Goal: Task Accomplishment & Management: Manage account settings

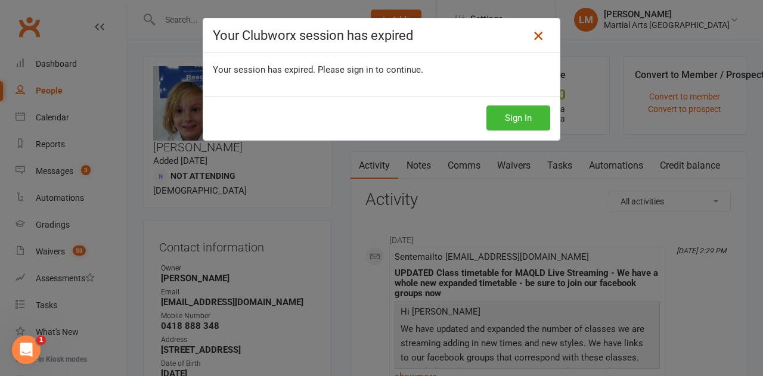
click at [531, 36] on icon at bounding box center [538, 36] width 14 height 14
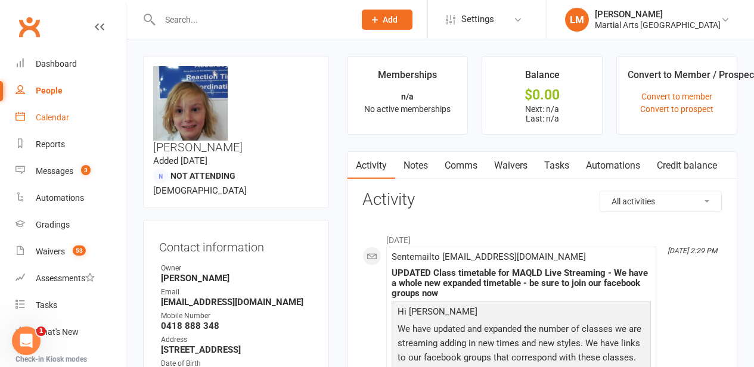
click at [63, 116] on div "Calendar" at bounding box center [52, 118] width 33 height 10
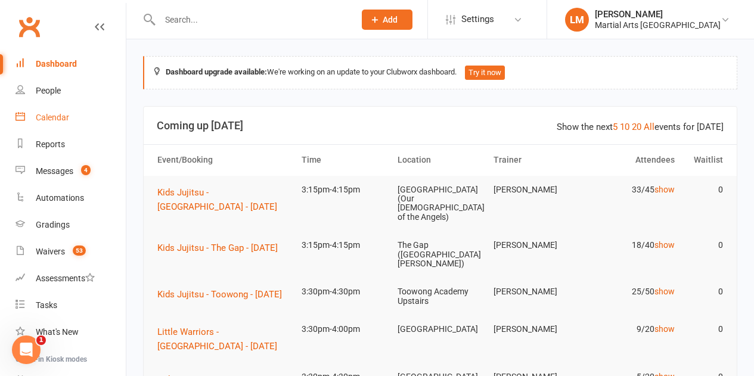
click at [62, 115] on div "Calendar" at bounding box center [52, 118] width 33 height 10
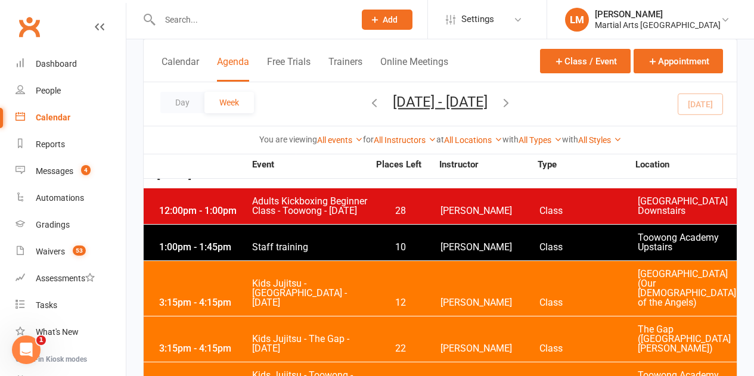
scroll to position [1549, 0]
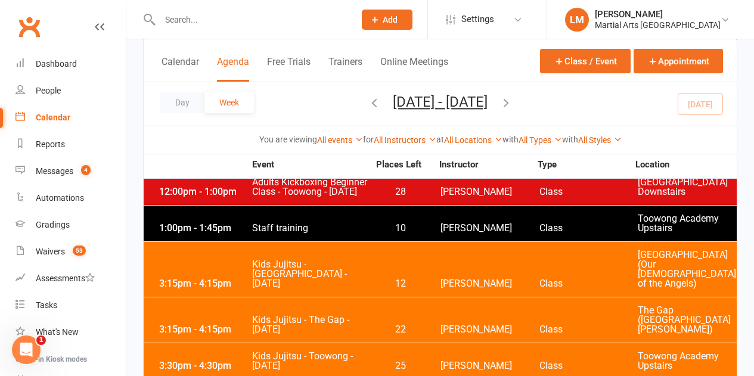
drag, startPoint x: 285, startPoint y: 256, endPoint x: 262, endPoint y: 281, distance: 34.6
click at [262, 343] on div "3:30pm - 4:30pm Kids Jujitsu - Toowong - [DATE] 25 [PERSON_NAME] Class [GEOGRAP…" at bounding box center [440, 361] width 593 height 36
click at [274, 352] on span "Kids Jujitsu - Toowong - [DATE]" at bounding box center [309, 361] width 117 height 19
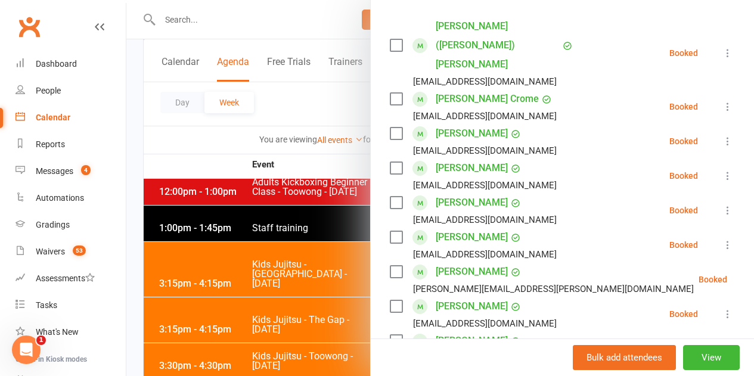
scroll to position [0, 0]
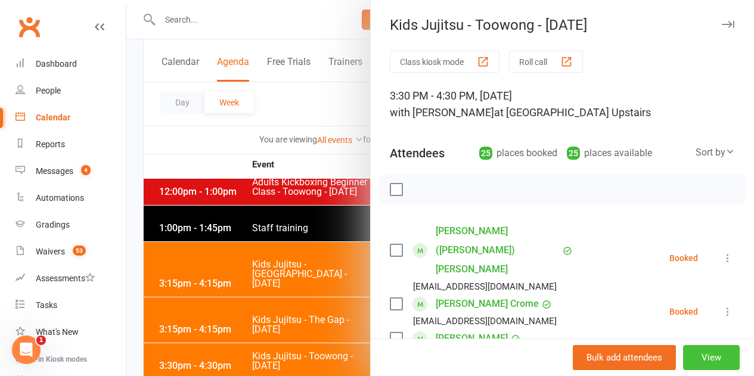
click at [703, 360] on button "View" at bounding box center [711, 357] width 57 height 25
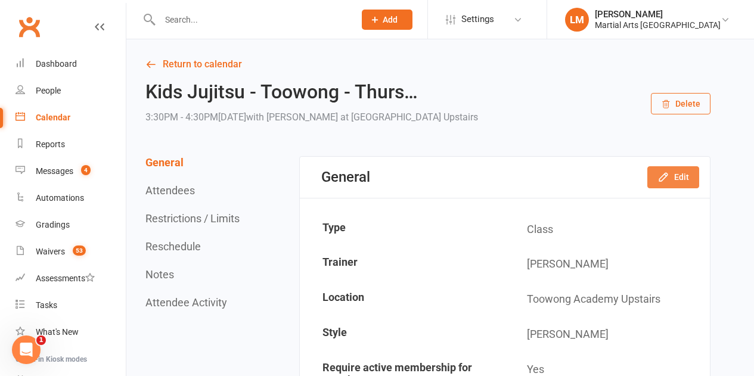
click at [684, 181] on button "Edit" at bounding box center [673, 176] width 52 height 21
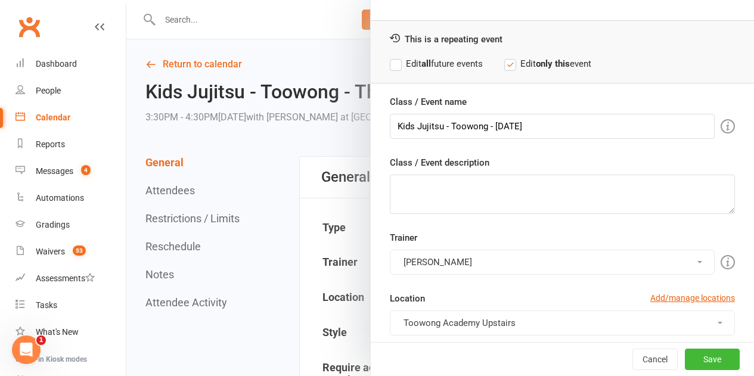
scroll to position [60, 0]
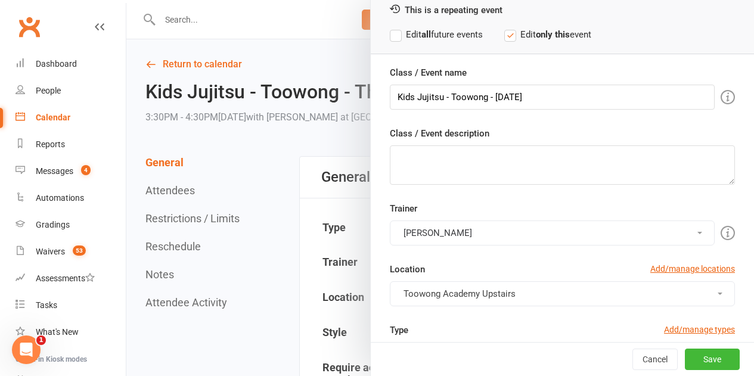
click at [240, 23] on div at bounding box center [440, 188] width 628 height 376
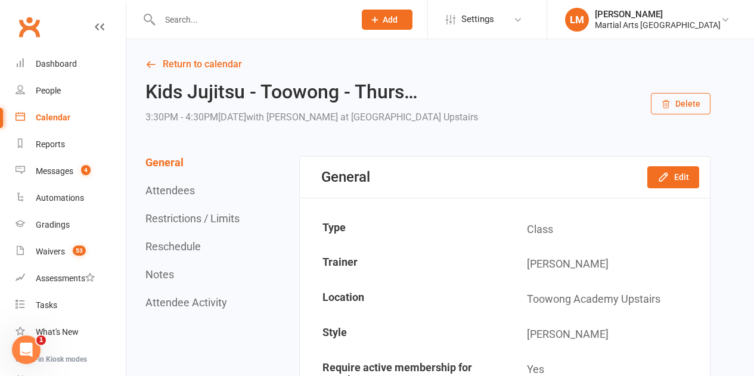
click at [222, 19] on input "text" at bounding box center [251, 19] width 190 height 17
type input "t"
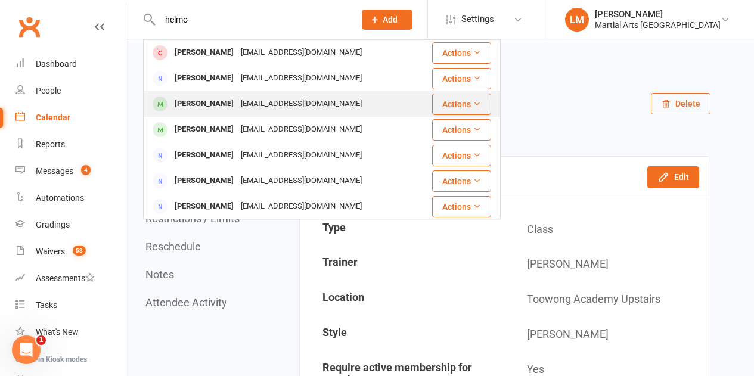
type input "helmo"
click at [233, 101] on div "[PERSON_NAME]" at bounding box center [204, 103] width 66 height 17
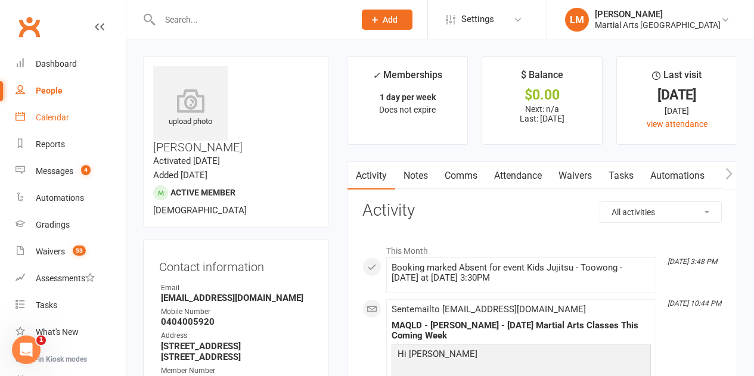
click at [56, 115] on div "Calendar" at bounding box center [52, 118] width 33 height 10
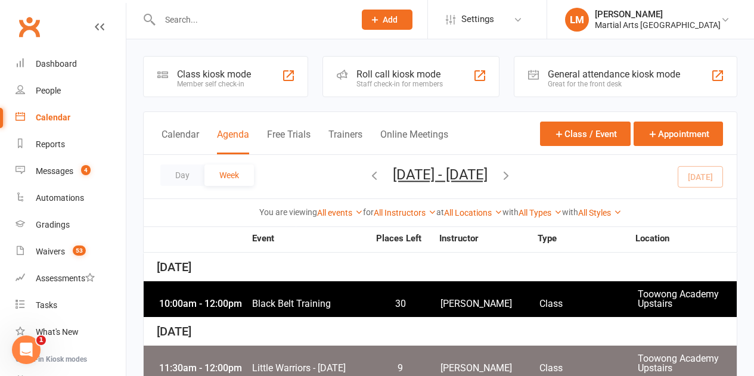
click at [368, 173] on icon "button" at bounding box center [374, 175] width 13 height 13
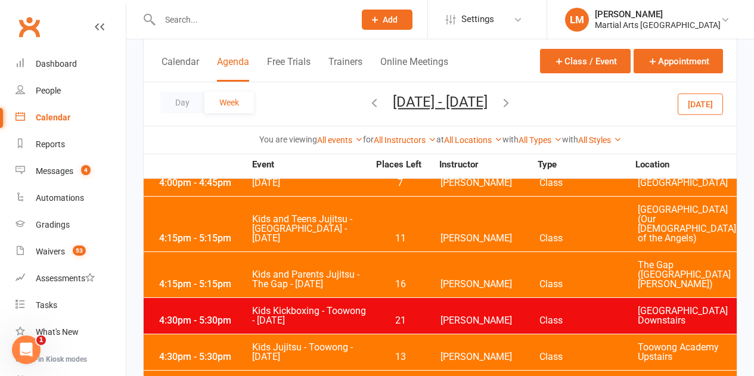
scroll to position [2324, 0]
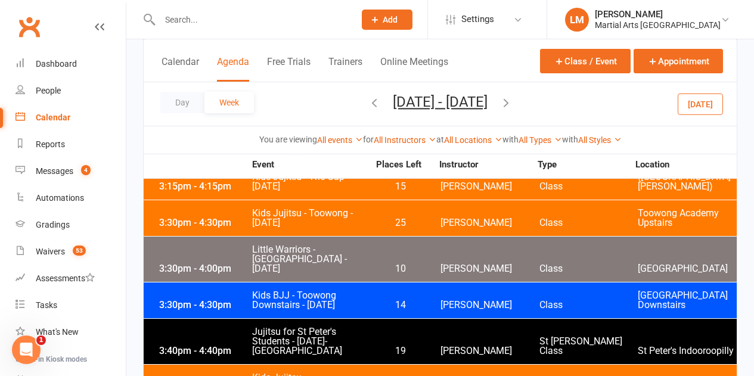
click at [66, 116] on div "Calendar" at bounding box center [53, 118] width 35 height 10
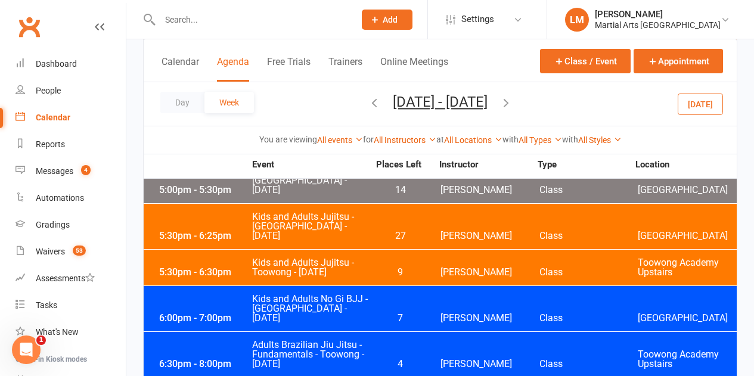
scroll to position [1907, 0]
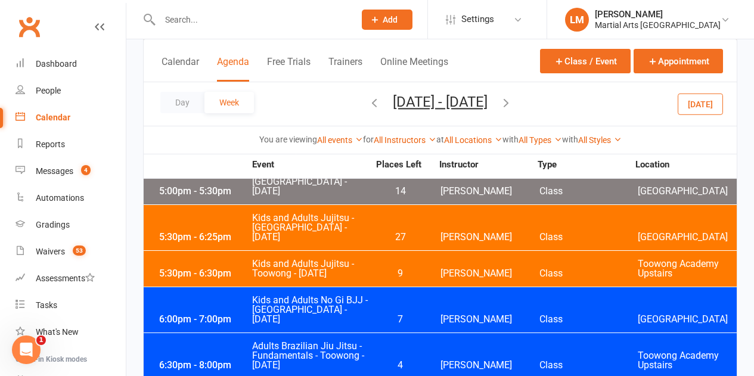
click at [513, 101] on icon "button" at bounding box center [505, 102] width 13 height 13
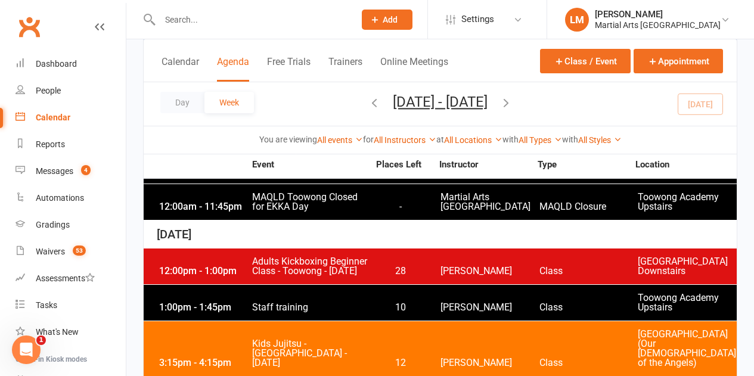
scroll to position [1490, 0]
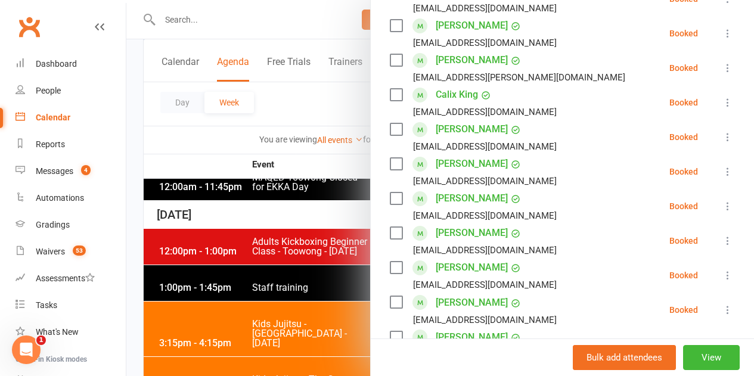
scroll to position [306, 0]
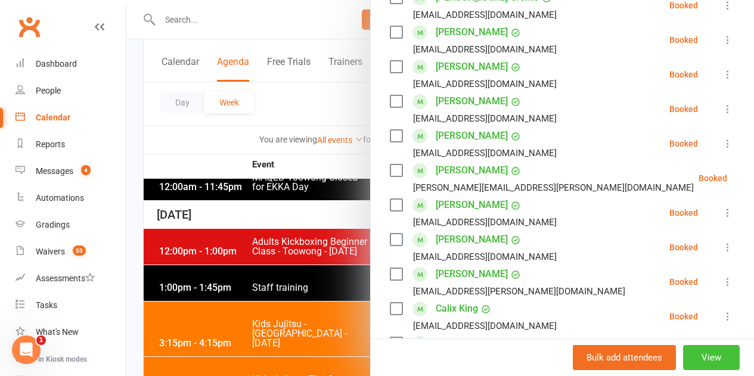
click at [698, 359] on button "View" at bounding box center [711, 357] width 57 height 25
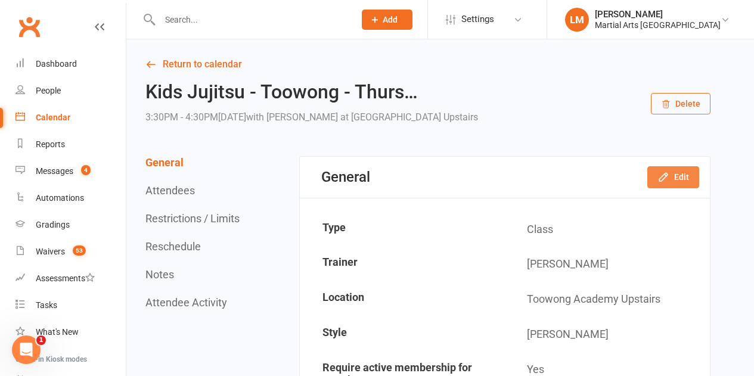
click at [673, 176] on button "Edit" at bounding box center [673, 176] width 52 height 21
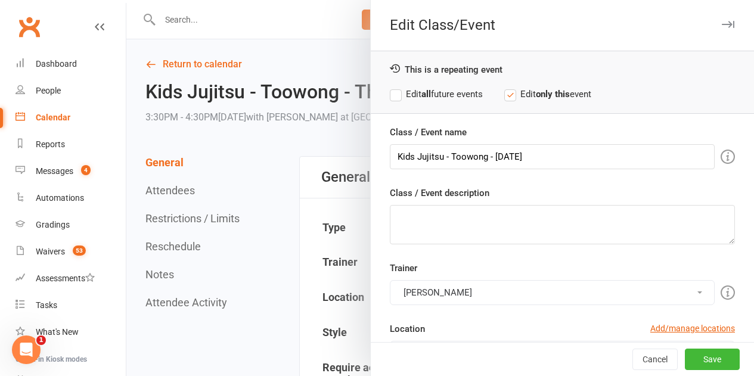
scroll to position [60, 0]
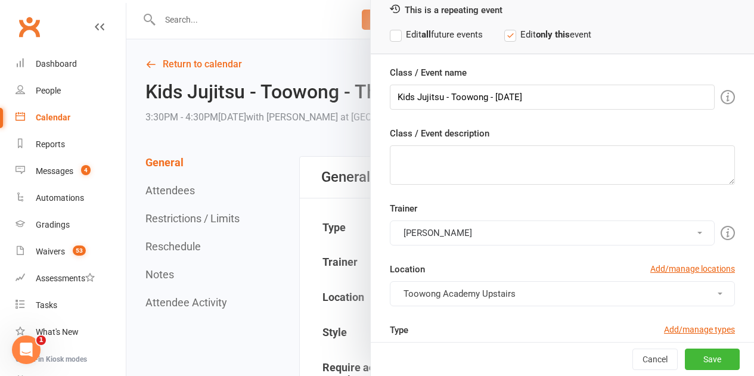
click at [697, 234] on span at bounding box center [699, 233] width 5 height 2
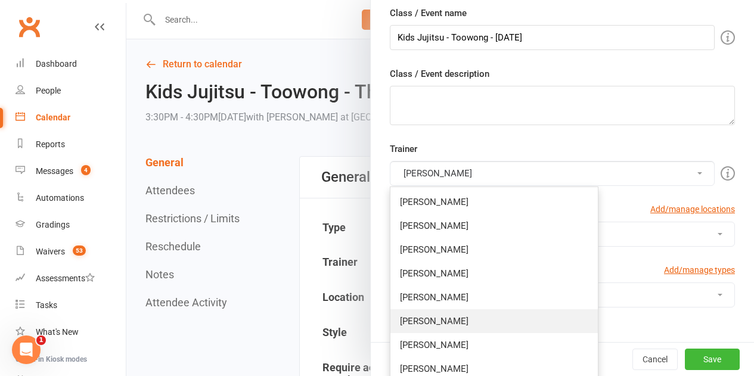
scroll to position [179, 0]
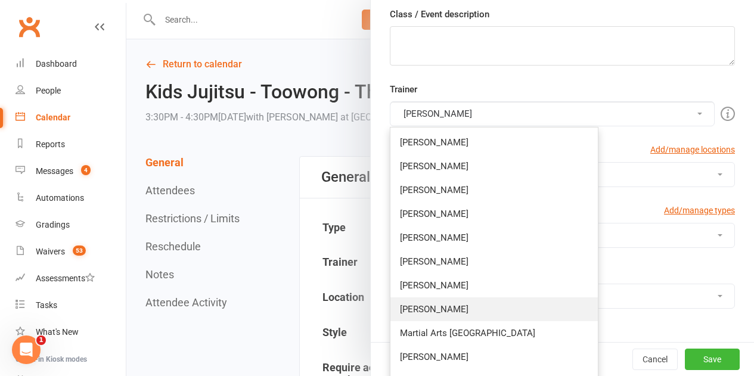
click at [436, 309] on link "[PERSON_NAME]" at bounding box center [493, 309] width 207 height 24
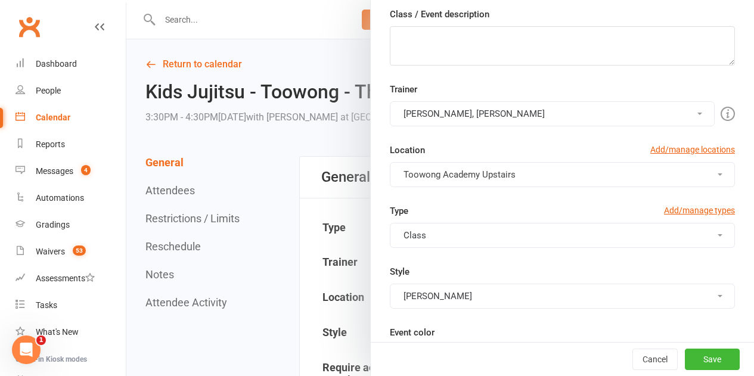
click at [436, 113] on button "[PERSON_NAME], [PERSON_NAME]" at bounding box center [552, 113] width 325 height 25
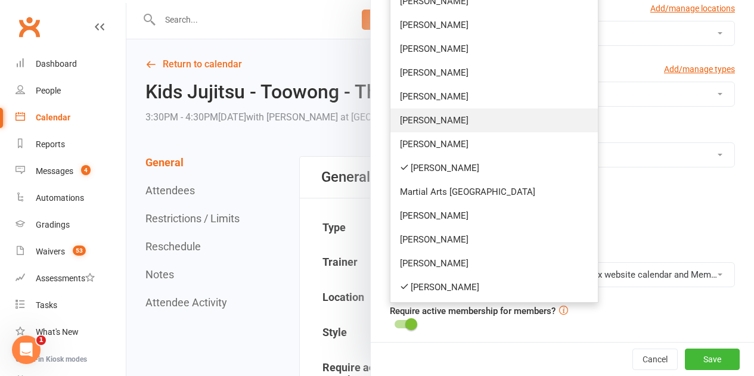
scroll to position [327, 0]
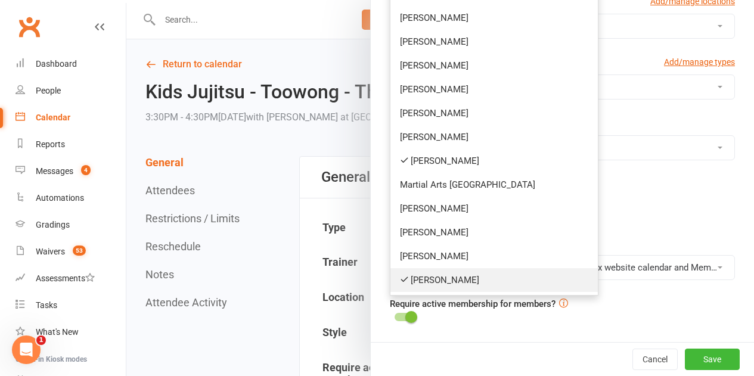
click at [418, 277] on link "[PERSON_NAME]" at bounding box center [493, 280] width 207 height 24
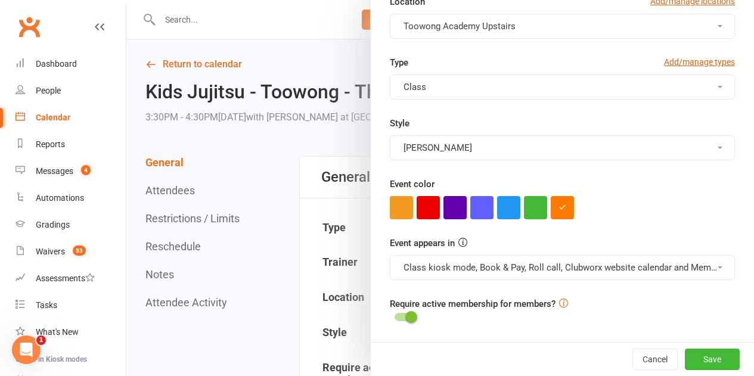
scroll to position [148, 0]
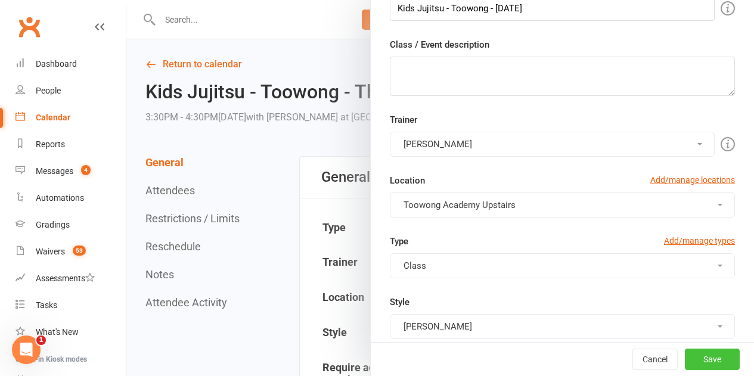
click at [695, 362] on button "Save" at bounding box center [712, 359] width 55 height 21
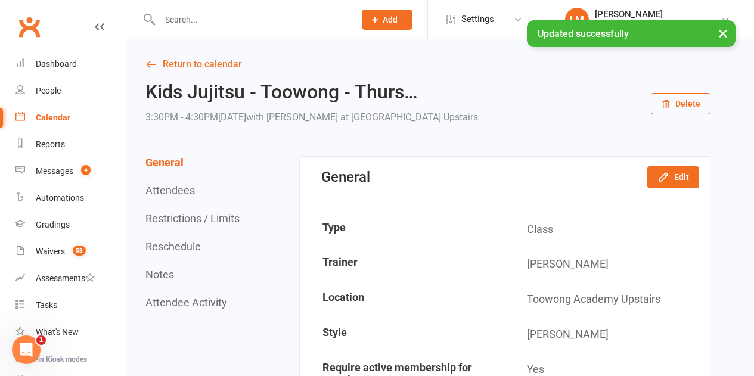
click at [55, 117] on div "Calendar" at bounding box center [53, 118] width 35 height 10
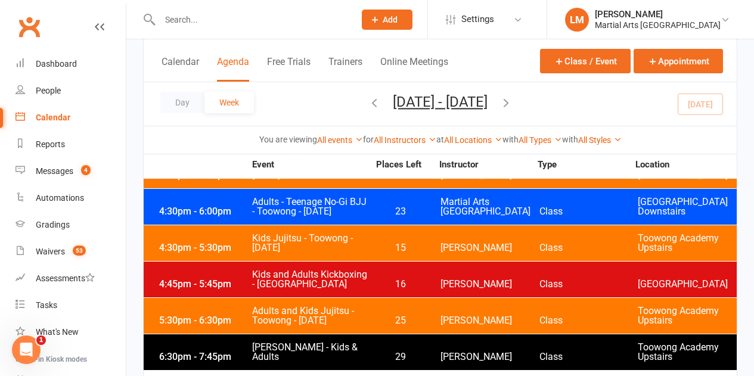
scroll to position [2503, 0]
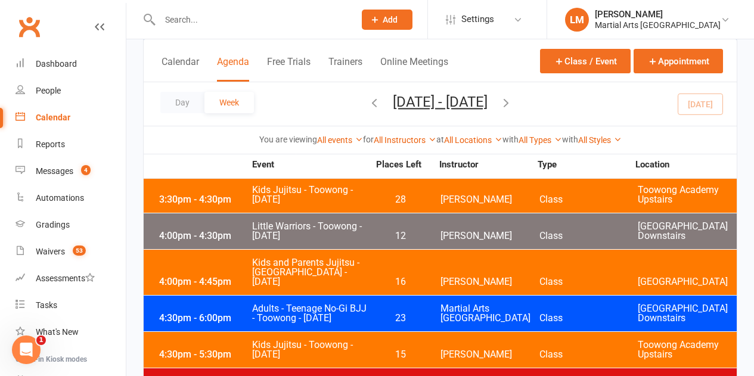
click at [513, 105] on icon "button" at bounding box center [505, 102] width 13 height 13
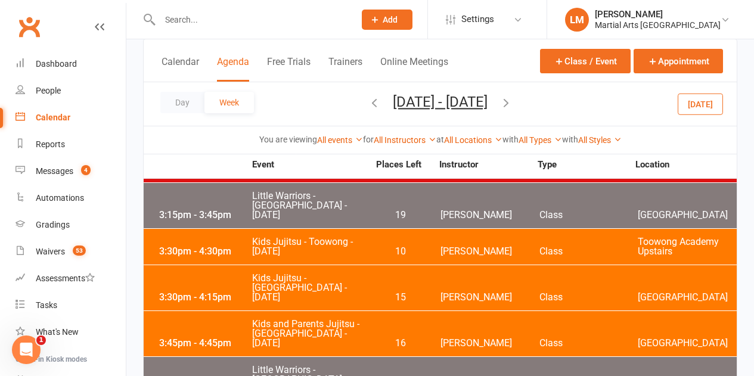
scroll to position [238, 0]
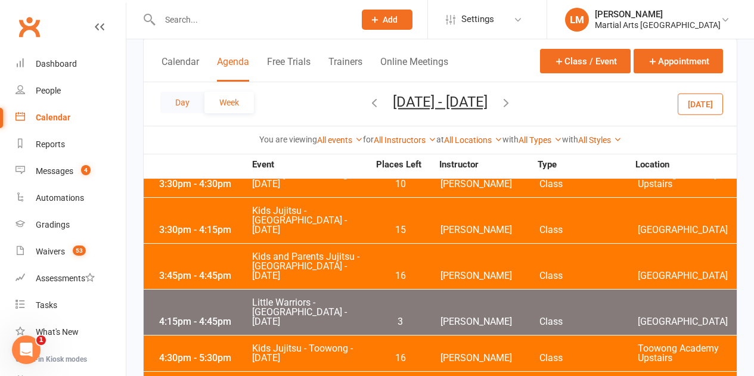
click at [186, 104] on button "Day" at bounding box center [182, 102] width 44 height 21
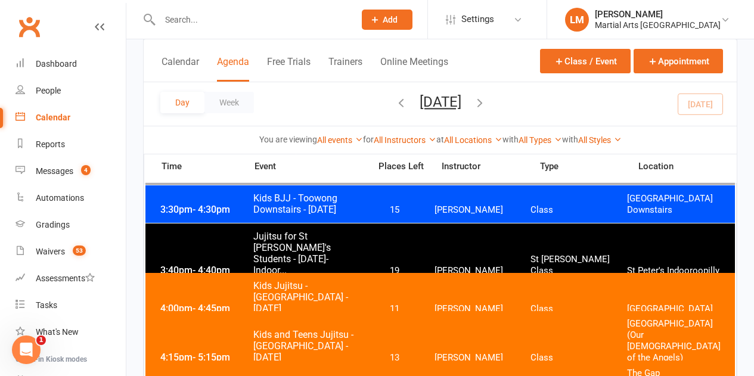
scroll to position [119, 0]
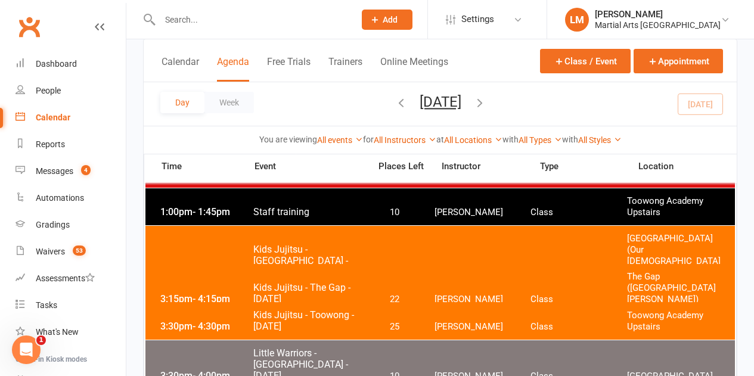
click at [295, 321] on span "Kids Jujitsu - Toowong - [DATE]" at bounding box center [308, 320] width 110 height 23
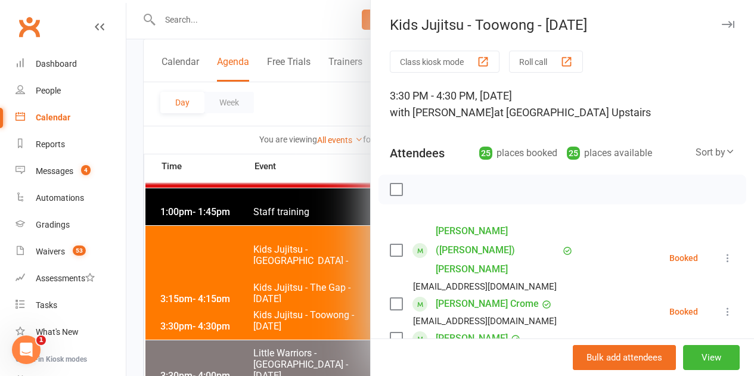
click at [390, 244] on label at bounding box center [396, 250] width 12 height 12
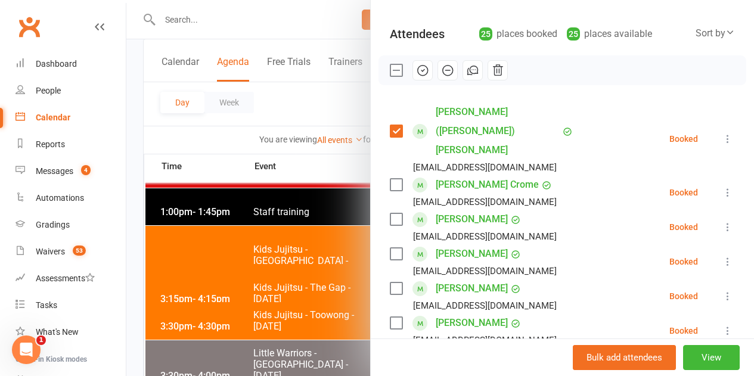
click at [390, 282] on label at bounding box center [396, 288] width 12 height 12
drag, startPoint x: 387, startPoint y: 246, endPoint x: 380, endPoint y: 236, distance: 11.9
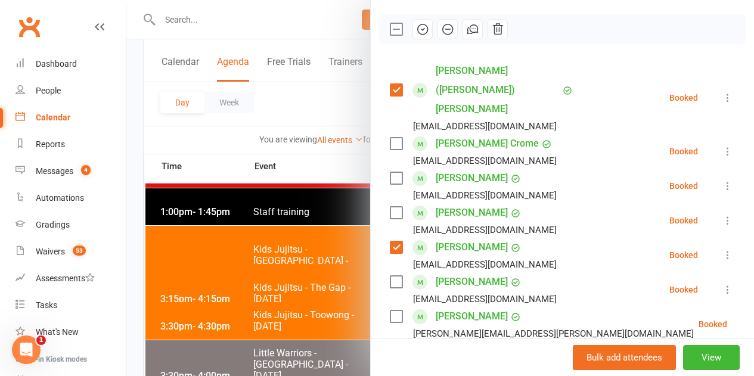
scroll to position [179, 0]
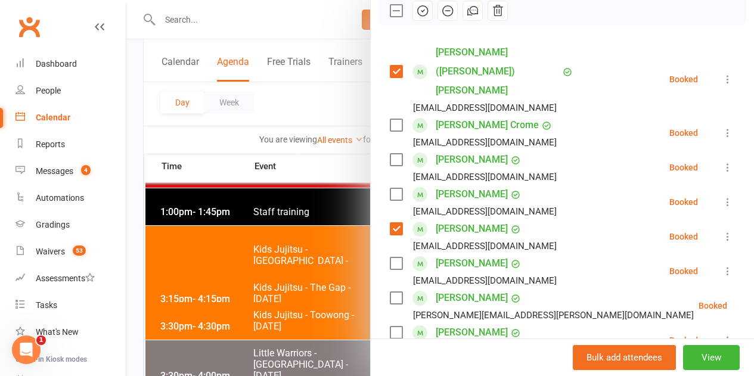
click at [390, 292] on label at bounding box center [396, 298] width 12 height 12
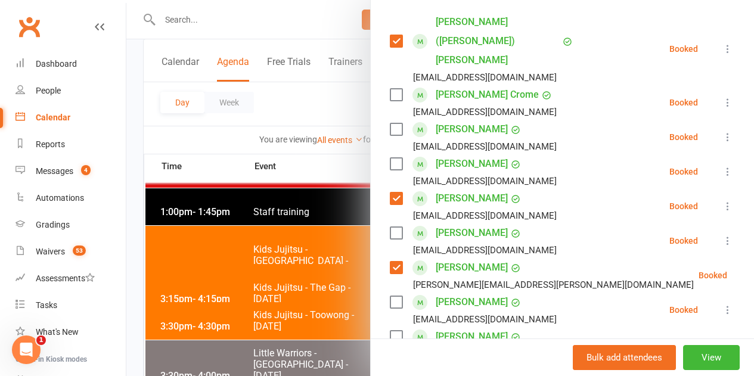
scroll to position [238, 0]
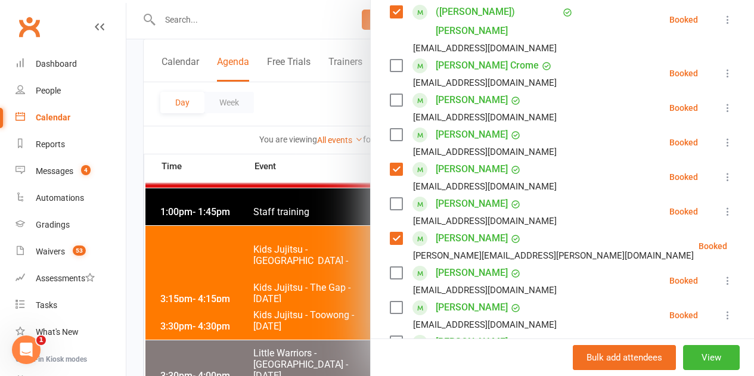
click at [390, 267] on label at bounding box center [396, 273] width 12 height 12
click at [390, 317] on div "[EMAIL_ADDRESS][DOMAIN_NAME]" at bounding box center [476, 324] width 172 height 15
click at [395, 298] on div "[PERSON_NAME] [EMAIL_ADDRESS][DOMAIN_NAME]" at bounding box center [476, 315] width 172 height 35
click at [390, 302] on label at bounding box center [396, 308] width 12 height 12
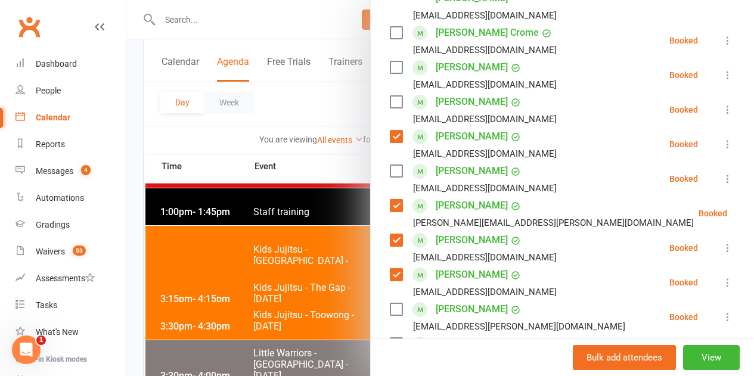
scroll to position [298, 0]
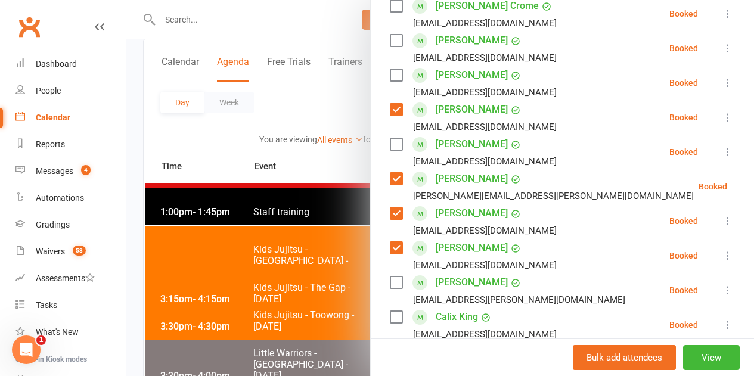
click at [390, 277] on label at bounding box center [396, 283] width 12 height 12
click at [390, 311] on label at bounding box center [396, 317] width 12 height 12
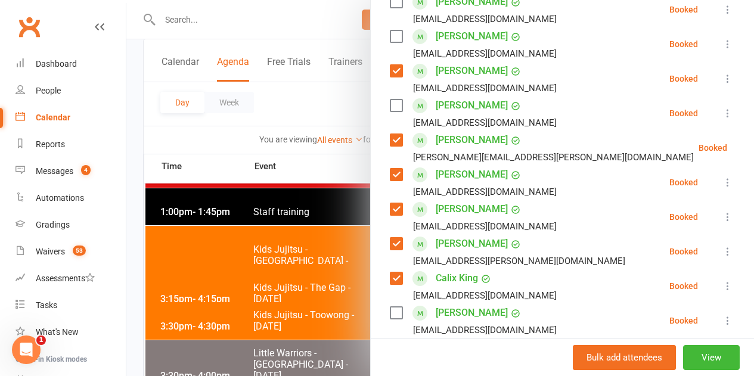
scroll to position [358, 0]
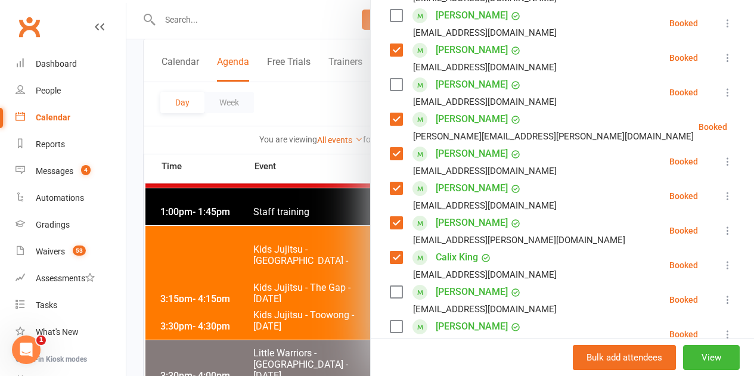
click at [390, 286] on label at bounding box center [396, 292] width 12 height 12
click at [390, 321] on label at bounding box center [396, 327] width 12 height 12
click at [390, 355] on label at bounding box center [396, 361] width 12 height 12
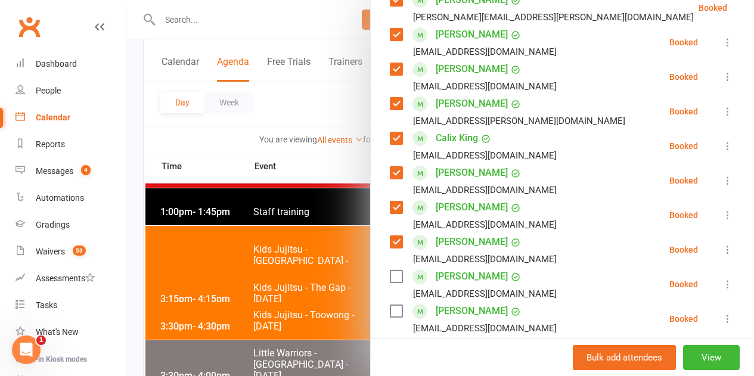
click at [390, 286] on div "[EMAIL_ADDRESS][DOMAIN_NAME]" at bounding box center [476, 293] width 172 height 15
click at [390, 271] on label at bounding box center [396, 277] width 12 height 12
click at [390, 305] on label at bounding box center [396, 311] width 12 height 12
click at [392, 340] on label at bounding box center [396, 346] width 12 height 12
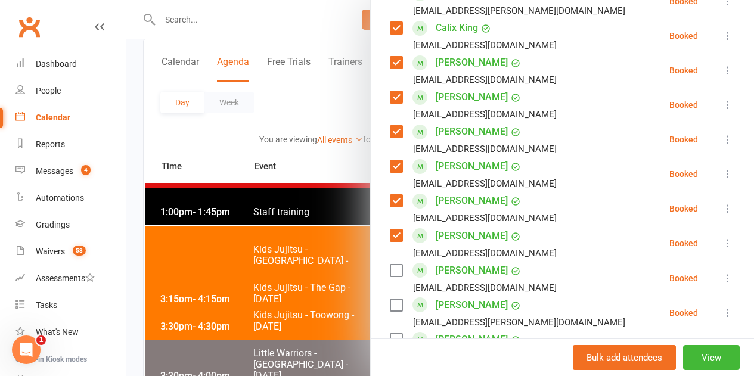
scroll to position [596, 0]
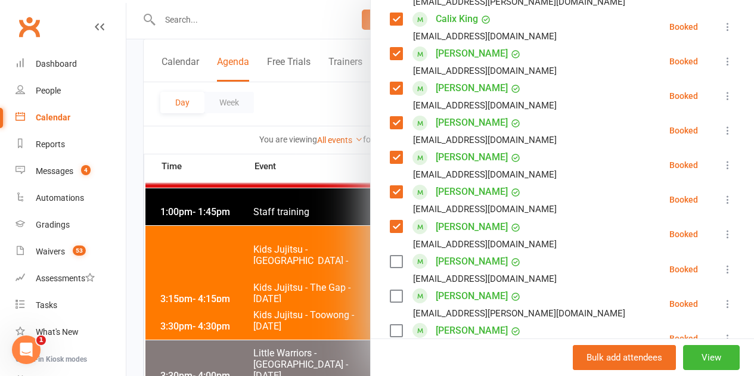
click at [390, 256] on label at bounding box center [396, 262] width 12 height 12
click at [395, 321] on div "[PERSON_NAME] [EMAIL_ADDRESS][DOMAIN_NAME]" at bounding box center [476, 338] width 172 height 35
click at [392, 325] on label at bounding box center [396, 331] width 12 height 12
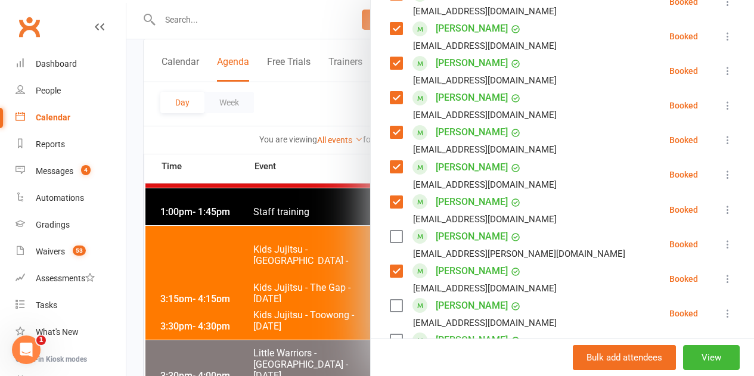
scroll to position [715, 0]
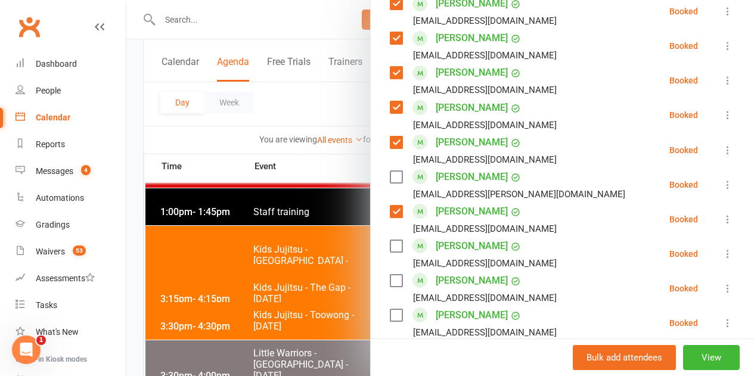
click at [393, 271] on div "[PERSON_NAME] [EMAIL_ADDRESS][DOMAIN_NAME]" at bounding box center [476, 288] width 172 height 35
click at [393, 275] on label at bounding box center [396, 281] width 12 height 12
click at [391, 344] on label at bounding box center [396, 350] width 12 height 12
click at [392, 240] on label at bounding box center [396, 246] width 12 height 12
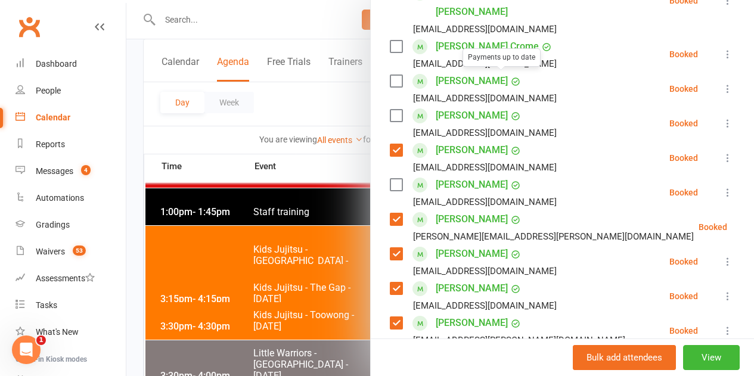
scroll to position [179, 0]
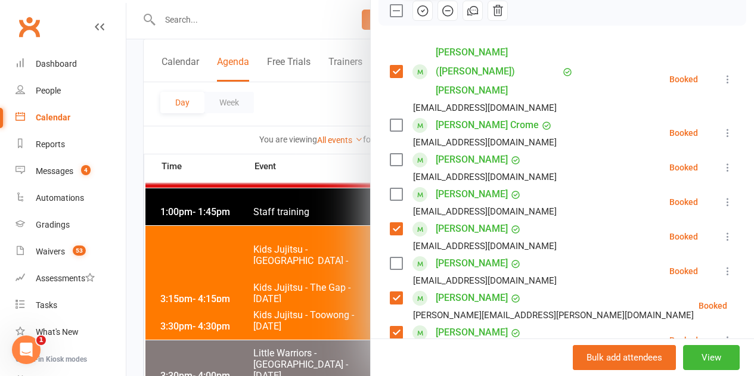
click at [416, 8] on icon "button" at bounding box center [422, 10] width 13 height 13
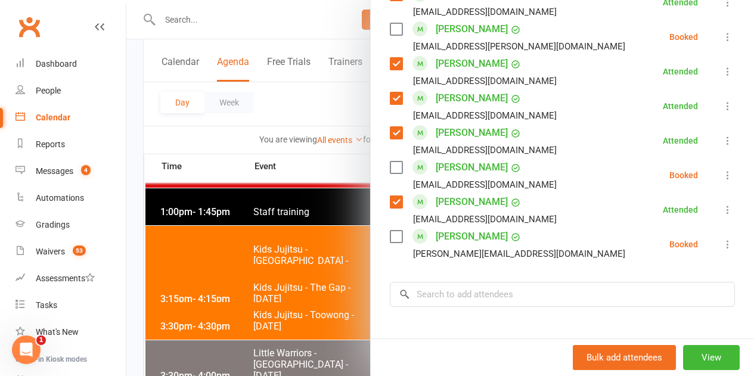
scroll to position [962, 0]
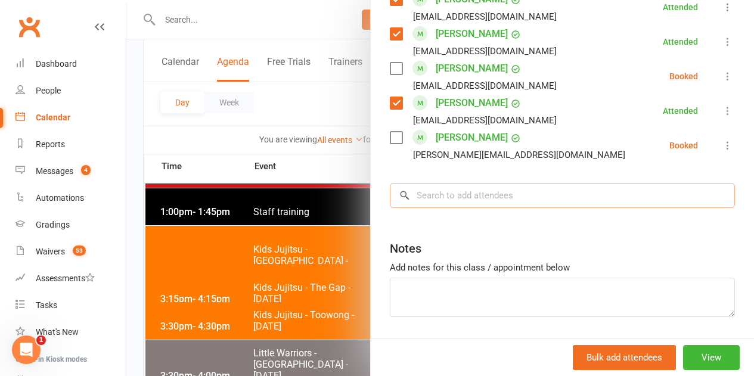
click at [462, 183] on input "search" at bounding box center [562, 195] width 345 height 25
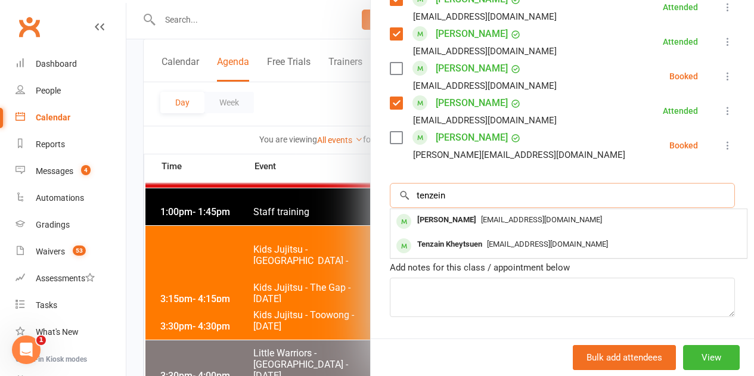
drag, startPoint x: 486, startPoint y: 158, endPoint x: 403, endPoint y: 162, distance: 82.9
click at [403, 183] on input "tenzein" at bounding box center [562, 195] width 345 height 25
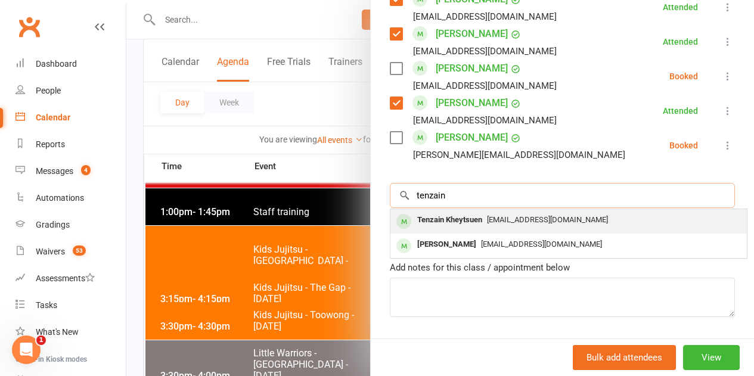
type input "tenzain"
click at [464, 212] on div "Tenzain Kheytsuen" at bounding box center [449, 220] width 74 height 17
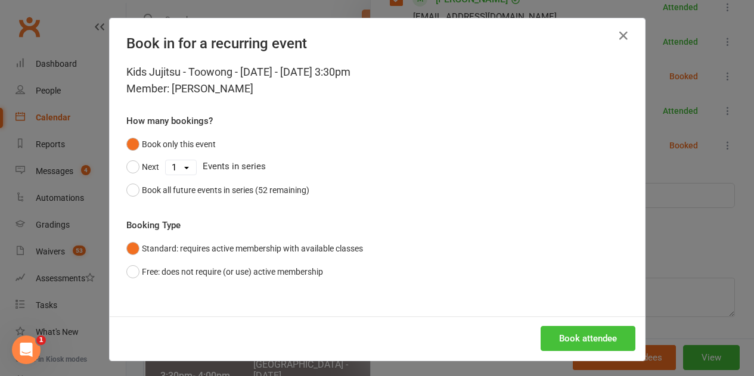
click at [588, 338] on button "Book attendee" at bounding box center [588, 338] width 95 height 25
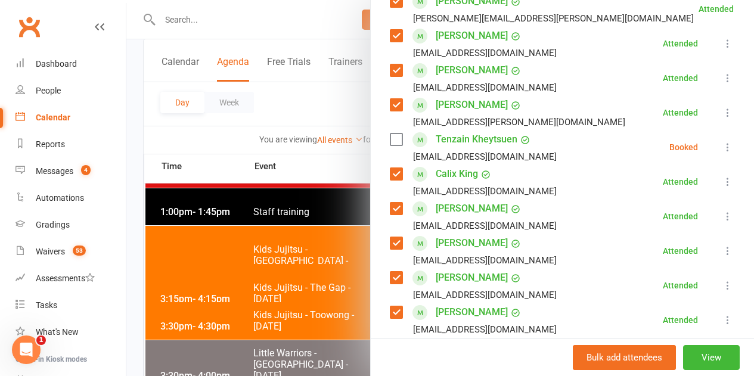
scroll to position [460, 0]
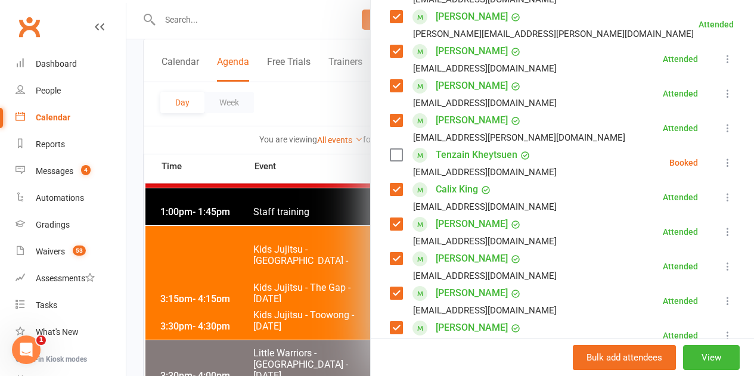
click at [390, 149] on label at bounding box center [396, 155] width 12 height 12
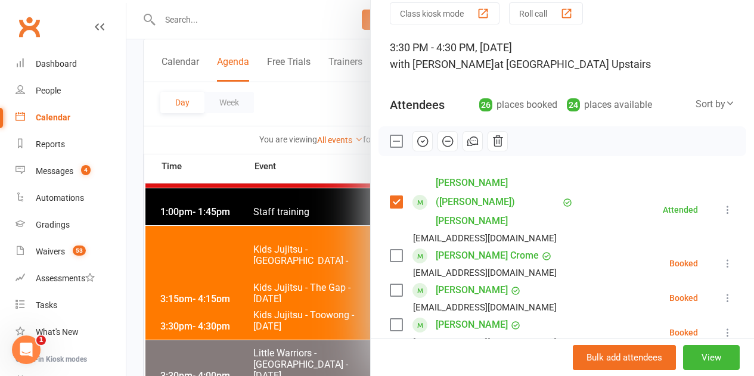
scroll to position [43, 0]
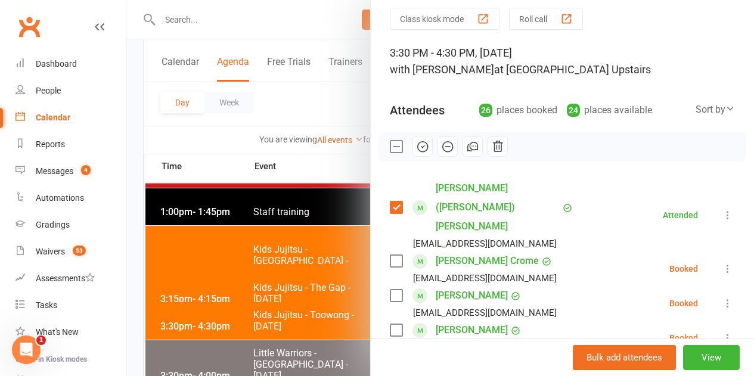
click at [416, 148] on icon "button" at bounding box center [422, 146] width 13 height 13
click at [390, 141] on label at bounding box center [396, 147] width 12 height 12
click at [314, 96] on div at bounding box center [440, 188] width 628 height 376
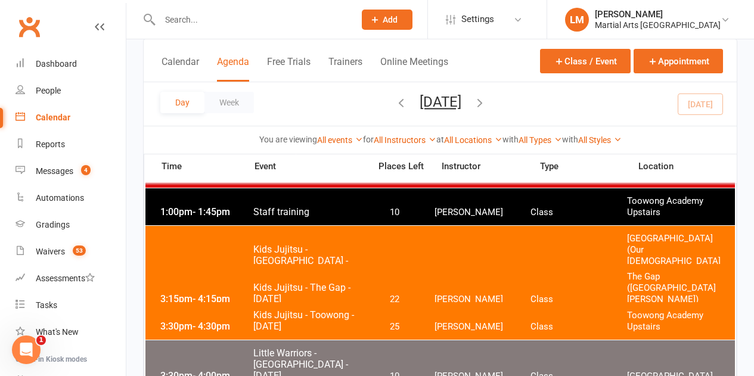
click at [203, 28] on div at bounding box center [244, 19] width 203 height 39
click at [189, 21] on input "text" at bounding box center [251, 19] width 190 height 17
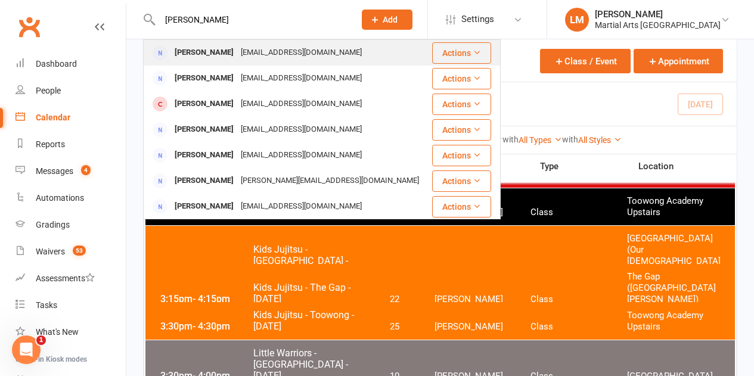
type input "[PERSON_NAME]"
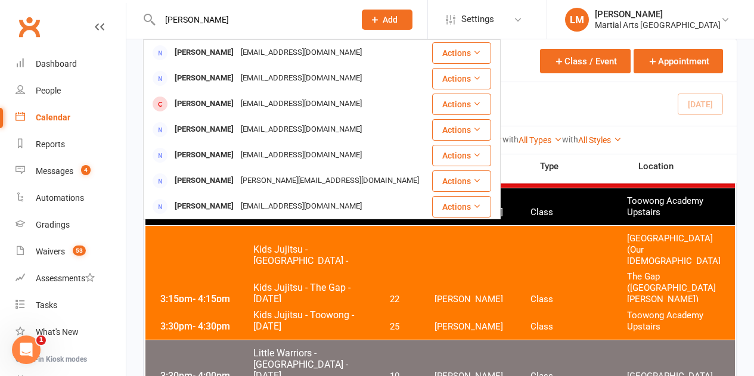
click at [250, 49] on div "[EMAIL_ADDRESS][DOMAIN_NAME]" at bounding box center [301, 52] width 128 height 17
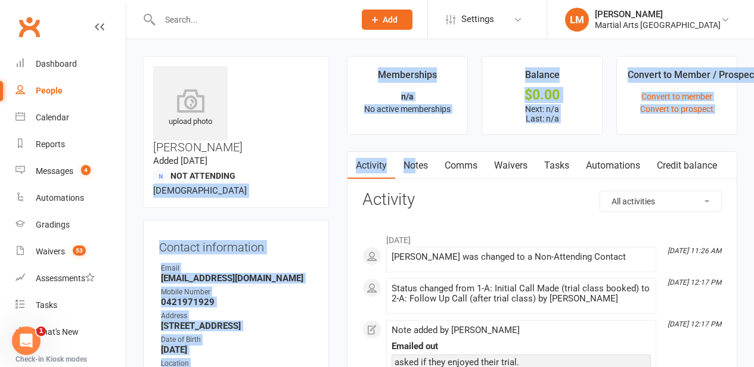
drag, startPoint x: 237, startPoint y: 131, endPoint x: 437, endPoint y: 157, distance: 201.4
click at [292, 138] on div "upload photo [PERSON_NAME] Added [DATE] Not Attending [DEMOGRAPHIC_DATA]" at bounding box center [236, 132] width 186 height 152
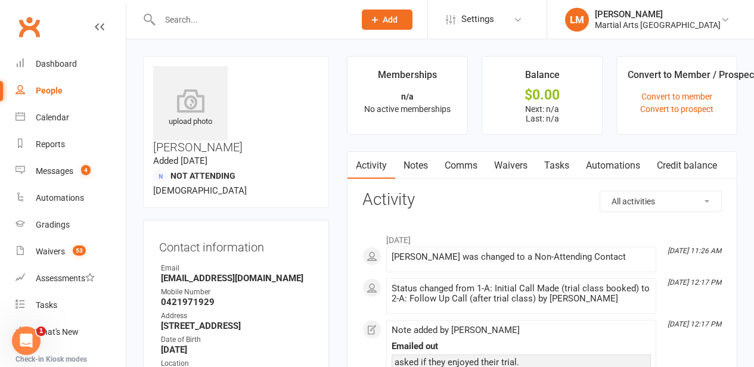
click at [212, 20] on input "text" at bounding box center [251, 19] width 190 height 17
click at [684, 113] on link "Convert to prospect" at bounding box center [676, 109] width 73 height 10
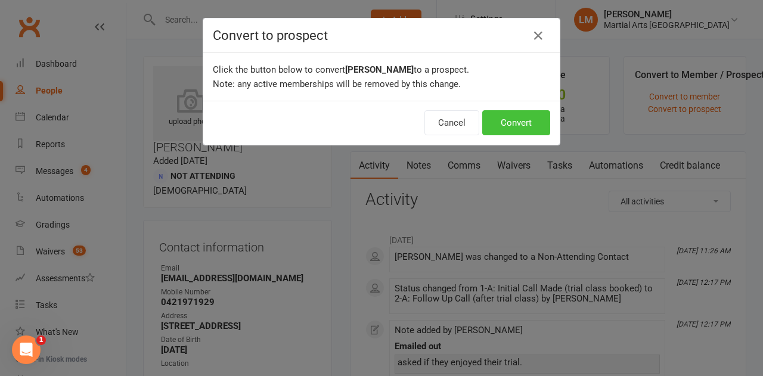
click at [499, 119] on button "Convert" at bounding box center [516, 122] width 68 height 25
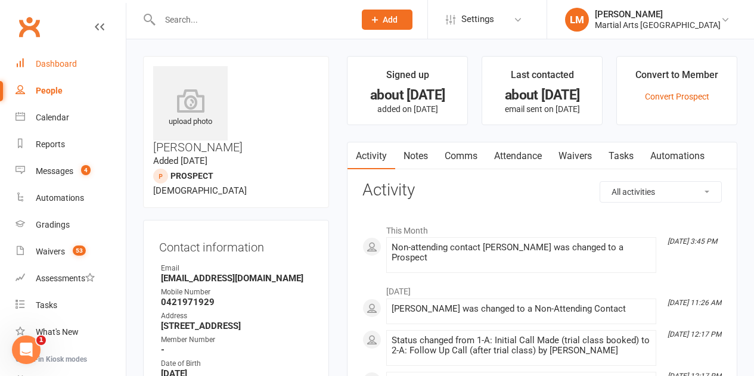
click at [46, 58] on link "Dashboard" at bounding box center [70, 64] width 110 height 27
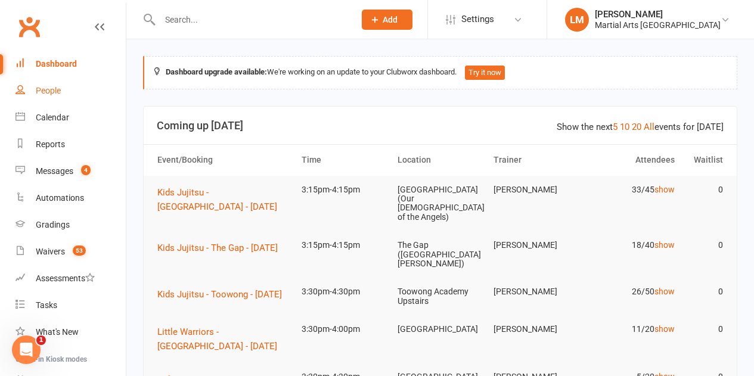
click at [63, 89] on link "People" at bounding box center [70, 90] width 110 height 27
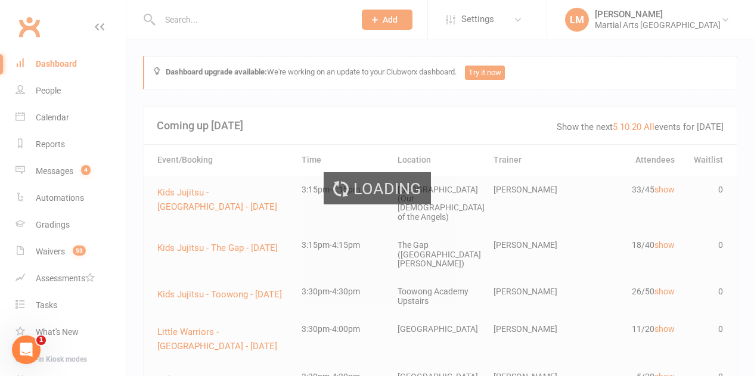
select select "100"
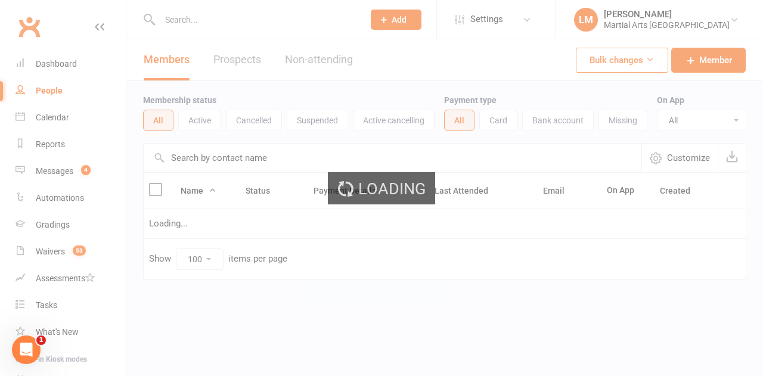
click at [39, 122] on div "Loading" at bounding box center [381, 188] width 763 height 376
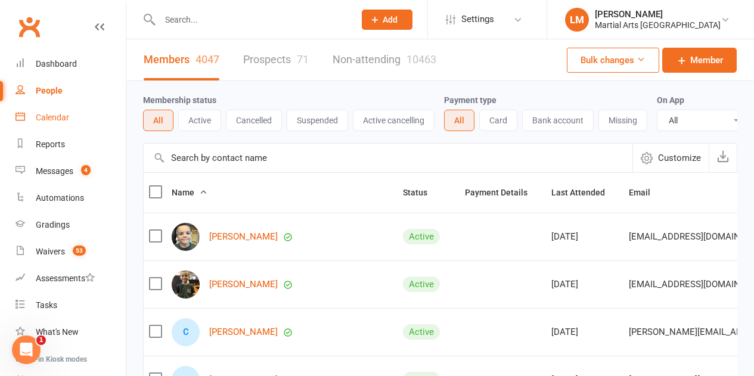
click at [49, 119] on div "Calendar" at bounding box center [52, 118] width 33 height 10
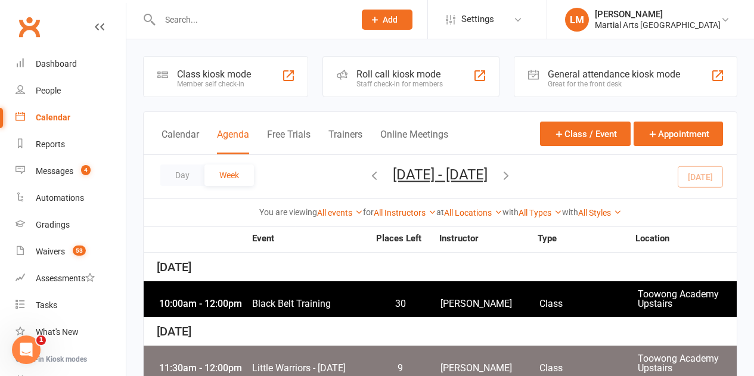
click at [513, 179] on icon "button" at bounding box center [505, 175] width 13 height 13
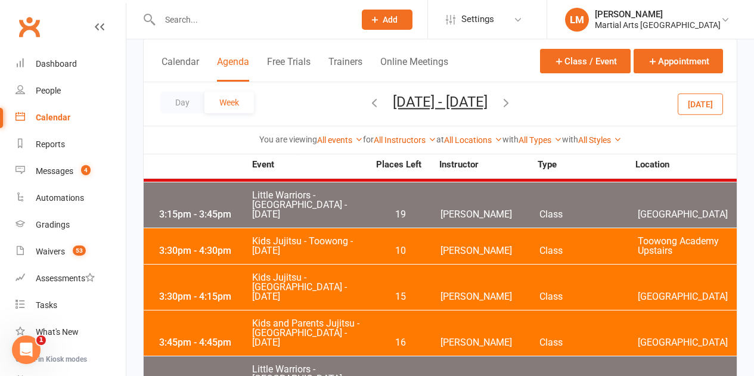
scroll to position [179, 0]
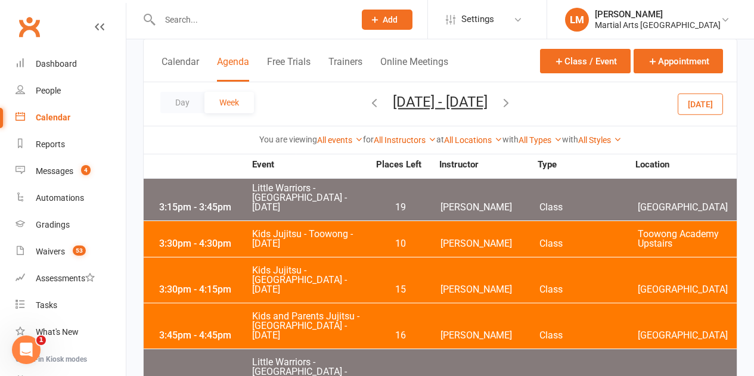
click at [237, 239] on div "3:30pm - 4:30pm" at bounding box center [203, 244] width 95 height 10
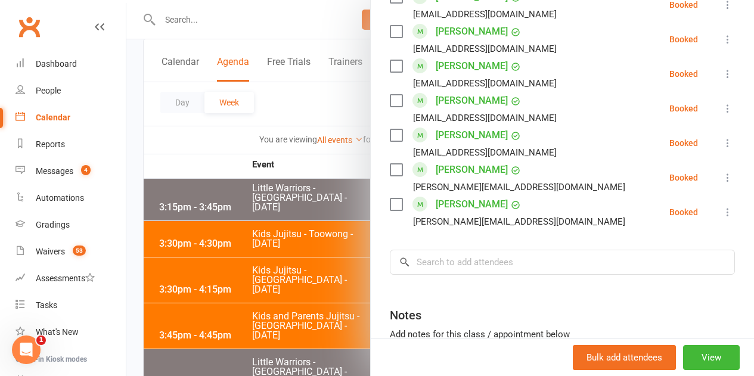
scroll to position [1073, 0]
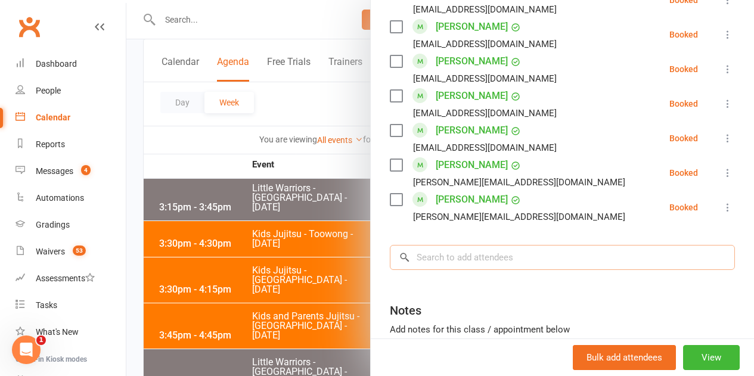
click at [466, 245] on input "search" at bounding box center [562, 257] width 345 height 25
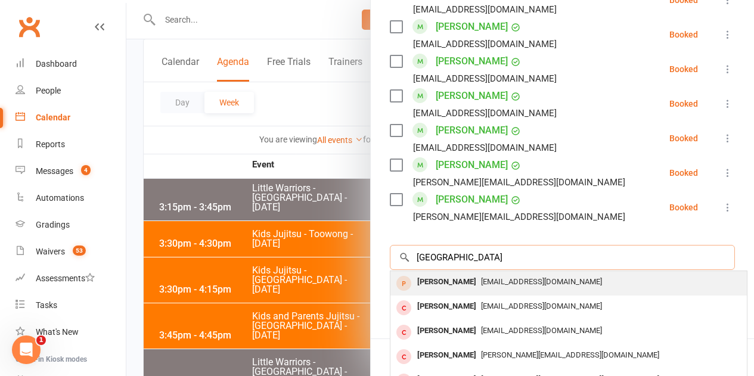
type input "[GEOGRAPHIC_DATA]"
click at [481, 277] on span "[EMAIL_ADDRESS][DOMAIN_NAME]" at bounding box center [541, 281] width 121 height 9
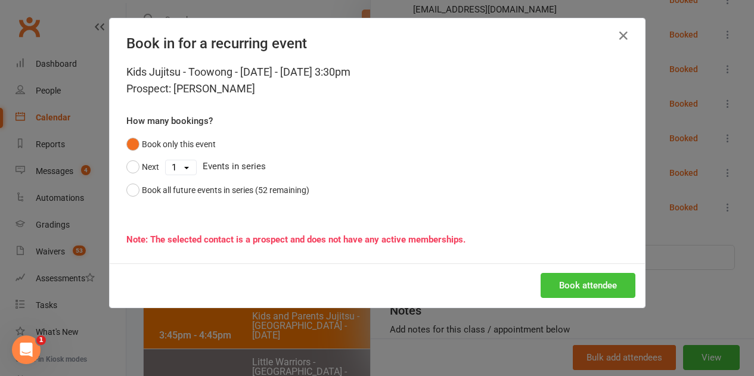
click at [586, 285] on button "Book attendee" at bounding box center [588, 285] width 95 height 25
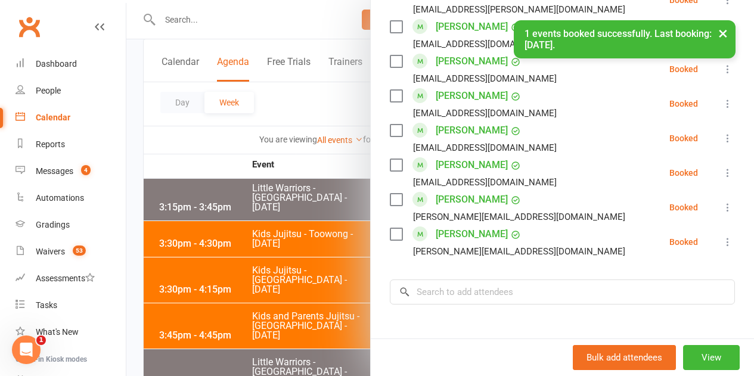
scroll to position [1107, 0]
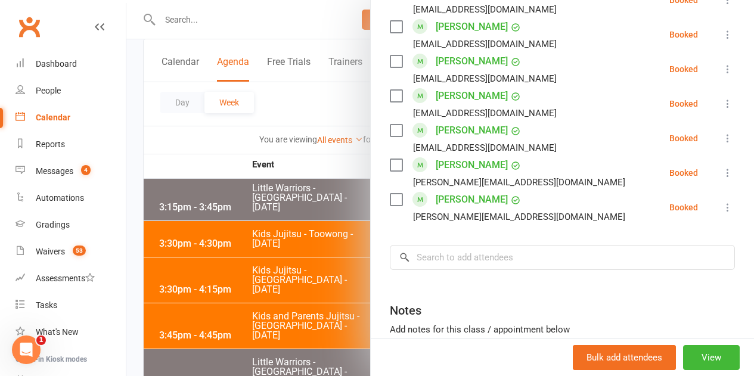
click at [235, 21] on div at bounding box center [440, 188] width 628 height 376
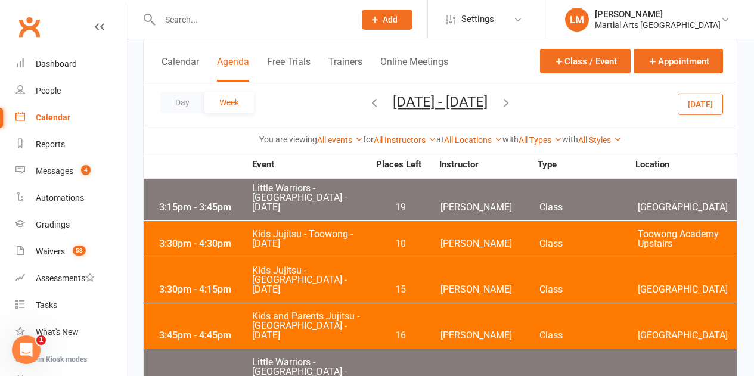
click at [192, 23] on input "text" at bounding box center [251, 19] width 190 height 17
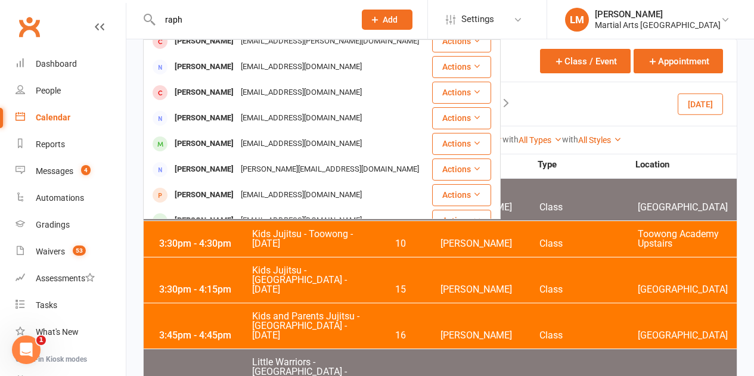
scroll to position [179, 0]
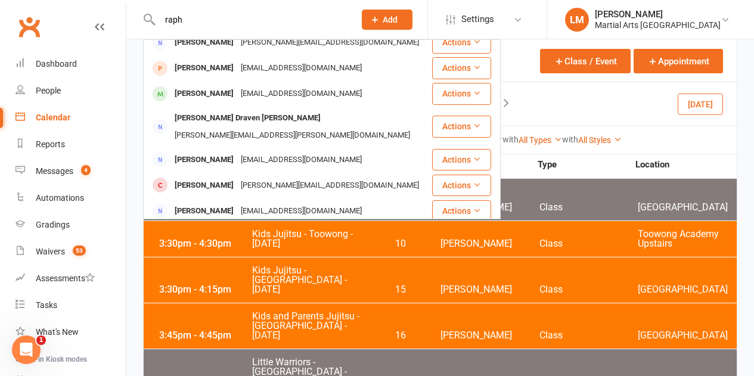
type input "raph"
click at [291, 276] on div "3:30pm - 4:15pm Kids Jujitsu - [GEOGRAPHIC_DATA] - [DATE] 15 [PERSON_NAME] Clas…" at bounding box center [440, 279] width 593 height 45
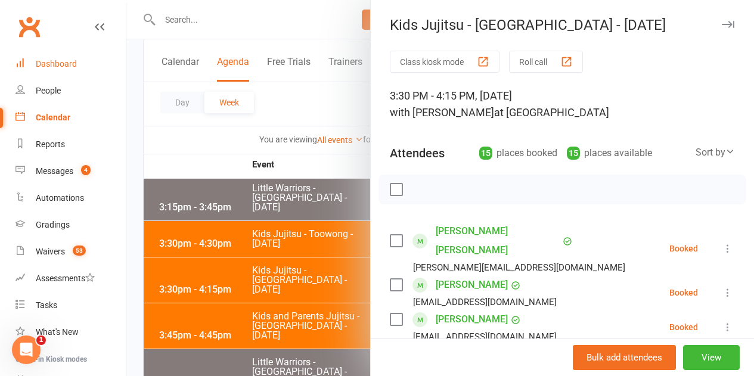
drag, startPoint x: 49, startPoint y: 27, endPoint x: 68, endPoint y: 59, distance: 37.4
click at [64, 51] on nav "Clubworx Dashboard People Calendar Reports Messages 4 Automations Gradings Waiv…" at bounding box center [63, 191] width 126 height 376
click at [68, 59] on div "Dashboard" at bounding box center [56, 64] width 41 height 10
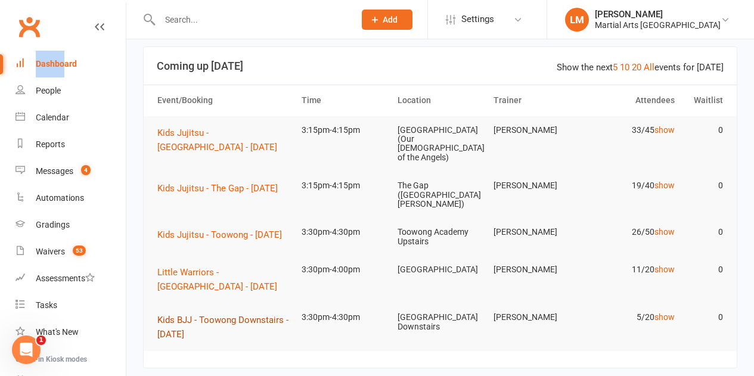
scroll to position [119, 0]
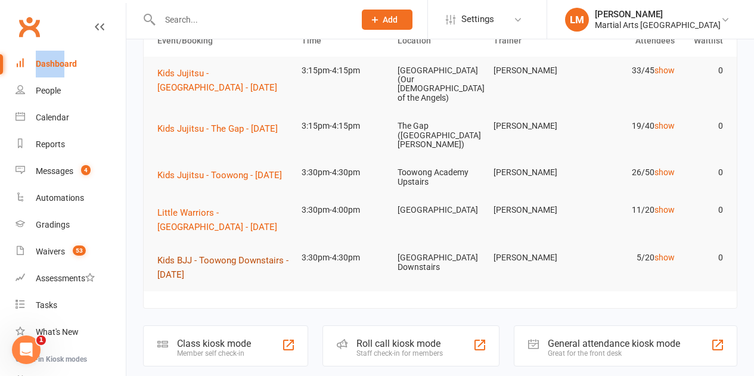
click at [228, 265] on span "Kids BJJ - Toowong Downstairs - [DATE]" at bounding box center [222, 267] width 131 height 25
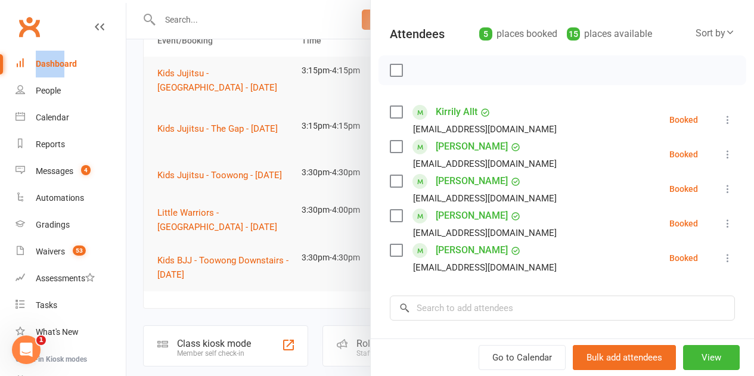
click at [446, 217] on link "[PERSON_NAME]" at bounding box center [472, 215] width 72 height 19
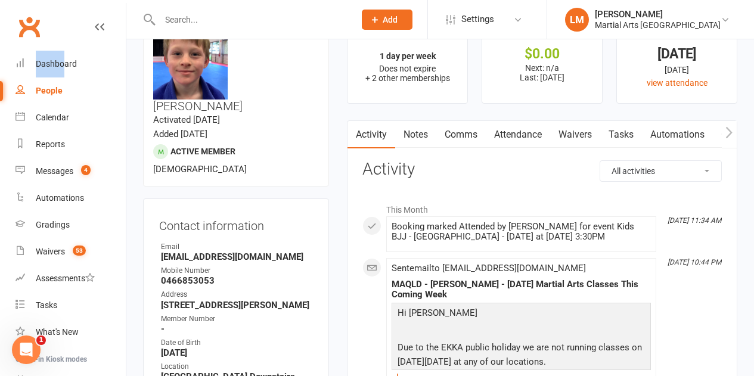
scroll to position [60, 0]
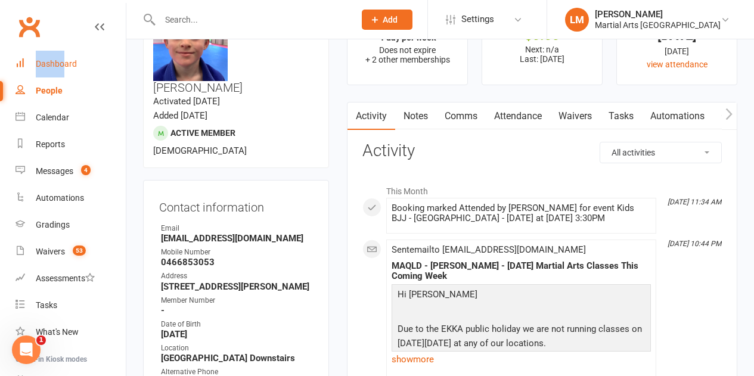
click at [66, 68] on div "Dashboard" at bounding box center [56, 64] width 41 height 10
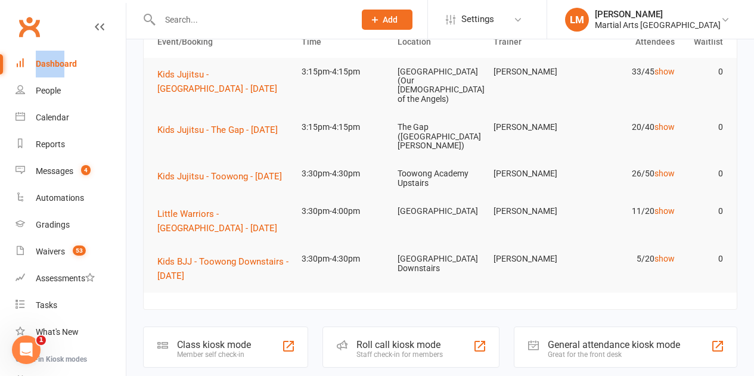
scroll to position [119, 0]
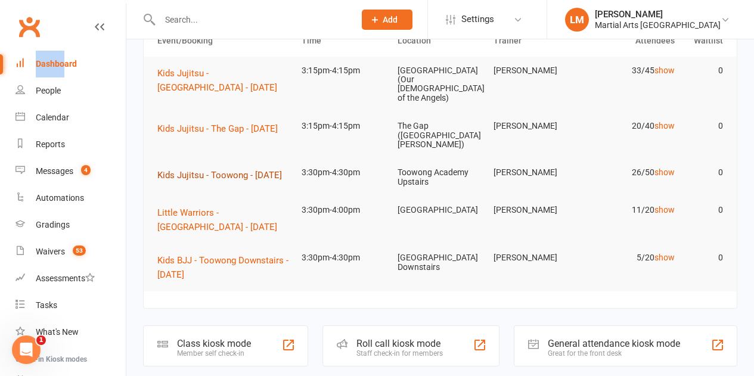
click at [207, 170] on span "Kids Jujitsu - Toowong - [DATE]" at bounding box center [219, 175] width 125 height 11
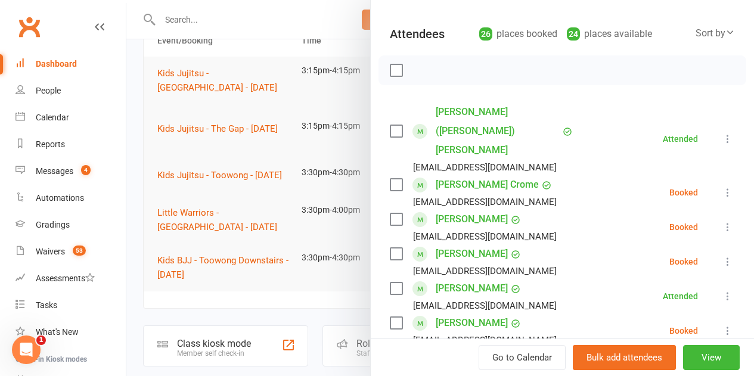
click at [240, 118] on div at bounding box center [440, 188] width 628 height 376
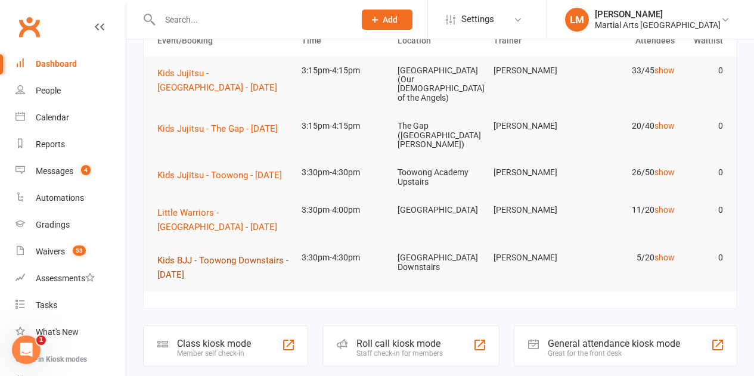
click at [245, 262] on span "Kids BJJ - Toowong Downstairs - [DATE]" at bounding box center [222, 267] width 131 height 25
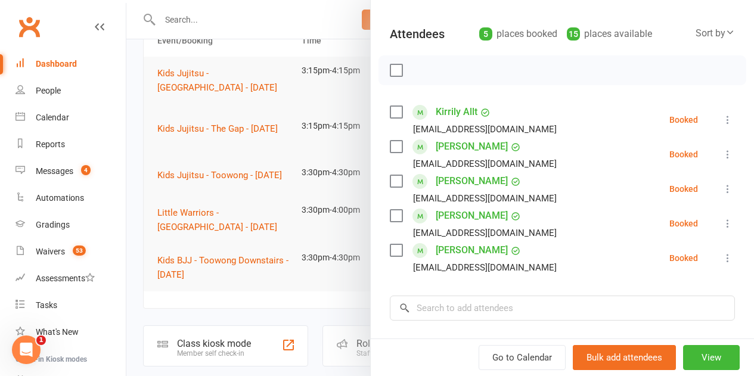
click at [393, 218] on label at bounding box center [396, 216] width 12 height 12
click at [390, 243] on div "[PERSON_NAME] [PERSON_NAME][EMAIL_ADDRESS][DOMAIN_NAME]" at bounding box center [476, 258] width 172 height 35
click at [390, 250] on label at bounding box center [396, 250] width 12 height 12
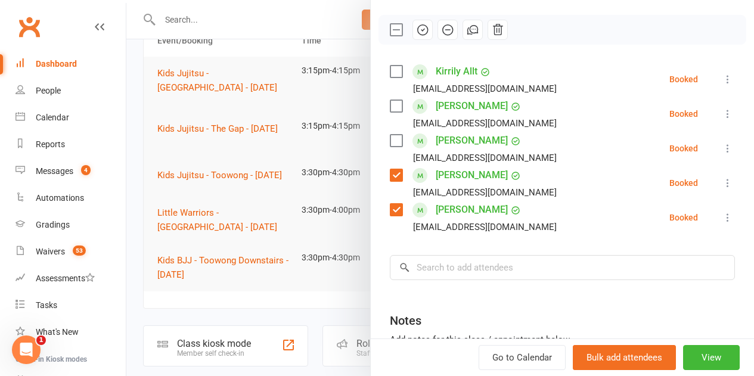
scroll to position [179, 0]
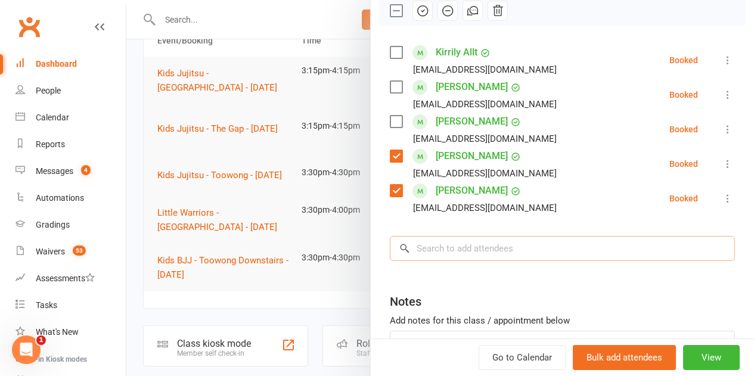
click at [445, 248] on input "search" at bounding box center [562, 248] width 345 height 25
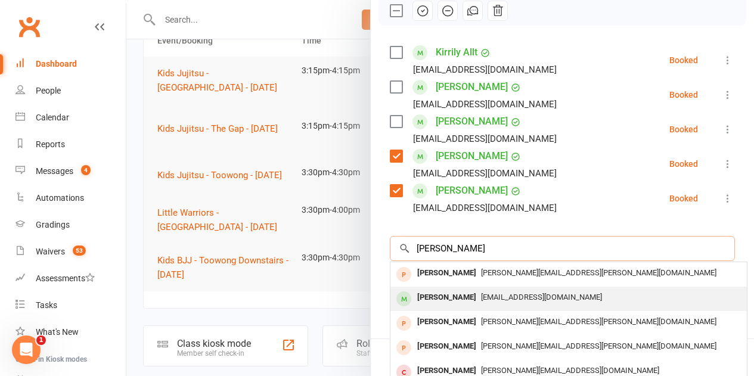
type input "[PERSON_NAME]"
click at [440, 295] on div "[PERSON_NAME]" at bounding box center [446, 297] width 69 height 17
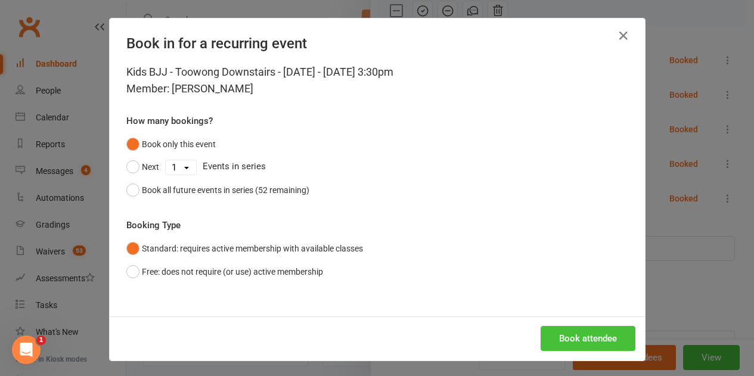
click at [560, 337] on button "Book attendee" at bounding box center [588, 338] width 95 height 25
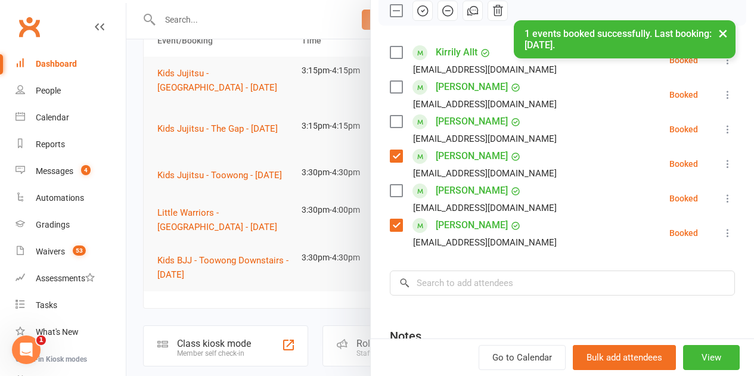
drag, startPoint x: 385, startPoint y: 190, endPoint x: 374, endPoint y: 187, distance: 11.7
click at [390, 190] on label at bounding box center [396, 191] width 12 height 12
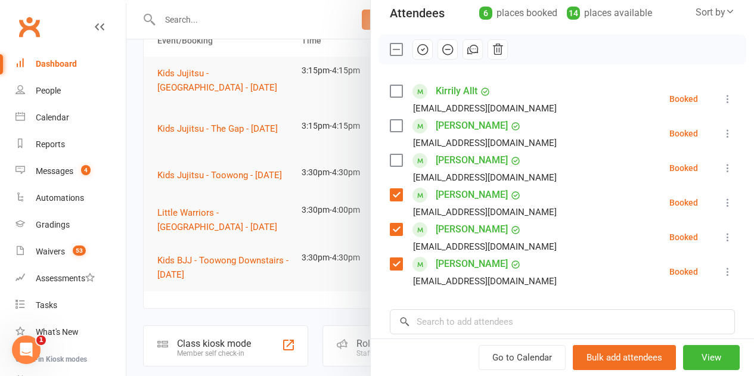
scroll to position [119, 0]
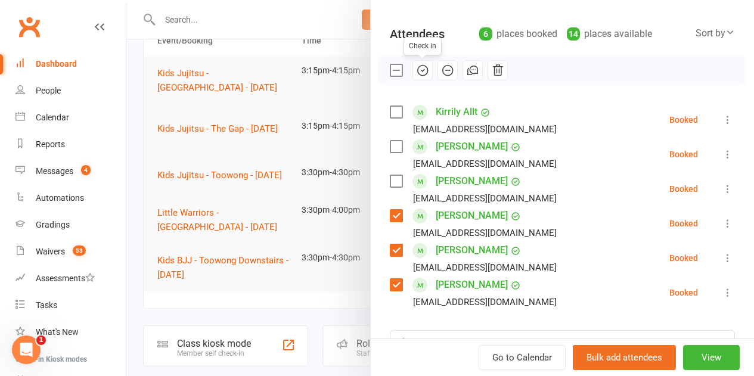
click at [420, 77] on button "button" at bounding box center [422, 70] width 20 height 20
click at [390, 69] on label at bounding box center [396, 70] width 12 height 12
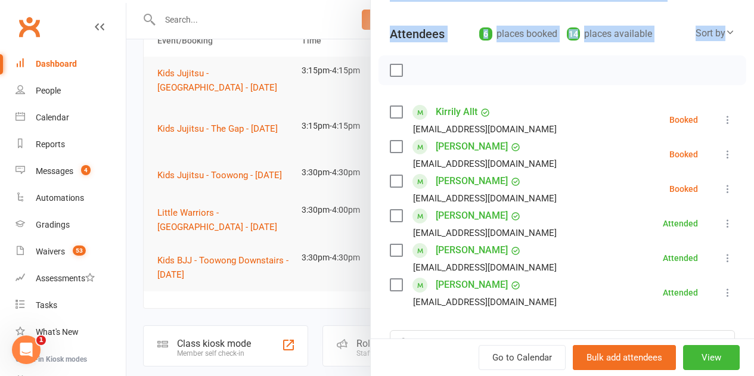
click at [184, 14] on div at bounding box center [440, 188] width 628 height 376
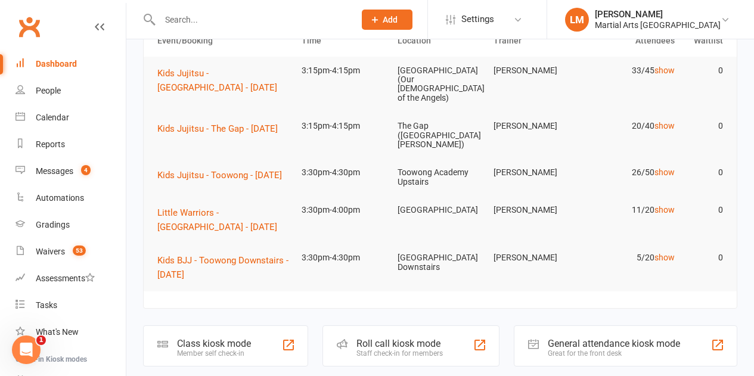
click at [175, 16] on input "text" at bounding box center [251, 19] width 190 height 17
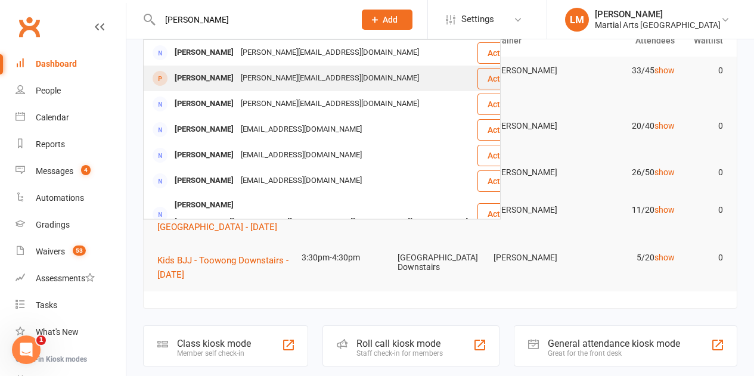
type input "[PERSON_NAME]"
click at [207, 73] on div "[PERSON_NAME]" at bounding box center [204, 78] width 66 height 17
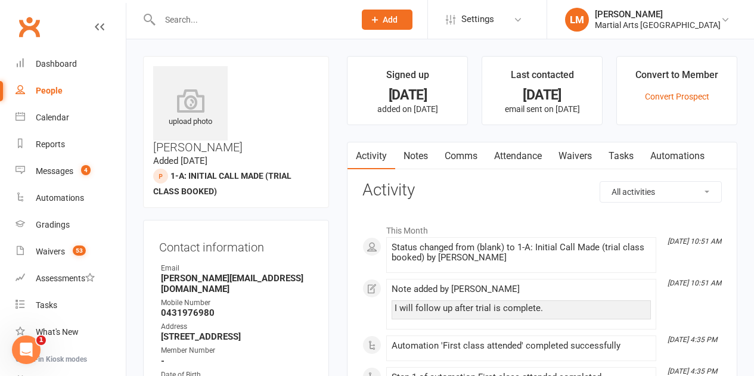
drag, startPoint x: 239, startPoint y: 70, endPoint x: 306, endPoint y: 87, distance: 69.5
click at [308, 87] on h3 "[PERSON_NAME]" at bounding box center [236, 110] width 166 height 88
copy h3 "[PERSON_NAME]"
click at [65, 62] on div "Dashboard" at bounding box center [56, 64] width 41 height 10
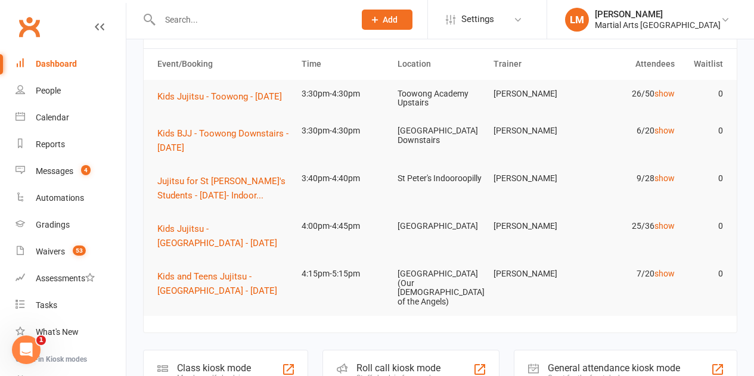
scroll to position [60, 0]
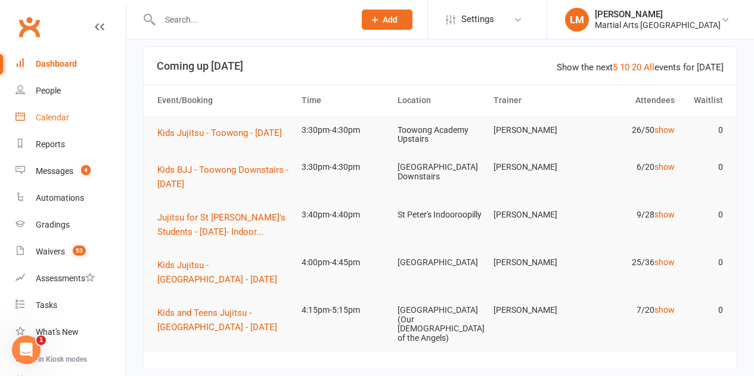
click at [66, 119] on div "Calendar" at bounding box center [52, 118] width 33 height 10
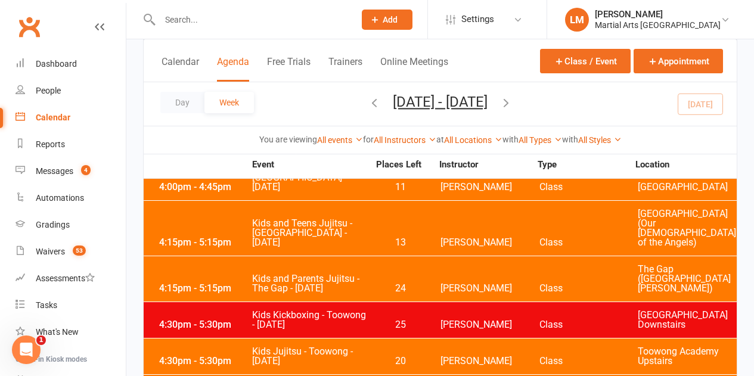
scroll to position [1907, 0]
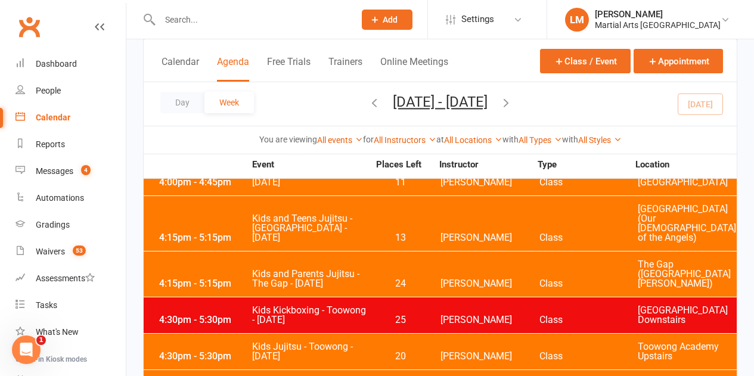
click at [219, 334] on div "4:30pm - 5:30pm Kids Jujitsu - [GEOGRAPHIC_DATA] - [DATE] 20 [PERSON_NAME] Clas…" at bounding box center [440, 352] width 593 height 36
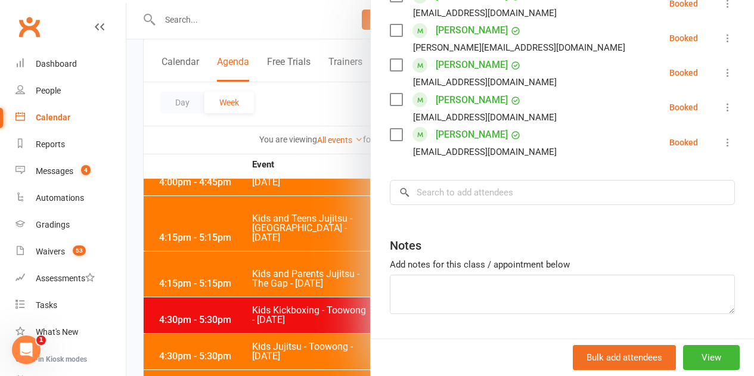
scroll to position [1827, 0]
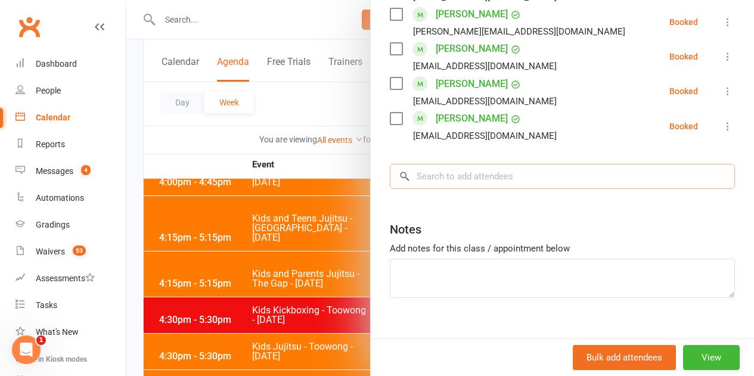
click at [454, 165] on input "search" at bounding box center [562, 176] width 345 height 25
paste input "[PERSON_NAME]"
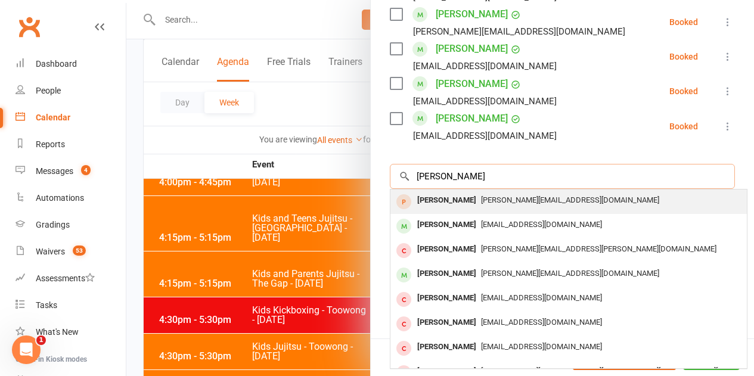
type input "[PERSON_NAME]"
click at [432, 192] on div "[PERSON_NAME]" at bounding box center [446, 200] width 69 height 17
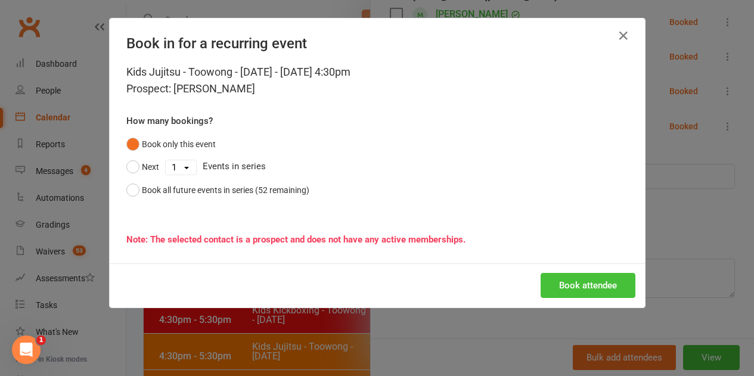
click at [596, 285] on button "Book attendee" at bounding box center [588, 285] width 95 height 25
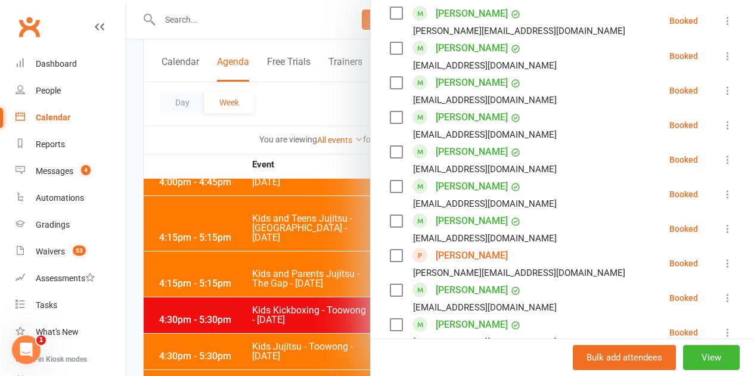
scroll to position [788, 0]
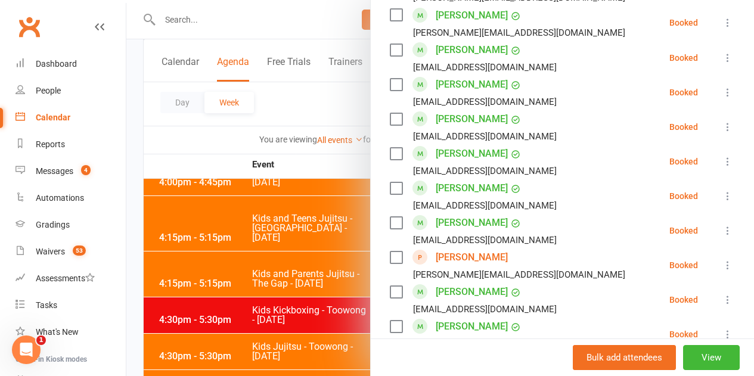
drag, startPoint x: 390, startPoint y: 240, endPoint x: 437, endPoint y: 194, distance: 66.2
click at [390, 251] on label at bounding box center [396, 257] width 12 height 12
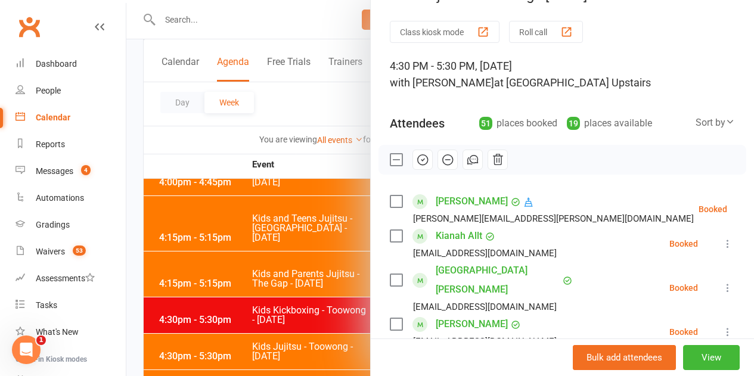
scroll to position [0, 0]
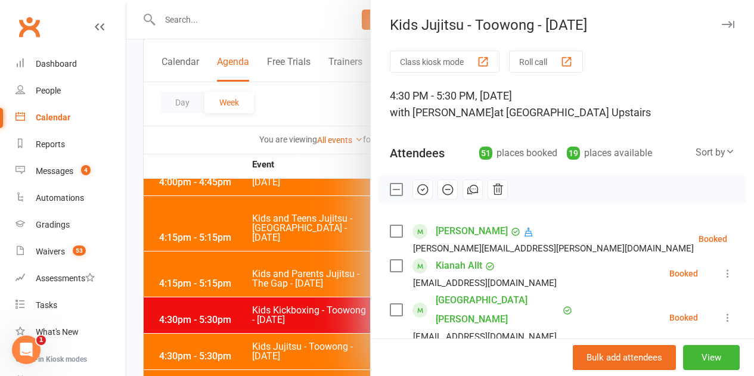
drag, startPoint x: 412, startPoint y: 188, endPoint x: 438, endPoint y: 41, distance: 148.9
click at [416, 185] on icon "button" at bounding box center [422, 189] width 13 height 13
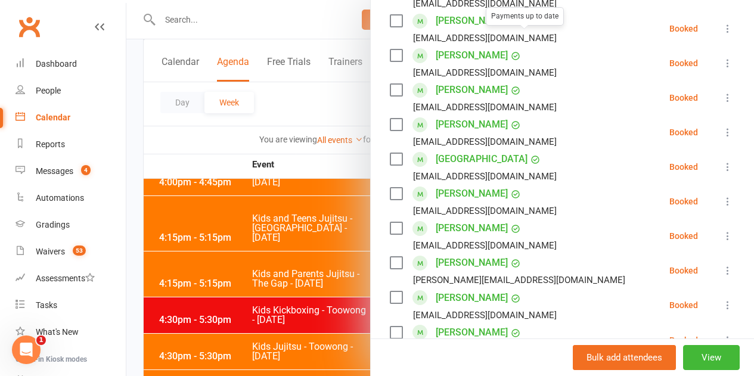
scroll to position [1728, 0]
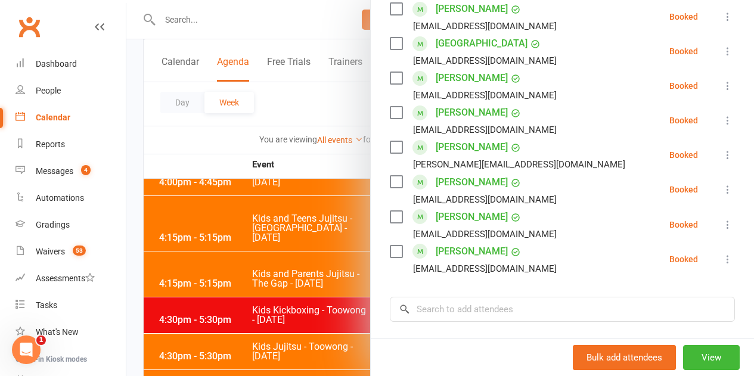
click at [392, 69] on div "[PERSON_NAME] [EMAIL_ADDRESS][DOMAIN_NAME]" at bounding box center [476, 86] width 172 height 35
click at [390, 72] on label at bounding box center [396, 78] width 12 height 12
click at [390, 107] on label at bounding box center [396, 113] width 12 height 12
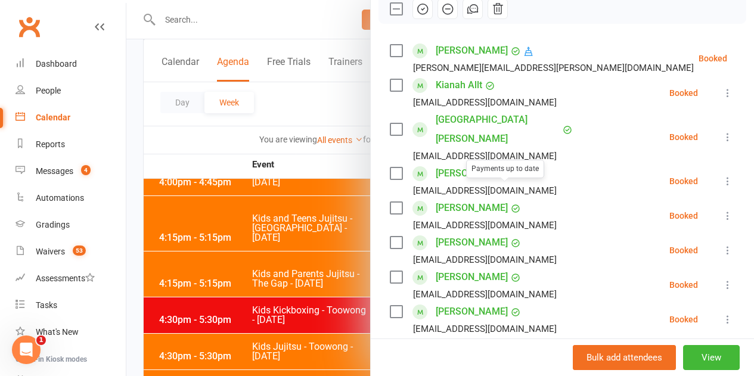
scroll to position [179, 0]
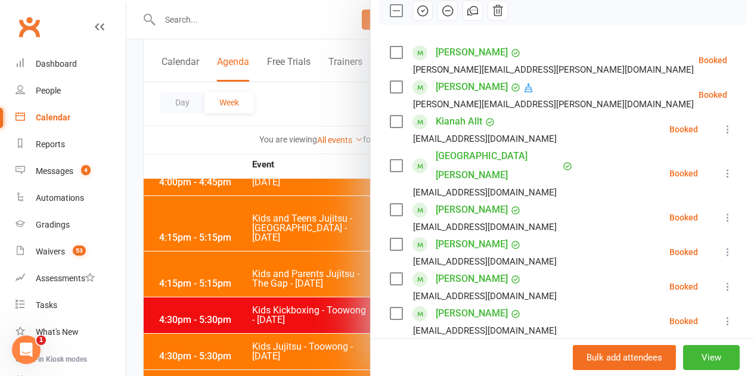
click at [246, 29] on div at bounding box center [440, 188] width 628 height 376
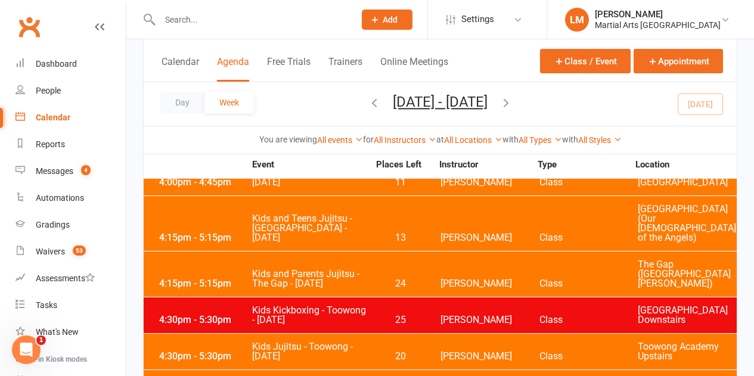
click at [214, 17] on input "text" at bounding box center [251, 19] width 190 height 17
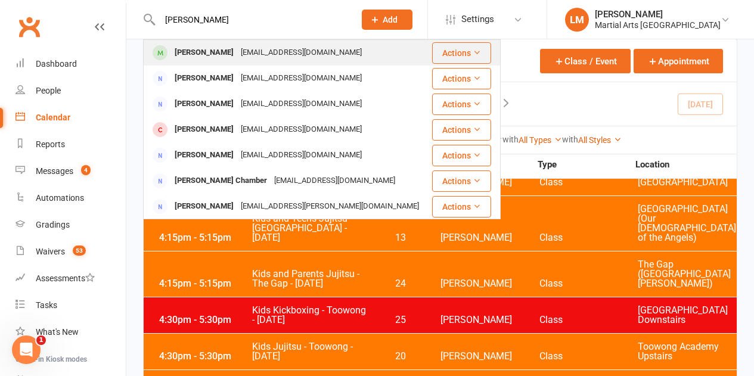
type input "[PERSON_NAME]"
click at [218, 49] on div "[PERSON_NAME]" at bounding box center [204, 52] width 66 height 17
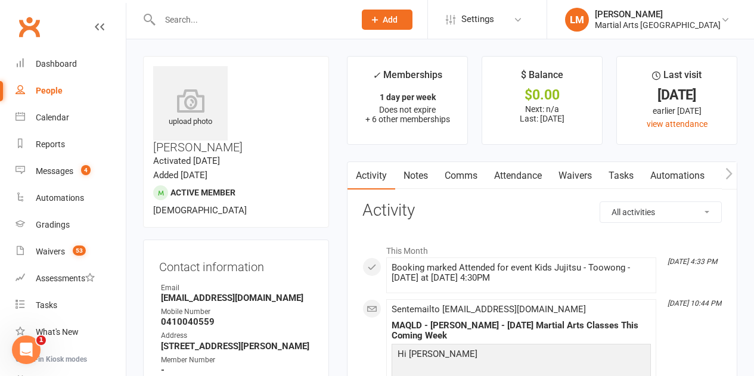
click at [189, 21] on input "text" at bounding box center [251, 19] width 190 height 17
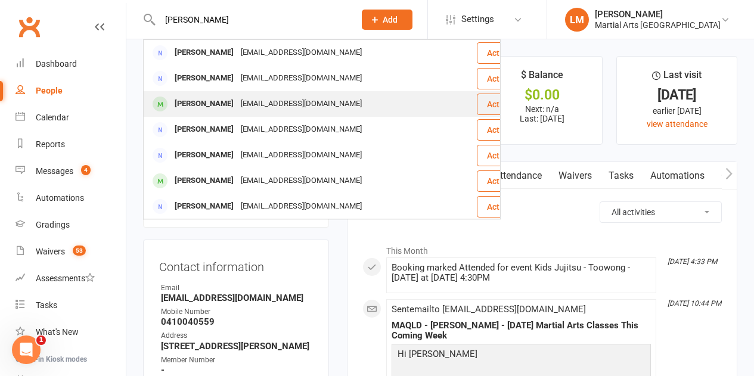
type input "[PERSON_NAME]"
click at [210, 100] on div "[PERSON_NAME]" at bounding box center [204, 103] width 66 height 17
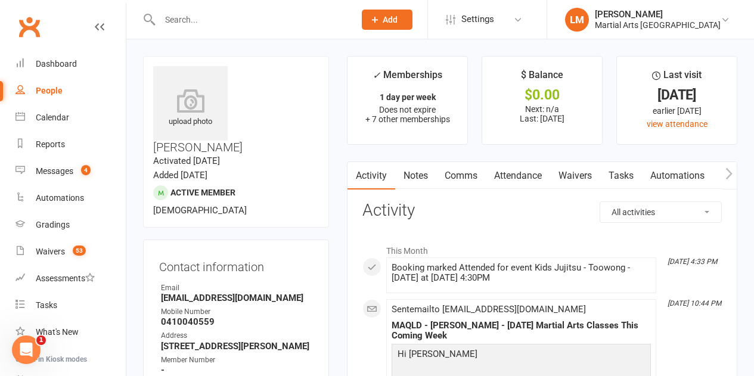
click at [218, 21] on input "text" at bounding box center [251, 19] width 190 height 17
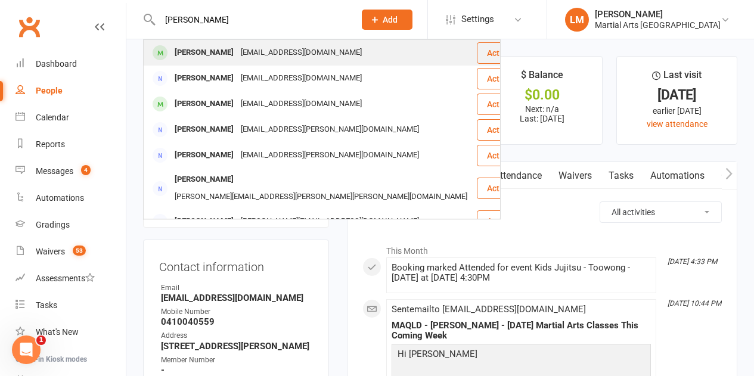
type input "[PERSON_NAME]"
click at [213, 51] on div "[PERSON_NAME]" at bounding box center [204, 52] width 66 height 17
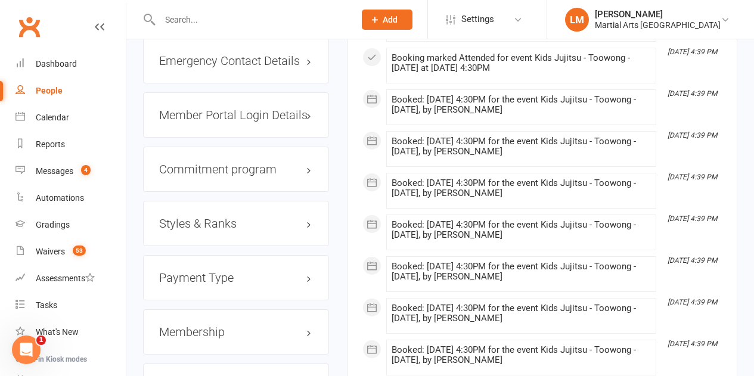
scroll to position [1311, 0]
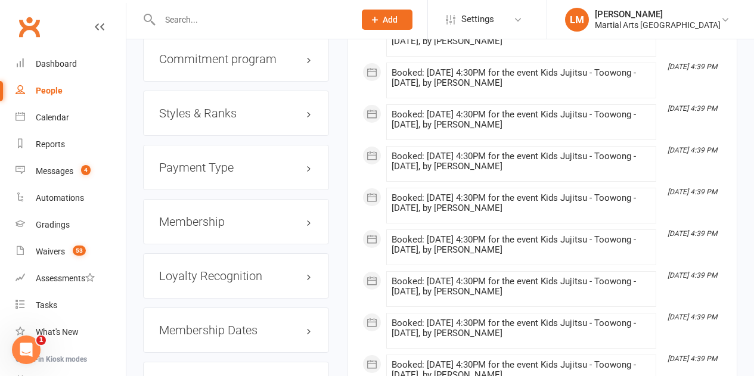
click at [220, 215] on h3 "Membership" at bounding box center [236, 221] width 154 height 13
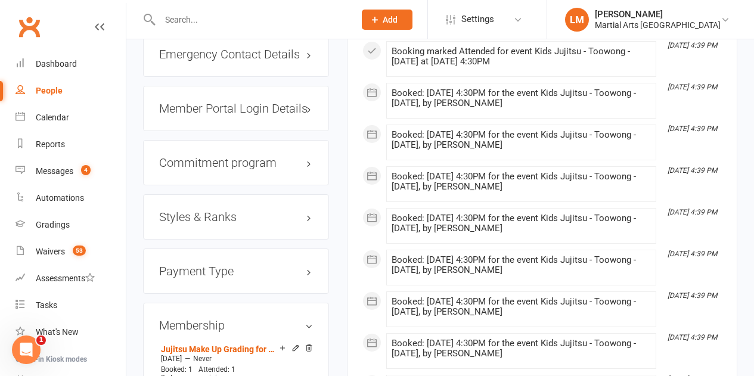
scroll to position [1192, 0]
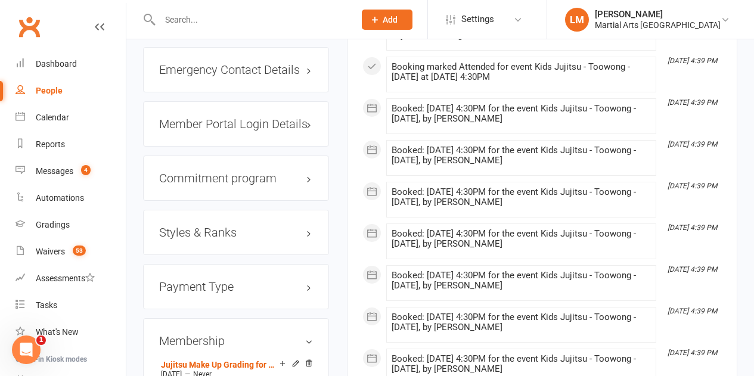
click at [219, 226] on h3 "Styles & Ranks" at bounding box center [236, 232] width 154 height 13
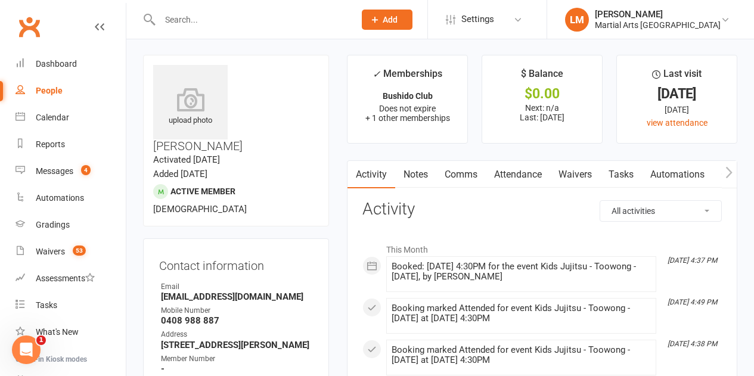
scroll to position [0, 0]
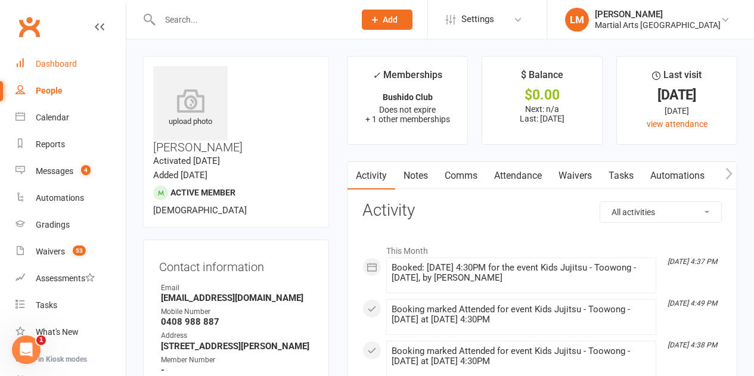
click at [49, 64] on div "Dashboard" at bounding box center [56, 64] width 41 height 10
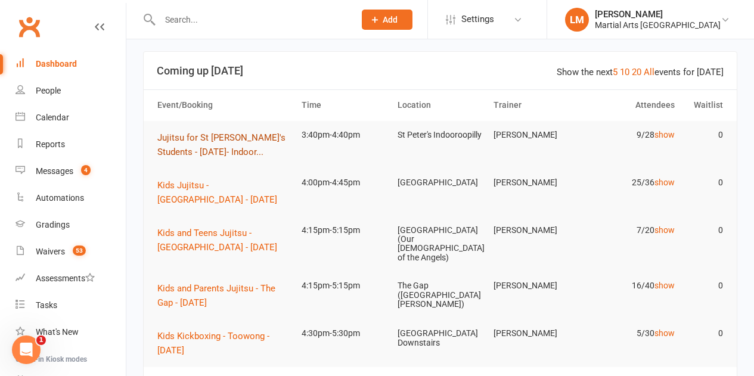
scroll to position [119, 0]
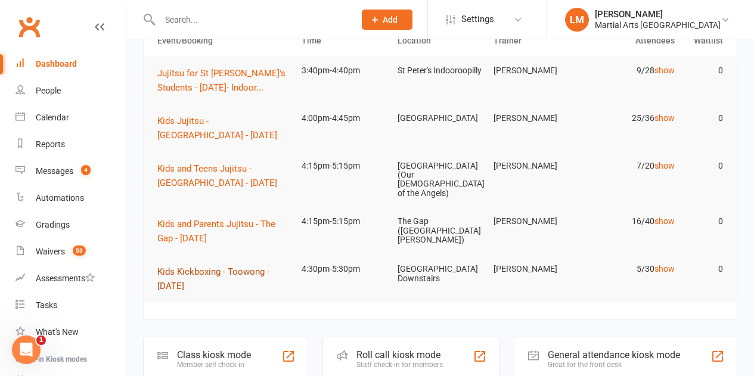
click at [200, 275] on button "Kids Kickboxing - Toowong - [DATE]" at bounding box center [223, 279] width 133 height 29
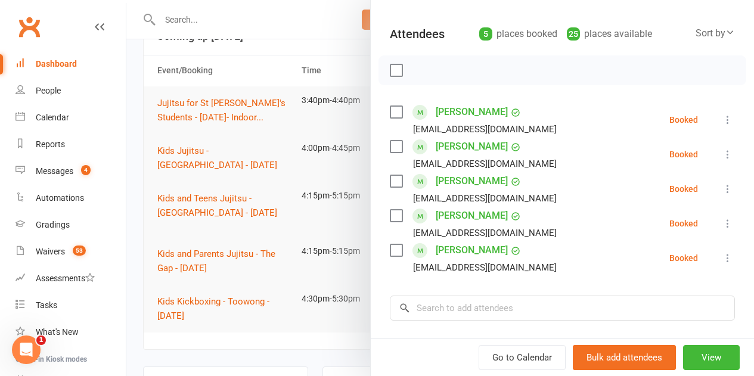
scroll to position [60, 0]
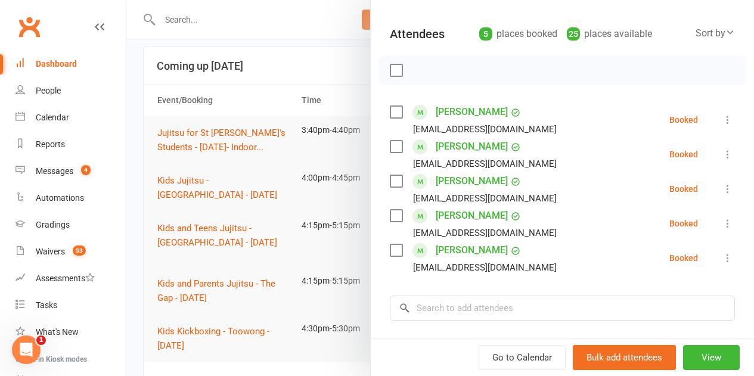
click at [234, 132] on div at bounding box center [440, 188] width 628 height 376
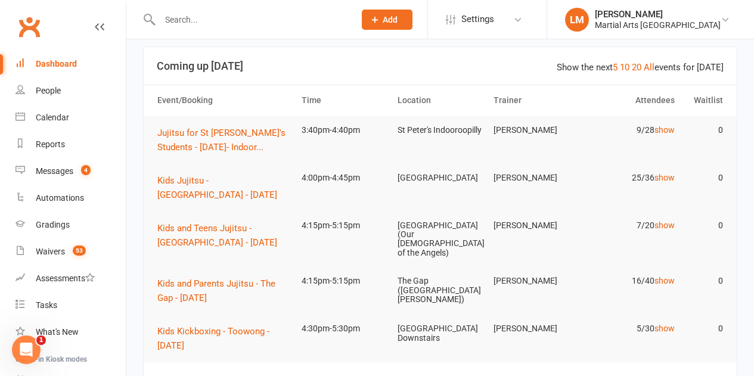
click at [184, 22] on input "text" at bounding box center [251, 19] width 190 height 17
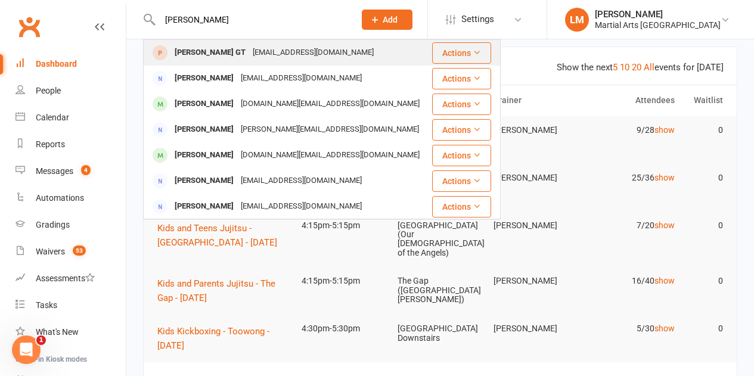
type input "[PERSON_NAME]"
click at [204, 52] on div "[PERSON_NAME] GT" at bounding box center [210, 52] width 78 height 17
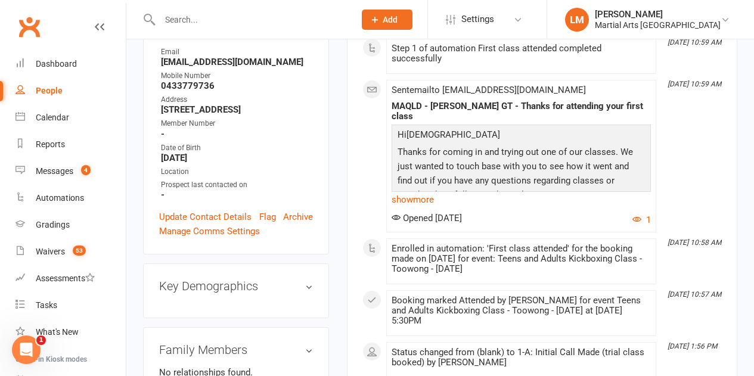
scroll to position [238, 0]
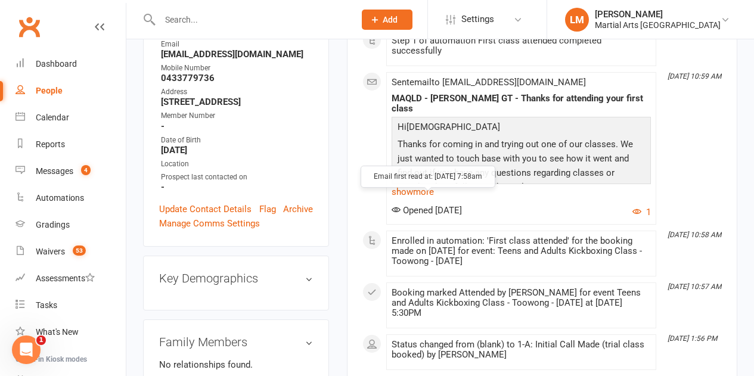
drag, startPoint x: 432, startPoint y: 200, endPoint x: 465, endPoint y: 199, distance: 33.4
click at [462, 205] on span "Opened [DATE]" at bounding box center [427, 210] width 70 height 11
click at [499, 205] on div "Opened [DATE] 1" at bounding box center [521, 212] width 259 height 14
drag, startPoint x: 394, startPoint y: 117, endPoint x: 456, endPoint y: 118, distance: 62.6
click at [455, 118] on div "Hi [PERSON_NAME] Thanks for coming in and trying out one of our classes . We ju…" at bounding box center [521, 158] width 259 height 83
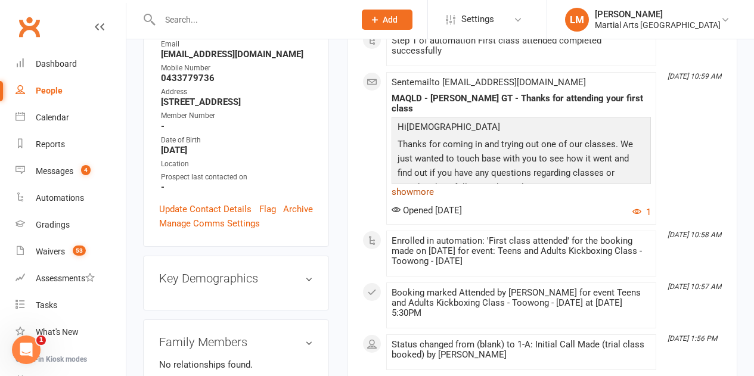
click at [408, 184] on link "show more" at bounding box center [521, 192] width 259 height 17
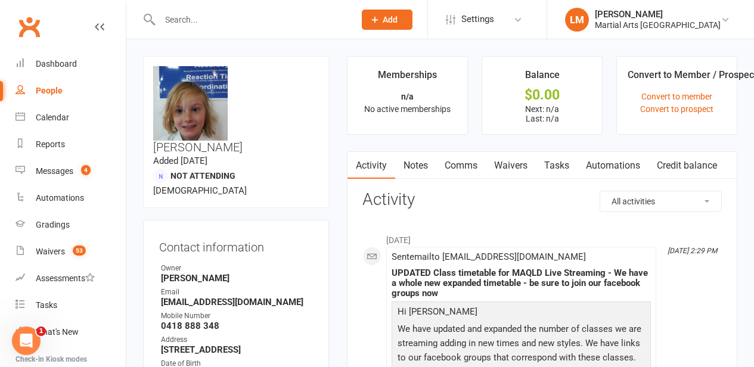
drag, startPoint x: 170, startPoint y: 4, endPoint x: 170, endPoint y: 14, distance: 10.1
click at [170, 14] on div at bounding box center [244, 19] width 203 height 39
click at [177, 18] on input "text" at bounding box center [251, 19] width 190 height 17
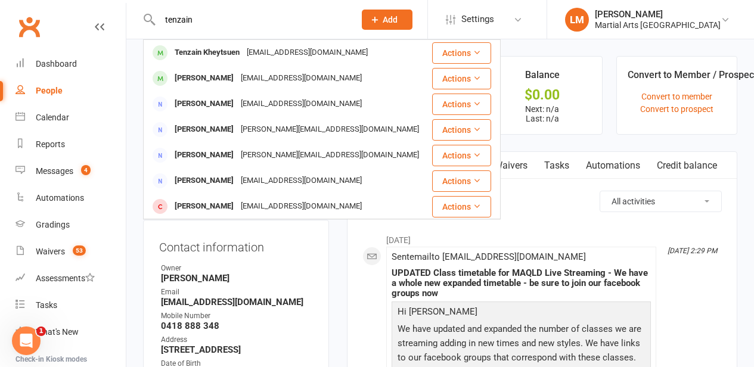
type input "tenzain"
drag, startPoint x: 211, startPoint y: 19, endPoint x: 12, endPoint y: 2, distance: 199.7
type input "[PERSON_NAME]"
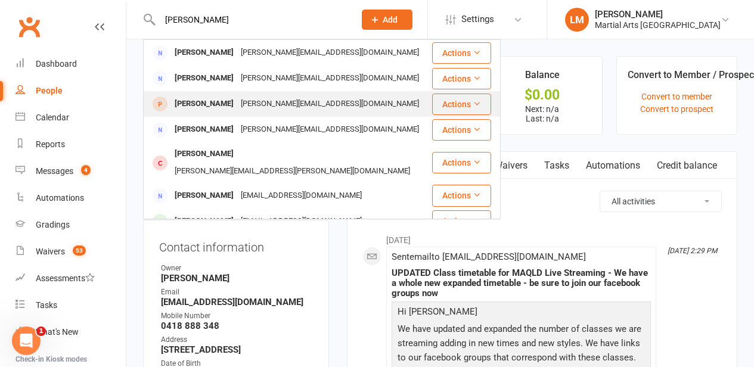
click at [201, 101] on div "[PERSON_NAME]" at bounding box center [204, 103] width 66 height 17
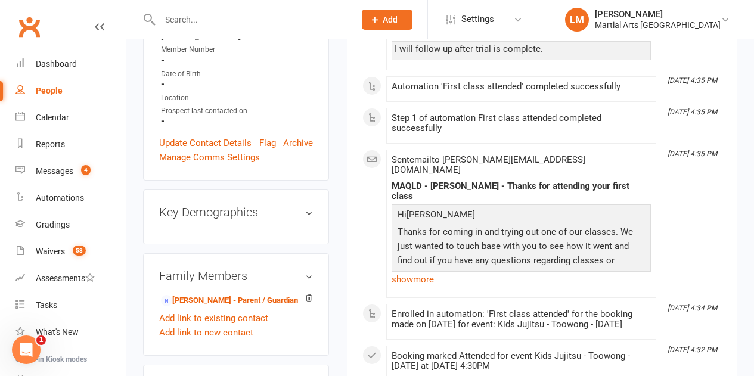
scroll to position [358, 0]
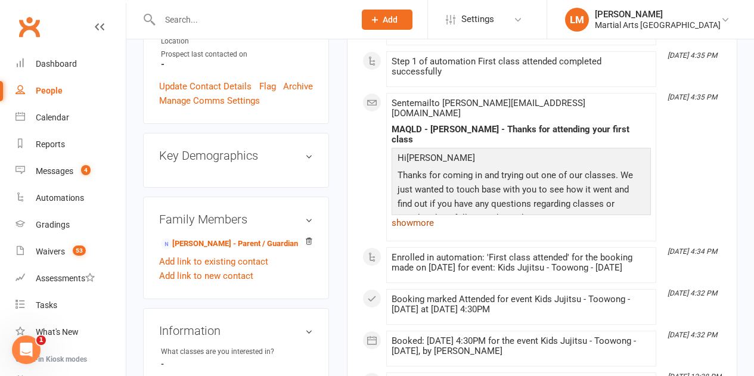
click at [419, 215] on link "show more" at bounding box center [521, 223] width 259 height 17
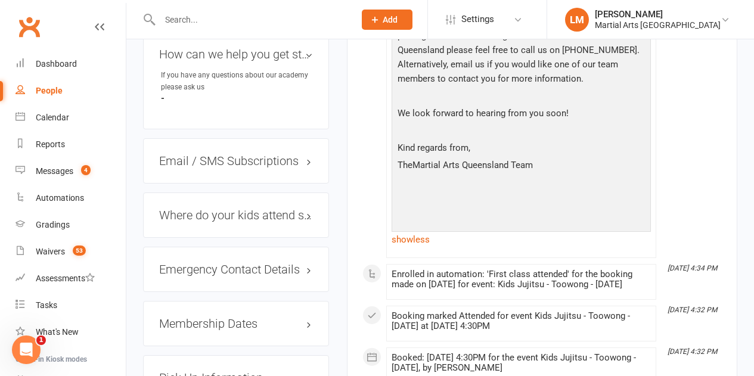
scroll to position [775, 0]
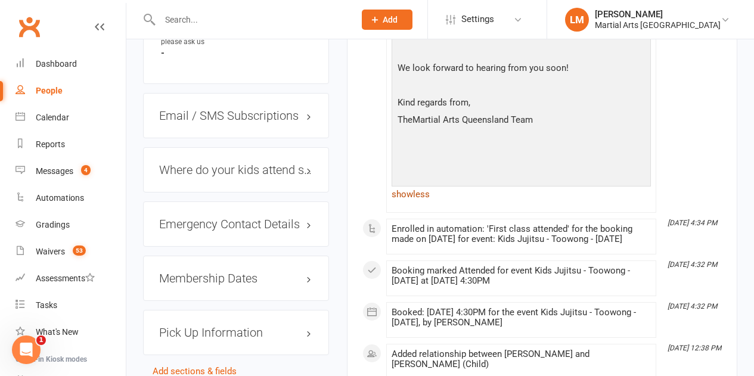
click at [412, 187] on link "show less" at bounding box center [521, 194] width 259 height 17
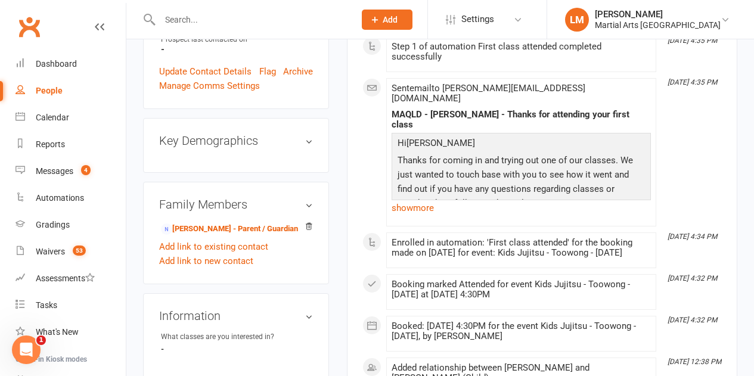
scroll to position [358, 0]
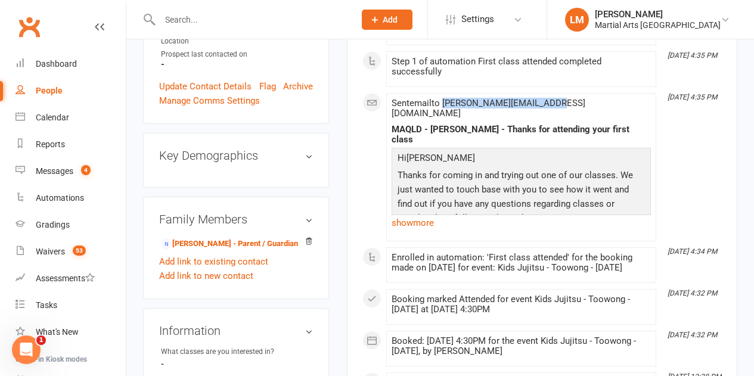
drag, startPoint x: 458, startPoint y: 100, endPoint x: 560, endPoint y: 98, distance: 101.9
click at [553, 91] on div "This Month Aug 14, 4:21 PM Booked: 14 Aug 2025 at 4:30PM for the event Kids Juj…" at bounding box center [541, 176] width 359 height 631
click at [603, 106] on div "Sent email to anitha.palaniv@gmail.com MAQLD - Mellina Kumaran - Thanks for att…" at bounding box center [521, 167] width 259 height 138
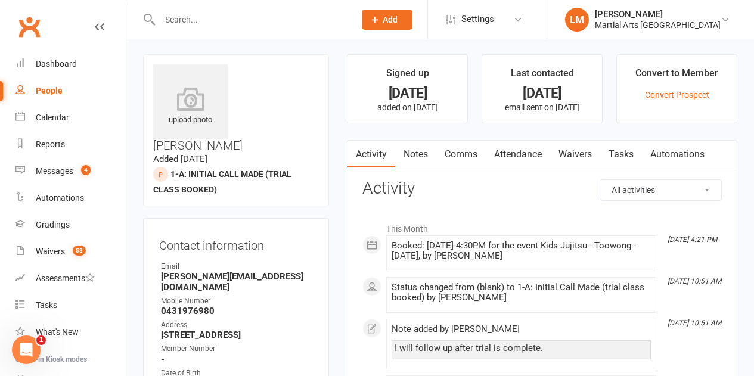
scroll to position [0, 0]
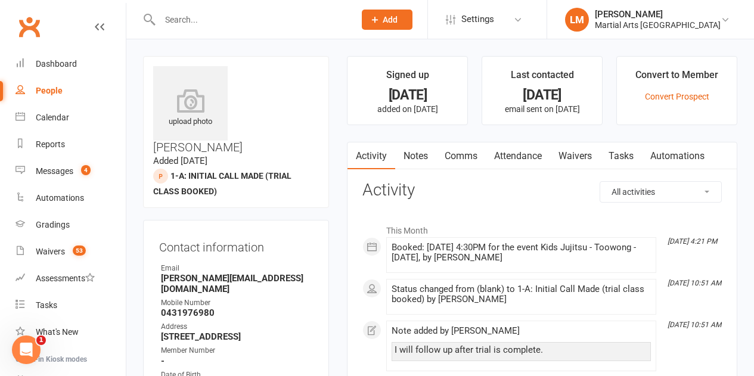
click at [461, 151] on link "Comms" at bounding box center [460, 155] width 49 height 27
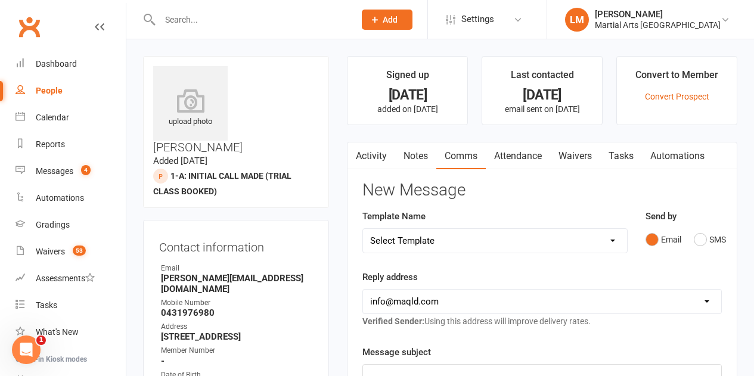
click at [483, 233] on select "Select Template [Email] Black Belt 1st degree [Email] Bushido Seminar [Email] K…" at bounding box center [494, 241] width 263 height 24
select select "30"
click at [363, 229] on select "Select Template [Email] Black Belt 1st degree [Email] Bushido Seminar [Email] K…" at bounding box center [494, 241] width 263 height 24
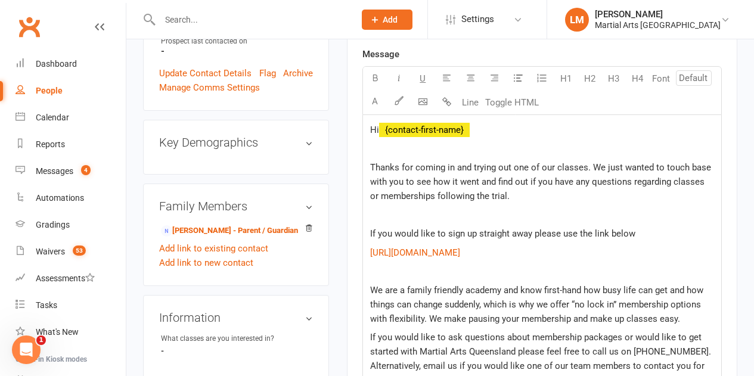
scroll to position [365, 0]
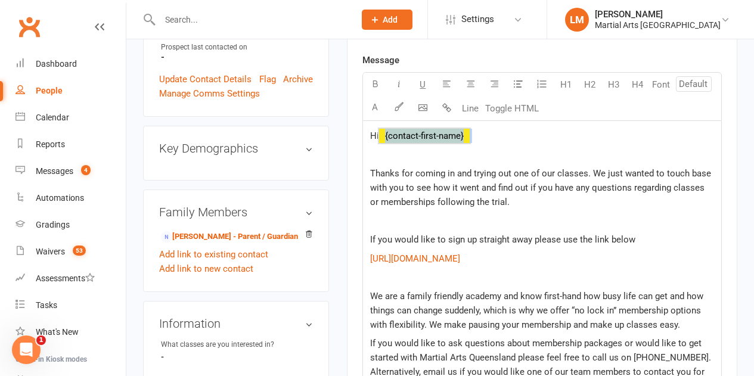
drag, startPoint x: 475, startPoint y: 132, endPoint x: 403, endPoint y: 134, distance: 71.6
click at [403, 134] on p "Hi ﻿ {contact-first-name}" at bounding box center [542, 136] width 344 height 14
click at [534, 156] on p at bounding box center [542, 155] width 344 height 14
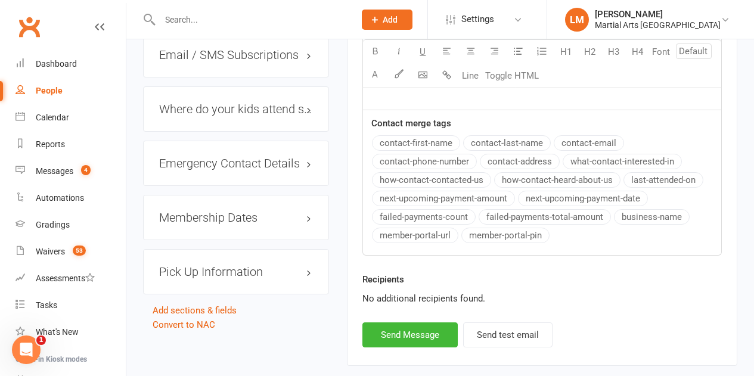
scroll to position [901, 0]
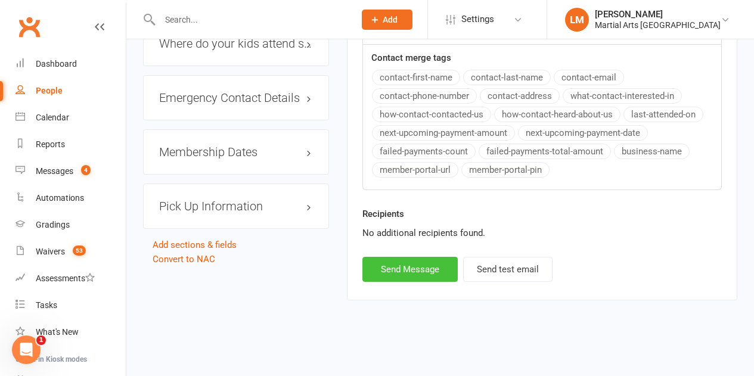
click at [415, 266] on button "Send Message" at bounding box center [409, 269] width 95 height 25
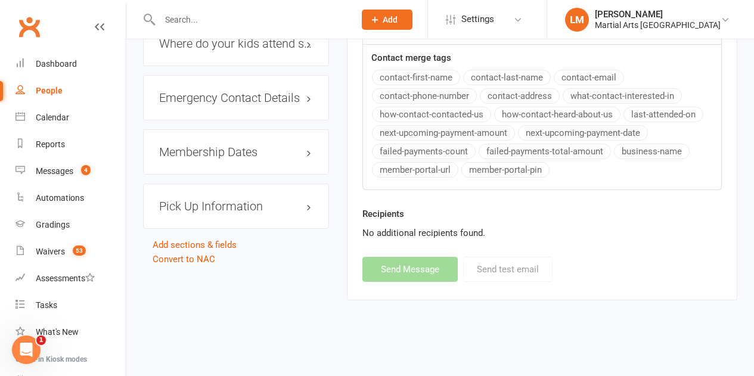
select select
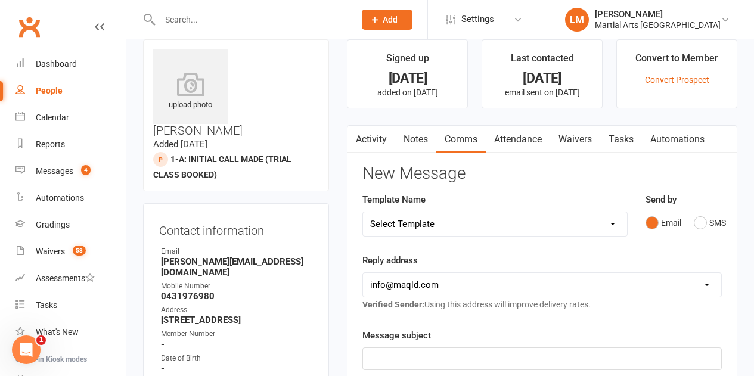
scroll to position [0, 0]
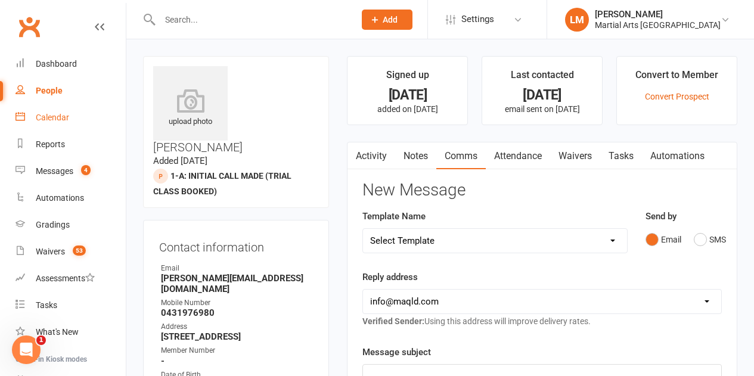
click at [33, 118] on link "Calendar" at bounding box center [70, 117] width 110 height 27
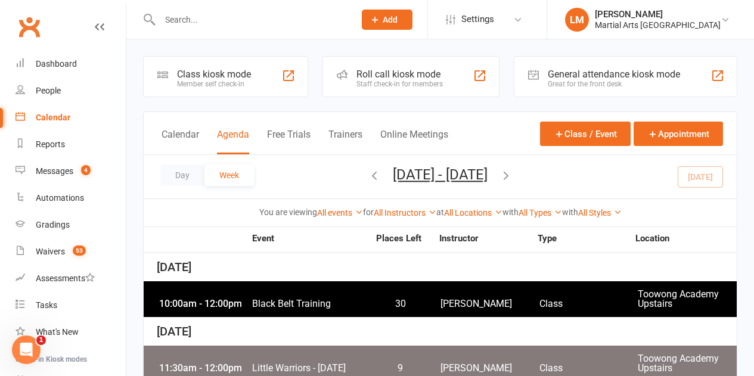
click at [368, 176] on icon "button" at bounding box center [374, 175] width 13 height 13
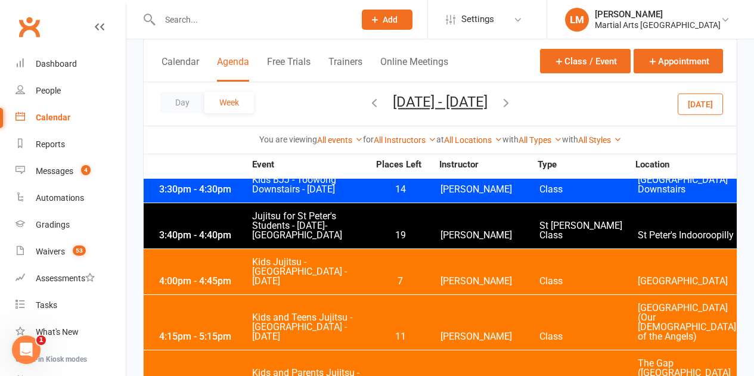
scroll to position [2503, 0]
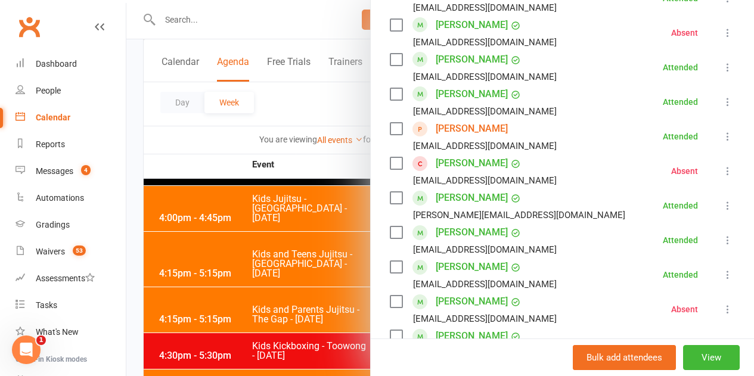
scroll to position [1229, 0]
drag, startPoint x: 487, startPoint y: 109, endPoint x: 422, endPoint y: 107, distance: 65.6
click at [422, 119] on div "Raquel Lucas valeriadsl86@gmail.com" at bounding box center [476, 136] width 172 height 35
copy link "[PERSON_NAME]"
click at [227, 207] on div at bounding box center [440, 188] width 628 height 376
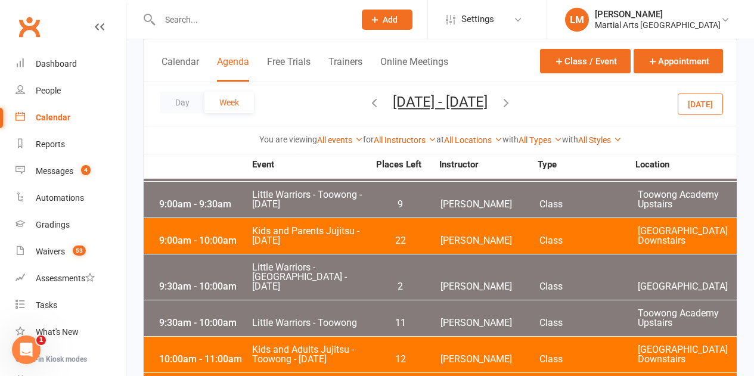
scroll to position [3563, 0]
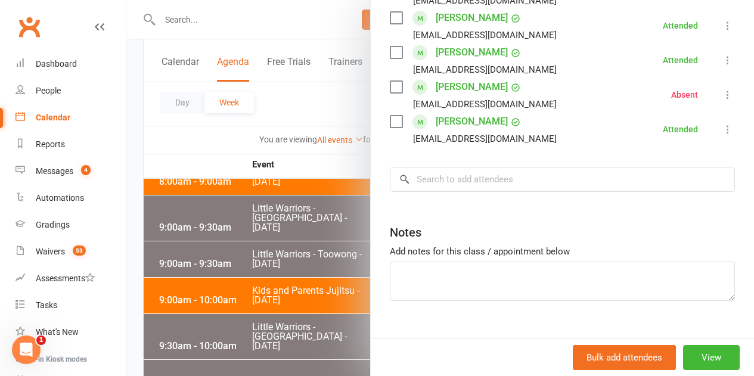
scroll to position [298, 0]
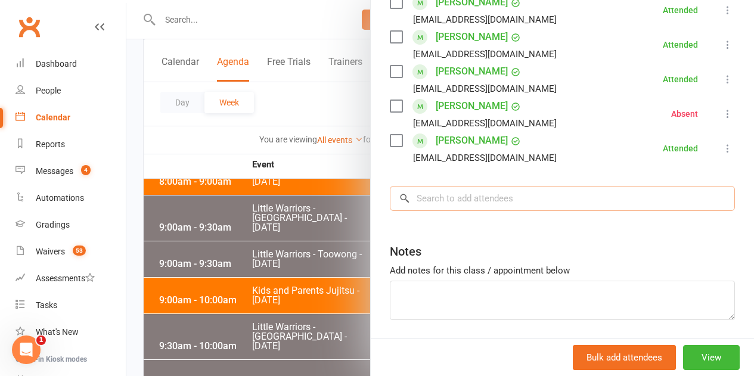
click at [456, 211] on input "search" at bounding box center [562, 198] width 345 height 25
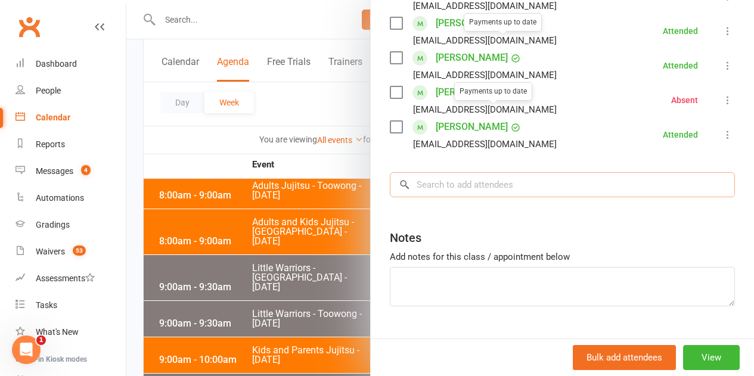
scroll to position [358, 0]
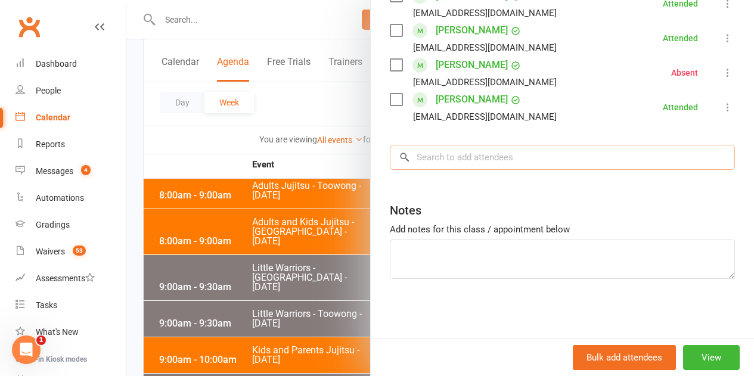
paste input "[PERSON_NAME]"
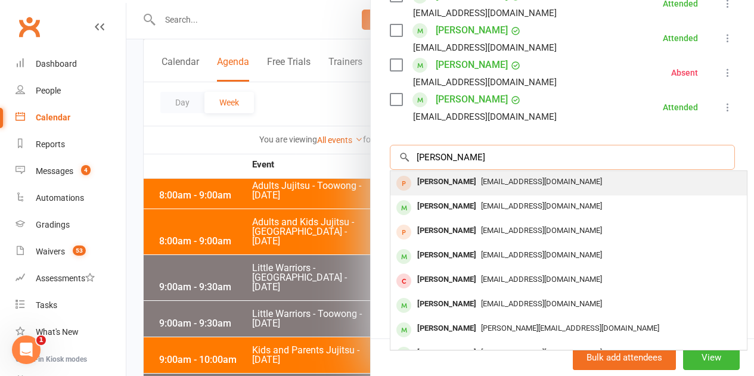
type input "[PERSON_NAME]"
click at [433, 176] on div "[PERSON_NAME]" at bounding box center [446, 181] width 69 height 17
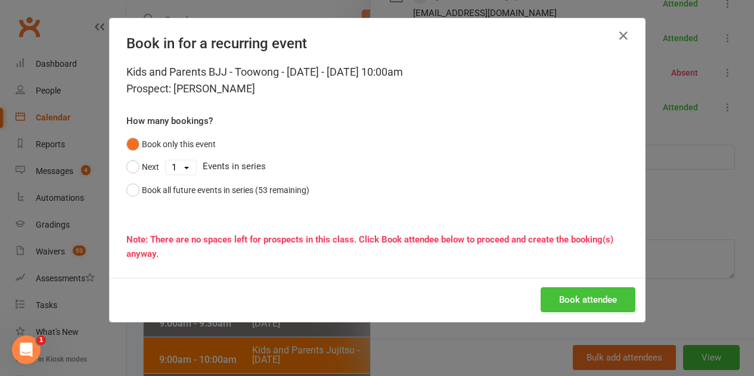
click at [563, 297] on button "Book attendee" at bounding box center [588, 299] width 95 height 25
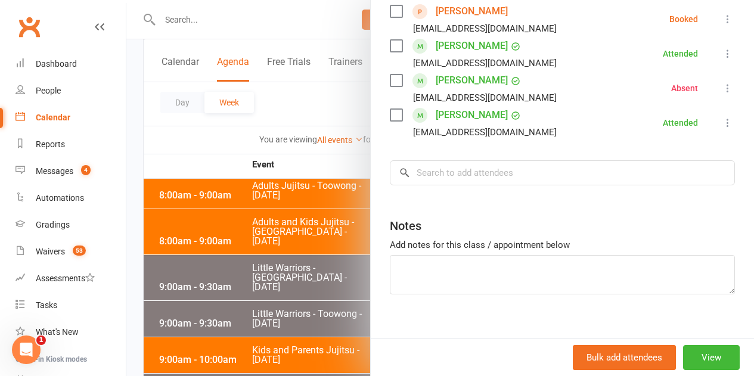
click at [192, 145] on div at bounding box center [440, 188] width 628 height 376
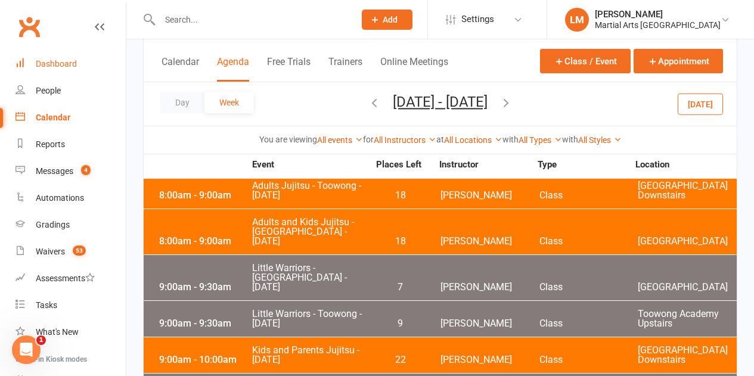
click at [61, 62] on div "Dashboard" at bounding box center [56, 64] width 41 height 10
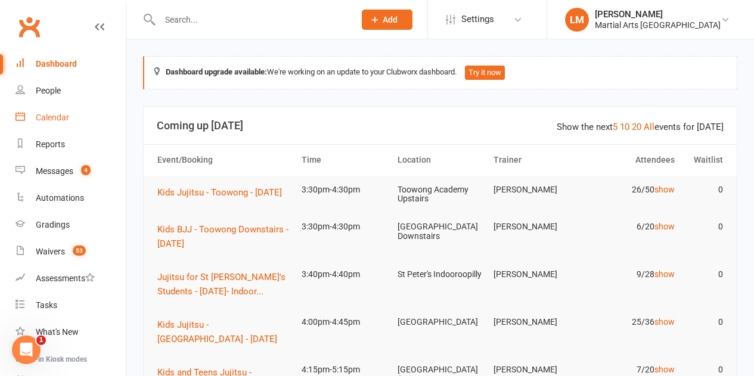
click at [49, 122] on div "Calendar" at bounding box center [52, 118] width 33 height 10
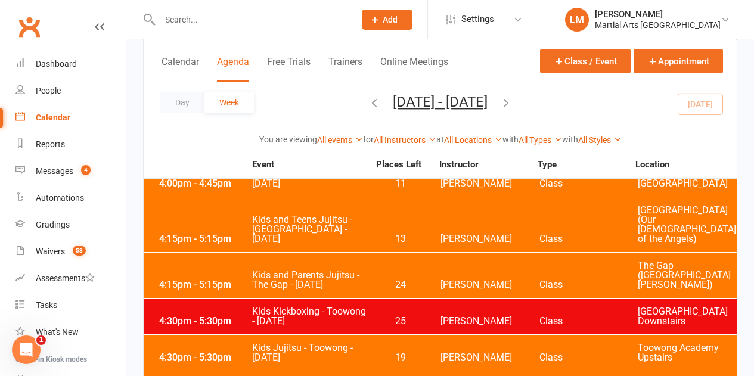
scroll to position [1907, 0]
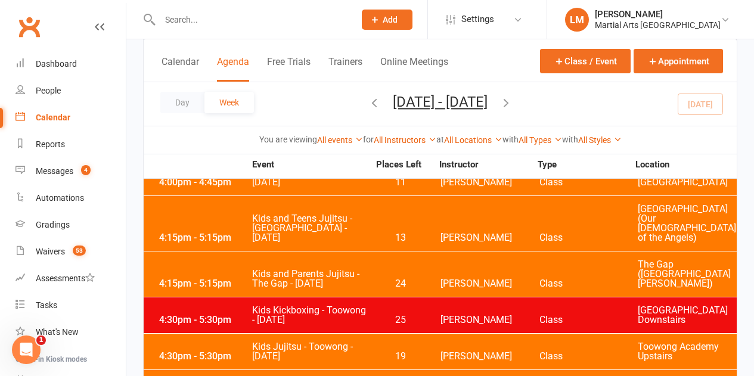
click at [187, 334] on div "4:30pm - 5:30pm Kids Jujitsu - Toowong - Thursday 19 Robert Dupont Class Toowon…" at bounding box center [440, 352] width 593 height 36
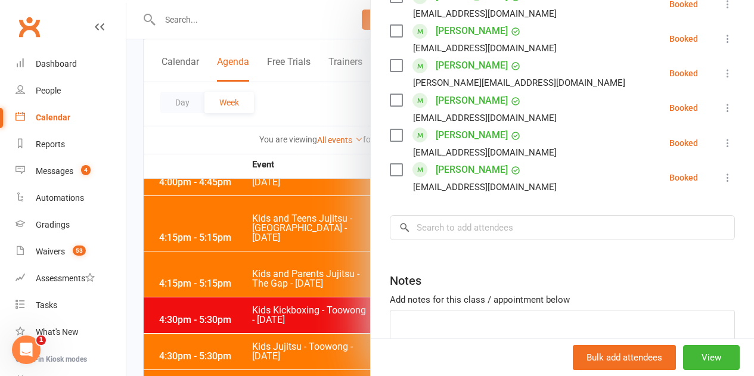
scroll to position [1861, 0]
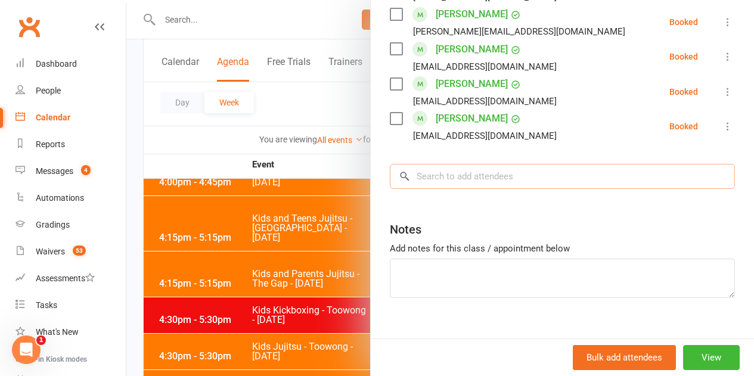
click at [442, 164] on input "search" at bounding box center [562, 176] width 345 height 25
paste input "[PERSON_NAME]"
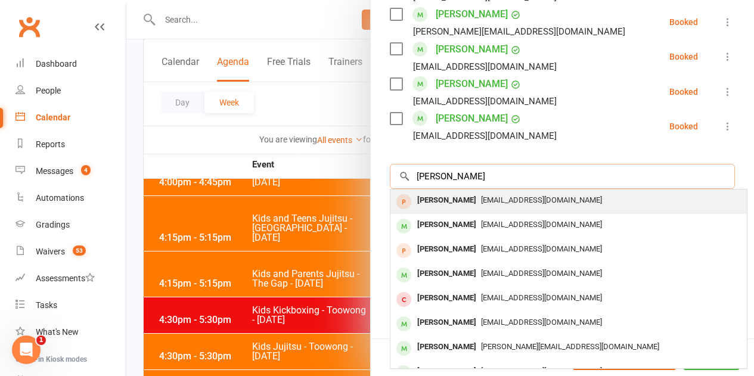
type input "[PERSON_NAME]"
click at [436, 192] on div "[PERSON_NAME]" at bounding box center [446, 200] width 69 height 17
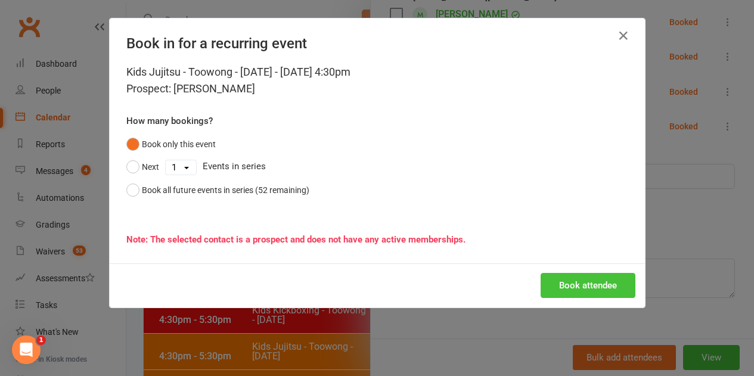
click at [593, 290] on button "Book attendee" at bounding box center [588, 285] width 95 height 25
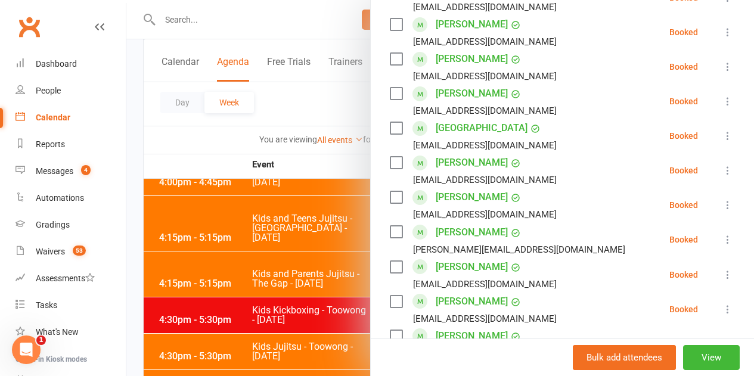
scroll to position [1657, 0]
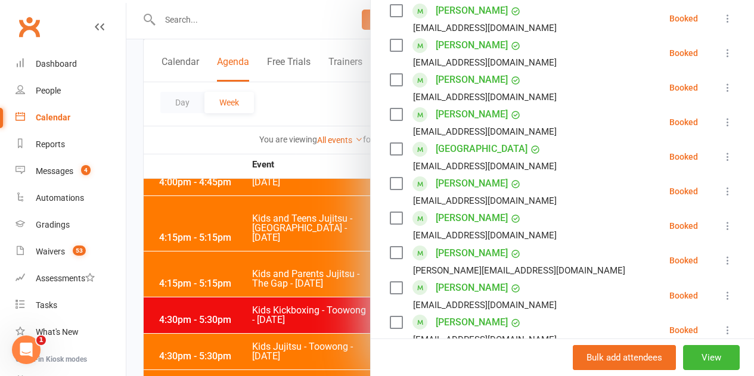
click at [390, 212] on label at bounding box center [396, 218] width 12 height 12
click at [390, 178] on label at bounding box center [396, 184] width 12 height 12
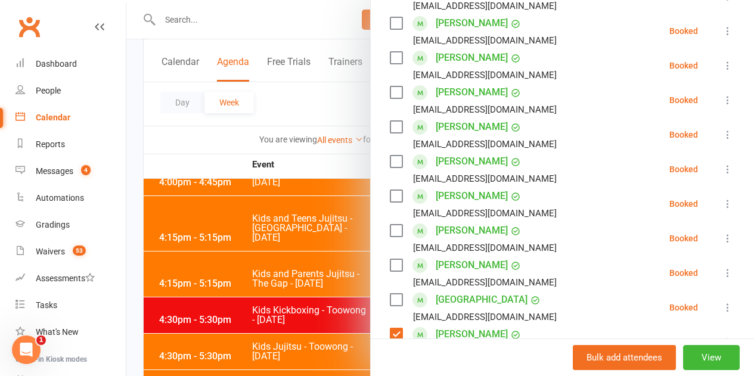
scroll to position [1479, 0]
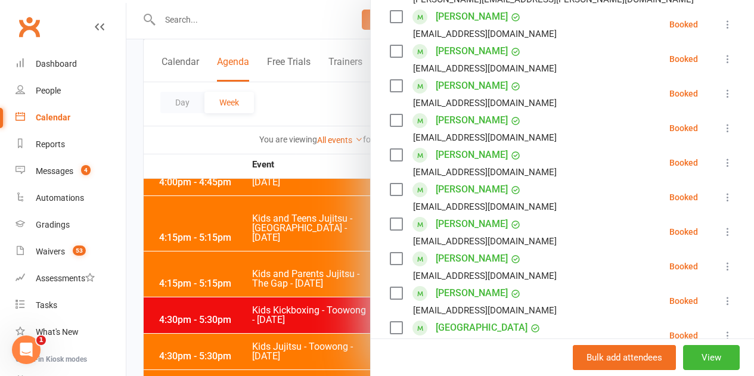
click at [390, 287] on label at bounding box center [396, 293] width 12 height 12
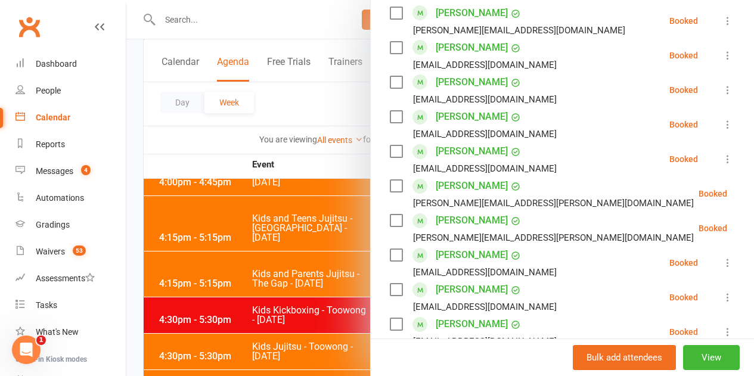
scroll to position [1181, 0]
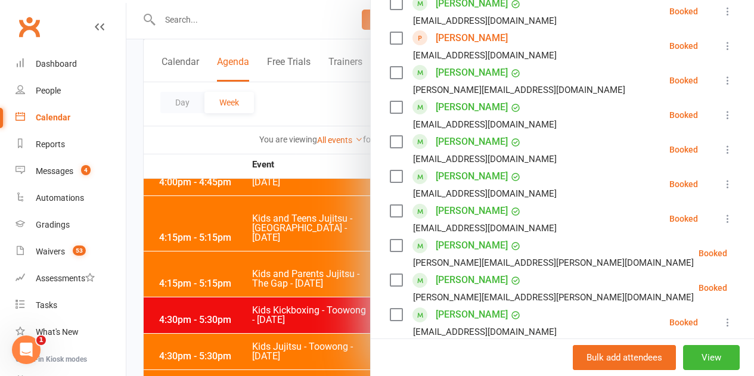
click at [390, 309] on label at bounding box center [396, 315] width 12 height 12
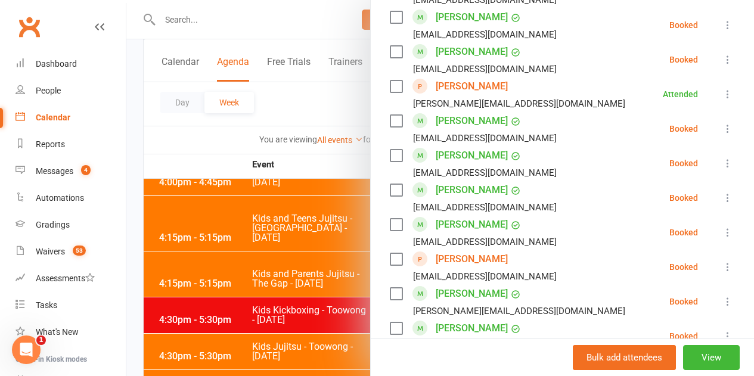
scroll to position [942, 0]
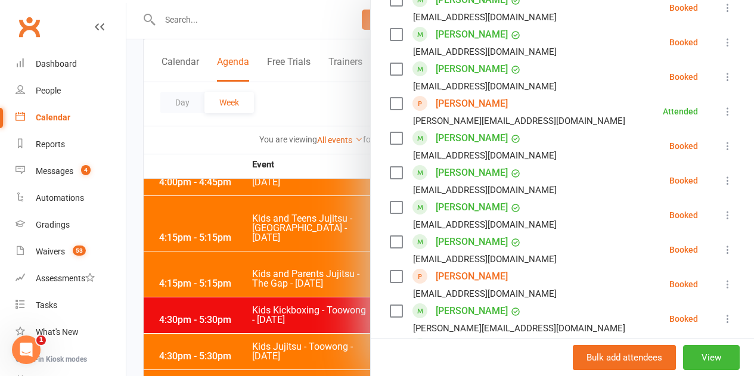
click at [390, 271] on label at bounding box center [396, 277] width 12 height 12
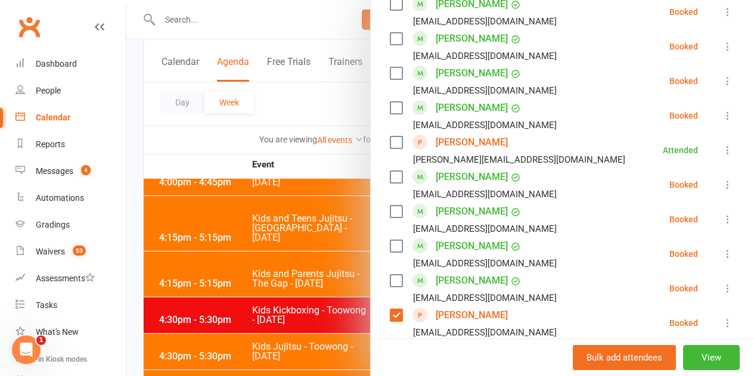
scroll to position [883, 0]
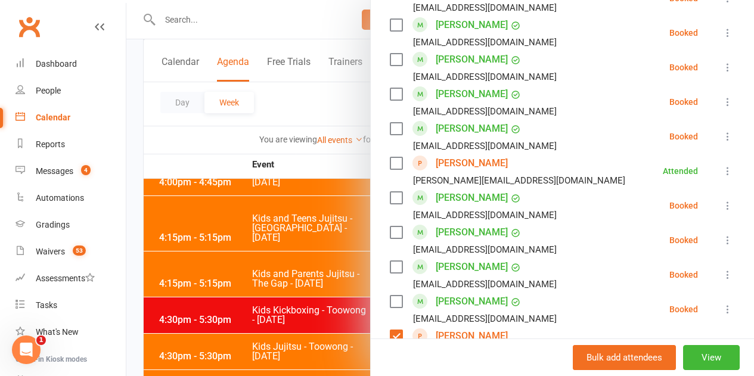
click at [390, 296] on label at bounding box center [396, 302] width 12 height 12
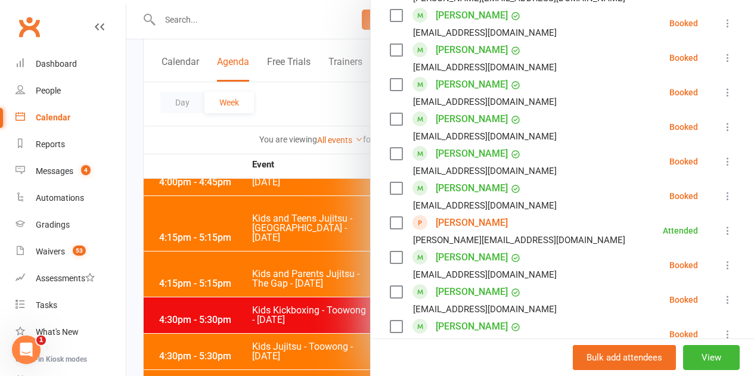
drag, startPoint x: 387, startPoint y: 241, endPoint x: 405, endPoint y: 237, distance: 18.9
click at [390, 251] on label at bounding box center [396, 257] width 12 height 12
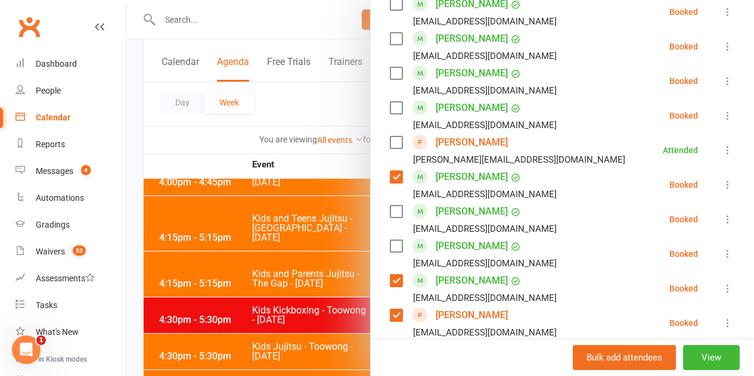
scroll to position [883, 0]
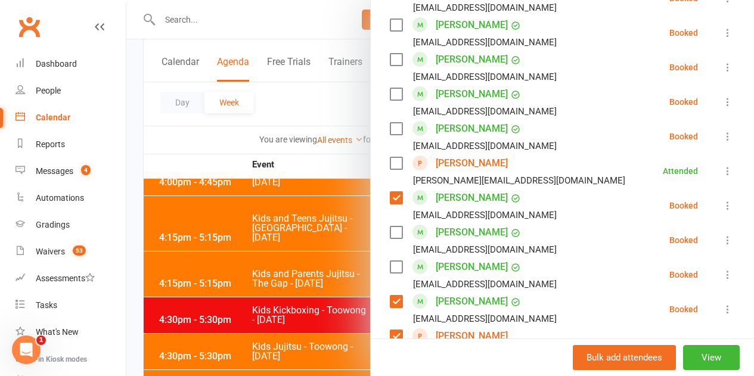
click at [390, 192] on label at bounding box center [396, 198] width 12 height 12
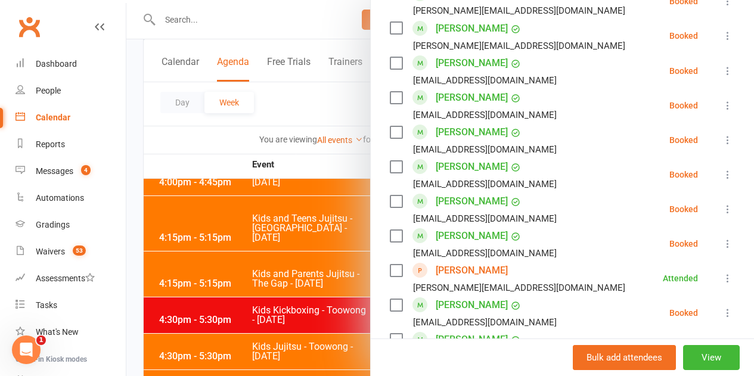
scroll to position [763, 0]
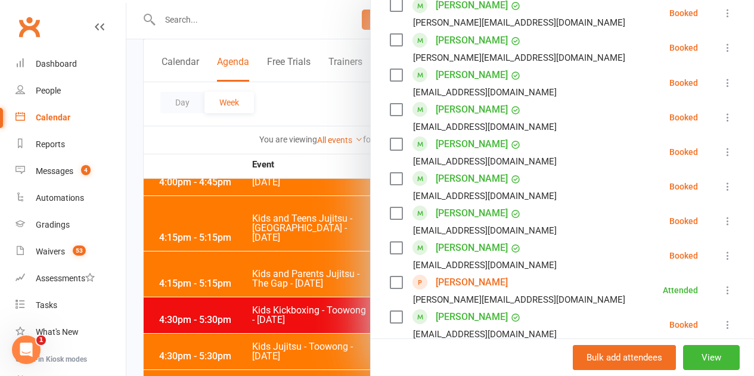
click at [390, 277] on label at bounding box center [396, 283] width 12 height 12
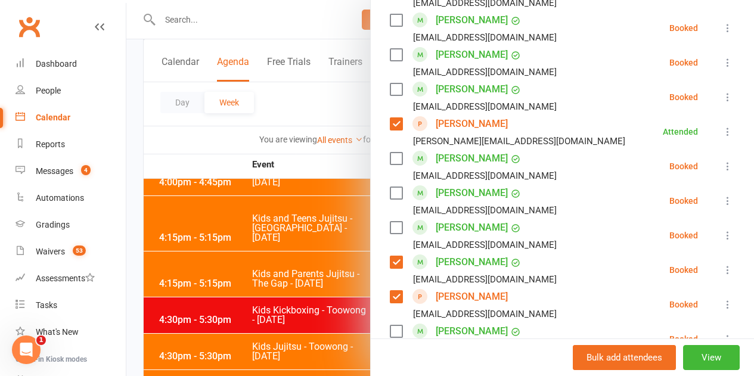
scroll to position [942, 0]
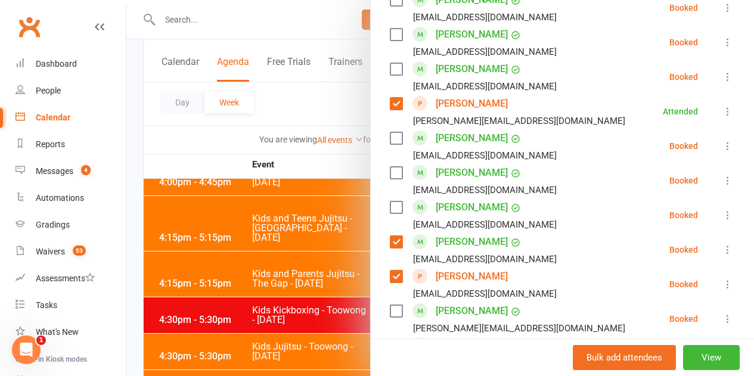
click at [390, 167] on label at bounding box center [396, 173] width 12 height 12
click at [390, 198] on div "Edison Lee brenjolee@gmail.com" at bounding box center [476, 215] width 172 height 35
click at [390, 201] on label at bounding box center [396, 207] width 12 height 12
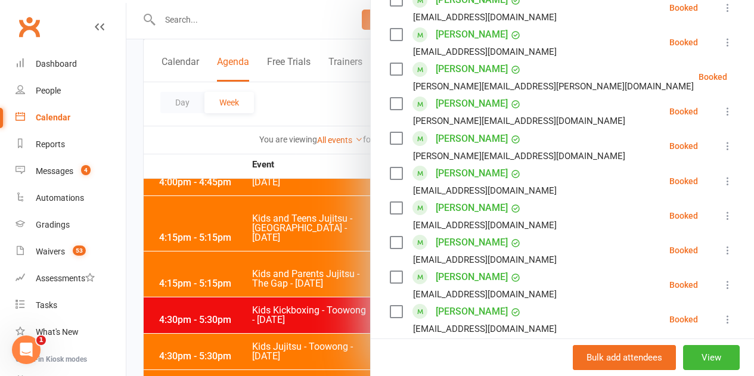
scroll to position [644, 0]
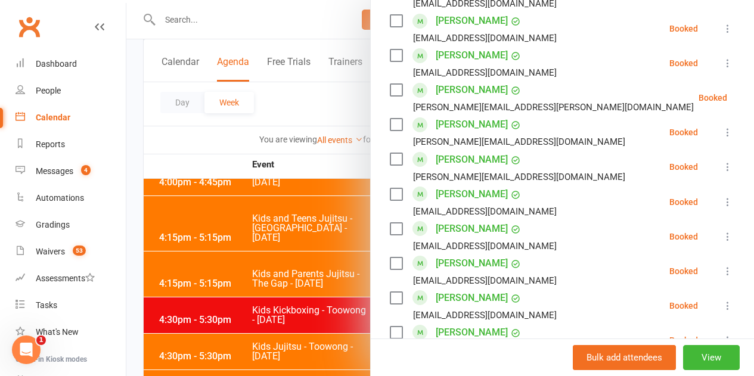
click at [390, 185] on div "Lukas Hofmann hahofmann@gmail.com" at bounding box center [476, 202] width 172 height 35
click at [390, 188] on label at bounding box center [396, 194] width 12 height 12
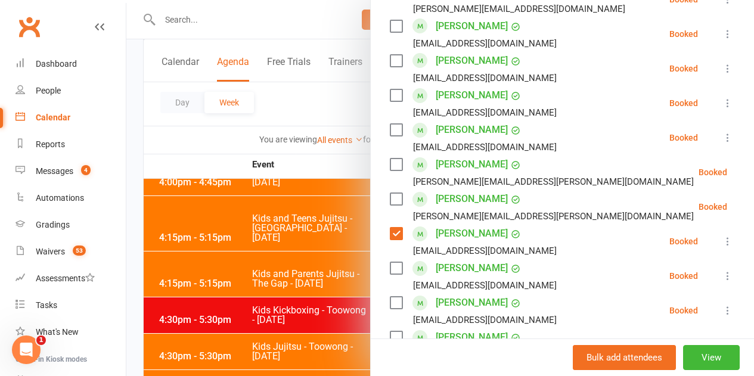
scroll to position [1240, 0]
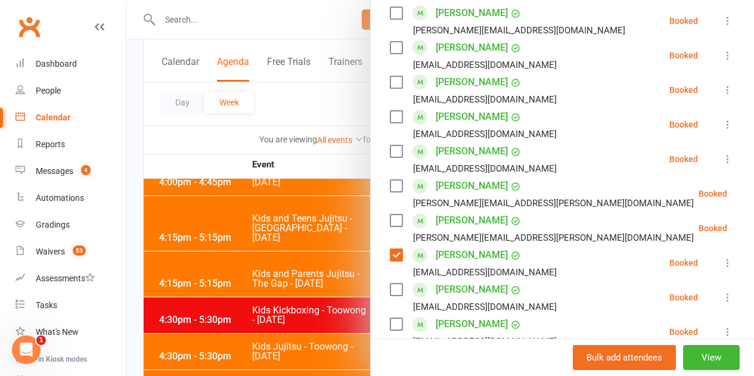
click at [390, 145] on label at bounding box center [396, 151] width 12 height 12
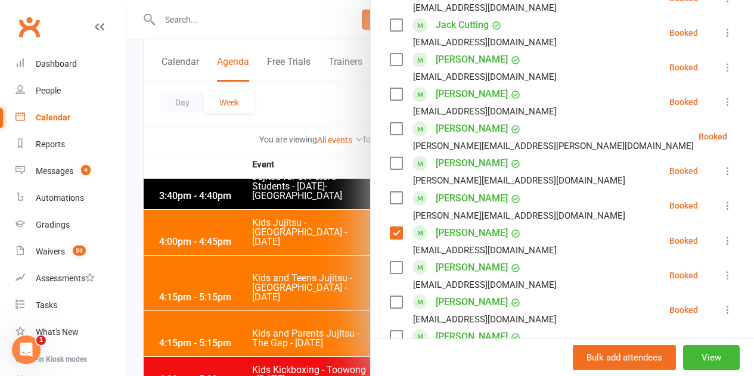
scroll to position [585, 0]
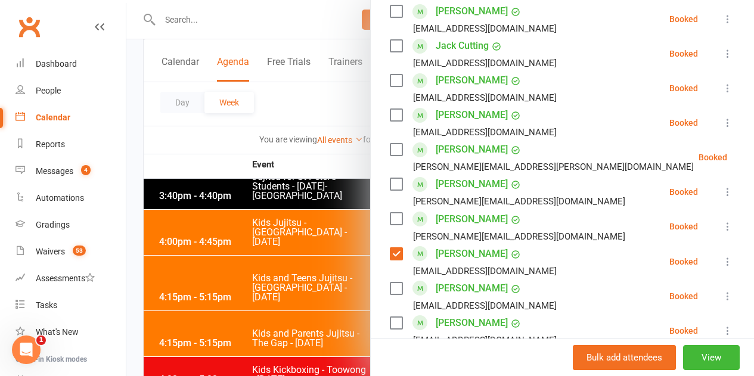
click at [390, 144] on label at bounding box center [396, 150] width 12 height 12
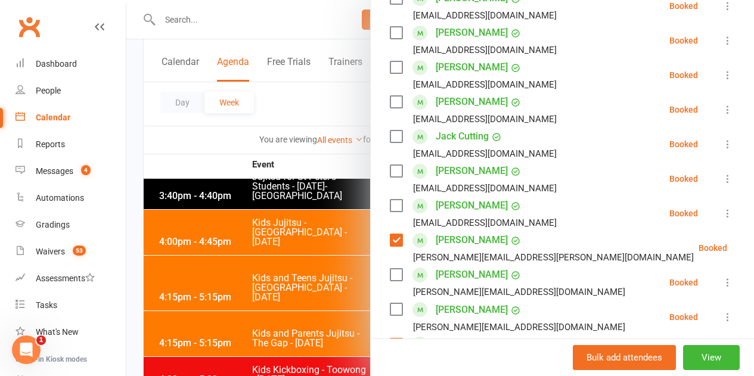
scroll to position [465, 0]
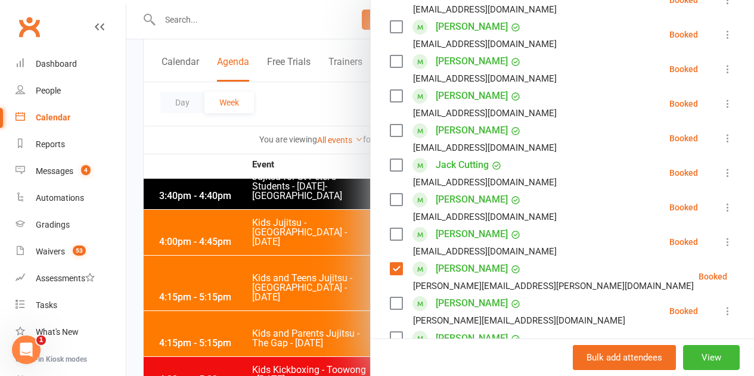
click at [390, 125] on label at bounding box center [396, 131] width 12 height 12
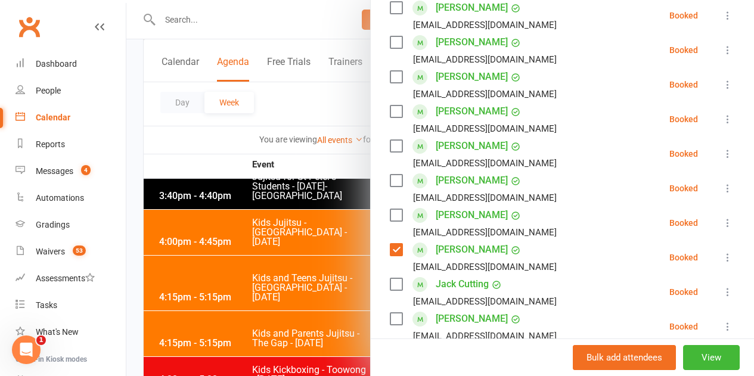
scroll to position [287, 0]
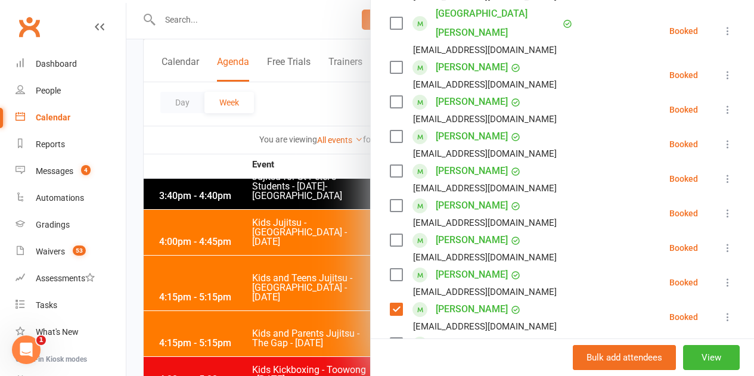
click at [390, 200] on label at bounding box center [396, 206] width 12 height 12
click at [390, 234] on label at bounding box center [396, 240] width 12 height 12
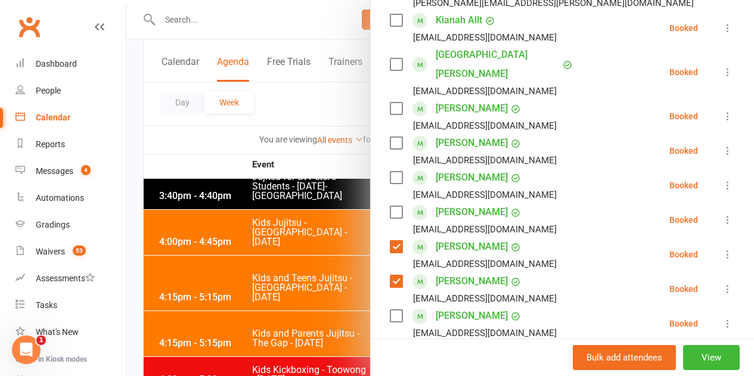
scroll to position [227, 0]
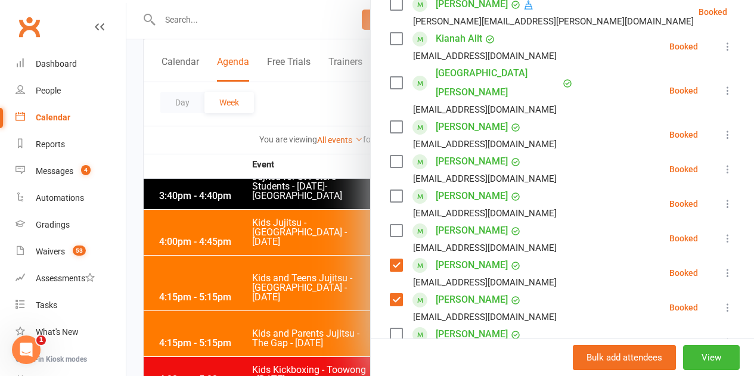
click at [391, 190] on label at bounding box center [396, 196] width 12 height 12
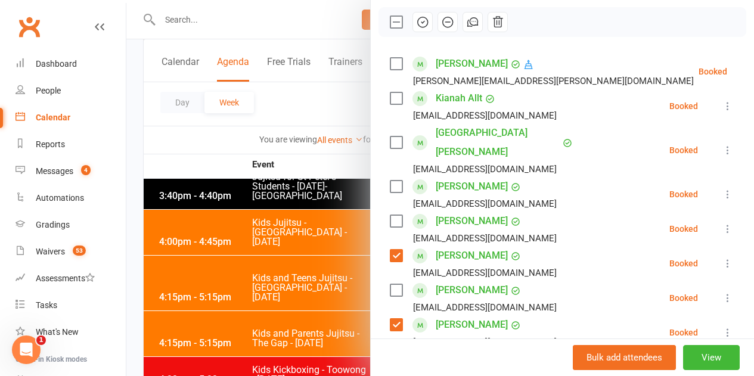
click at [390, 92] on label at bounding box center [396, 98] width 12 height 12
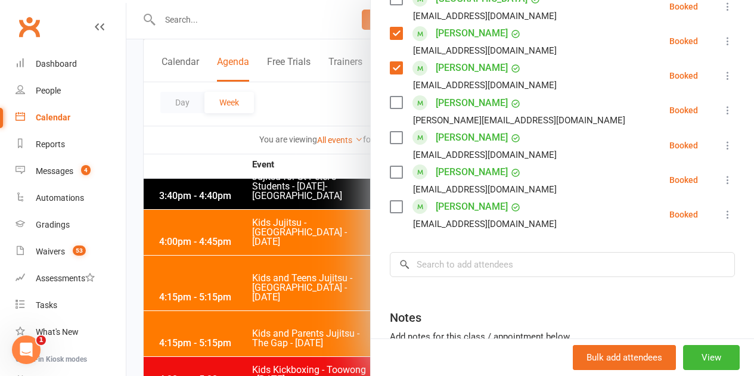
scroll to position [1896, 0]
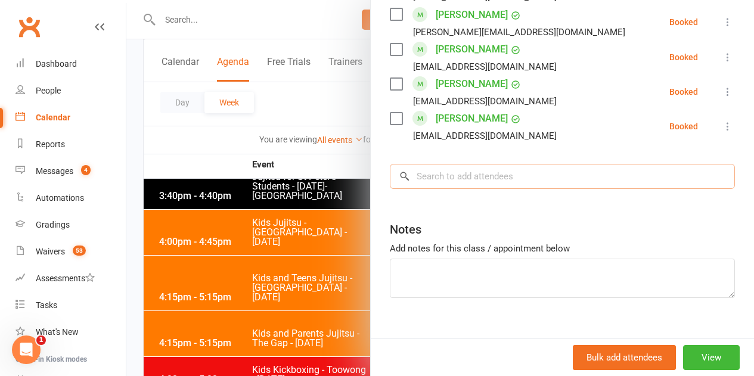
click at [445, 164] on input "search" at bounding box center [562, 176] width 345 height 25
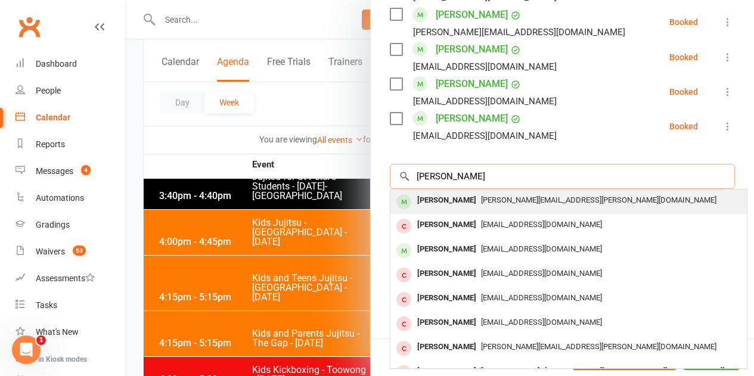
type input "isabella allen"
click at [442, 192] on div "[PERSON_NAME]" at bounding box center [446, 200] width 69 height 17
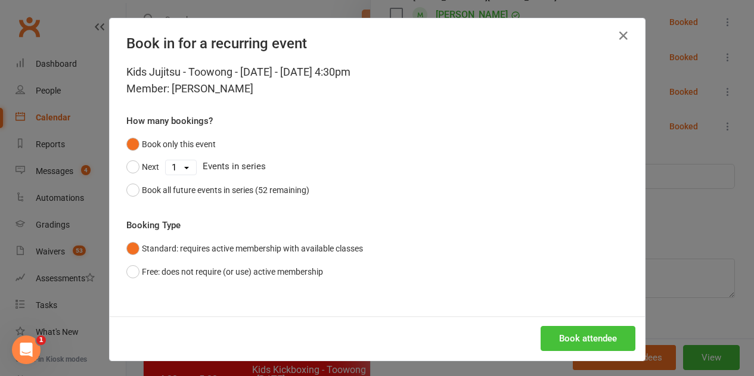
click at [582, 333] on button "Book attendee" at bounding box center [588, 338] width 95 height 25
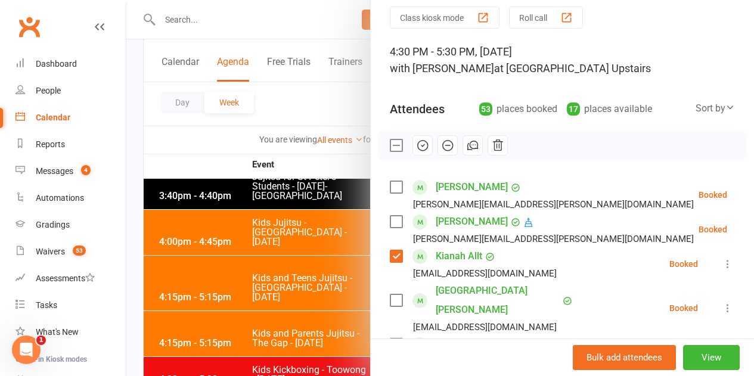
scroll to position [23, 0]
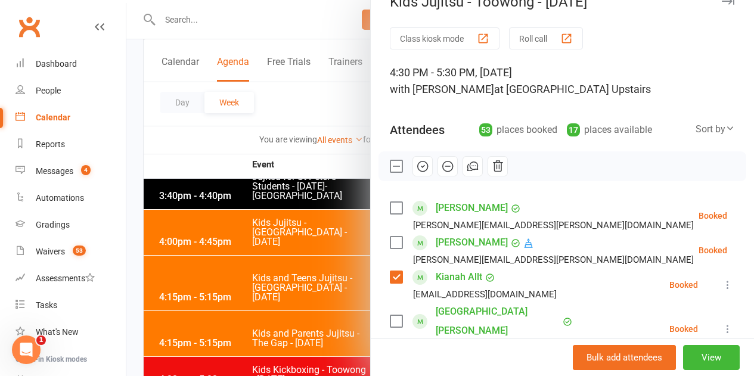
click at [390, 211] on label at bounding box center [396, 208] width 12 height 12
click at [416, 164] on icon "button" at bounding box center [422, 166] width 13 height 13
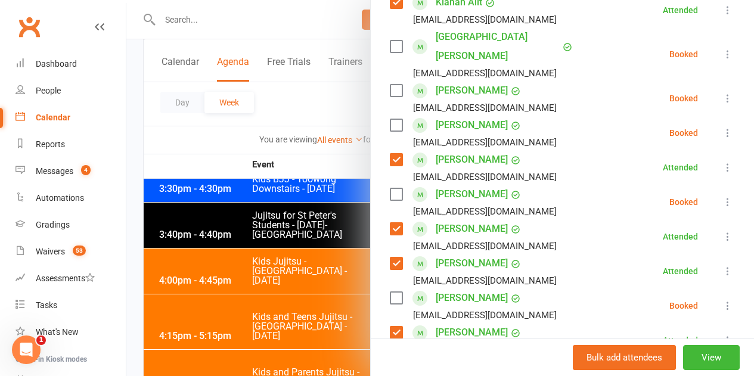
scroll to position [1788, 0]
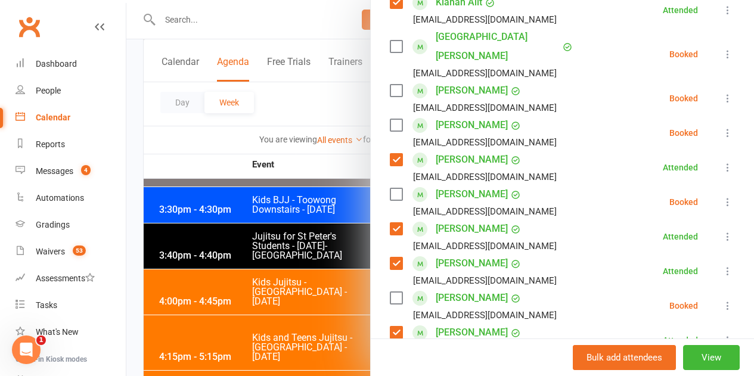
click at [390, 257] on label at bounding box center [396, 263] width 12 height 12
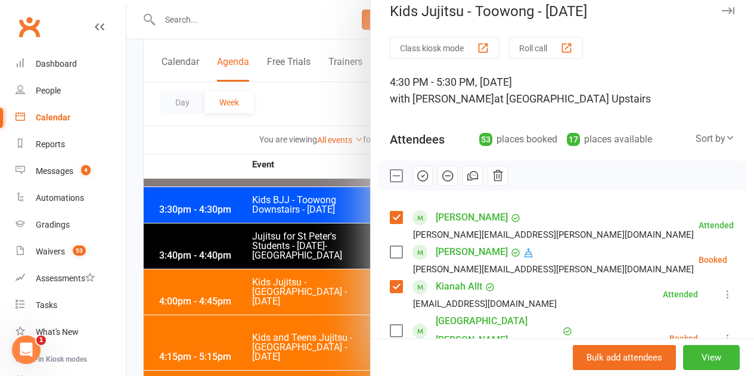
scroll to position [0, 0]
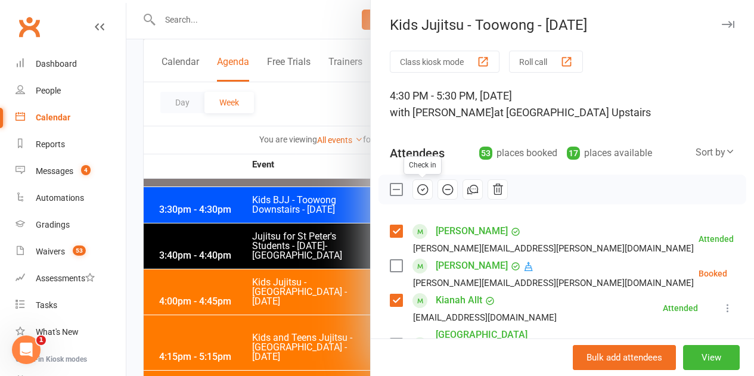
click at [390, 189] on label at bounding box center [396, 190] width 12 height 12
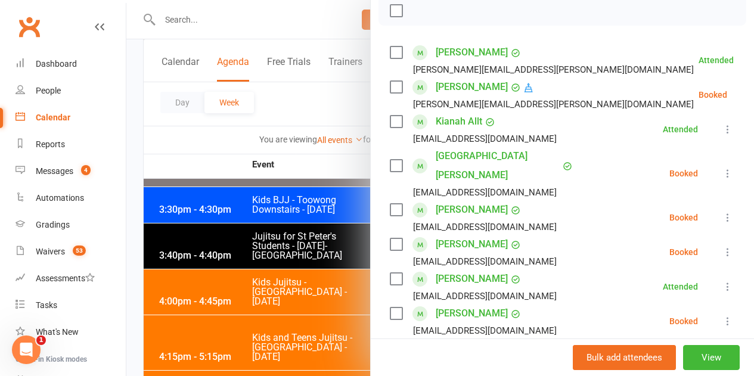
scroll to position [298, 0]
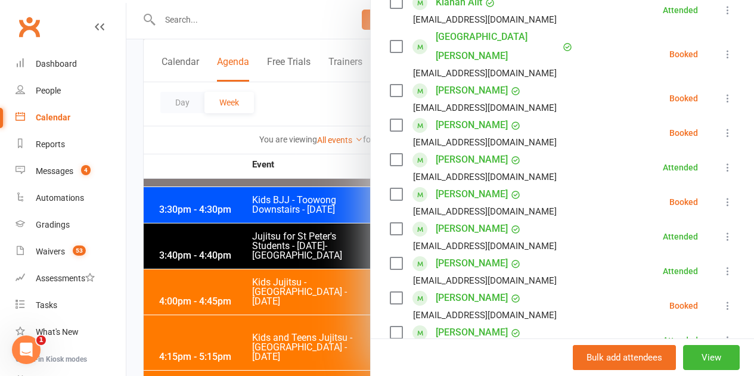
click at [390, 257] on label at bounding box center [396, 263] width 12 height 12
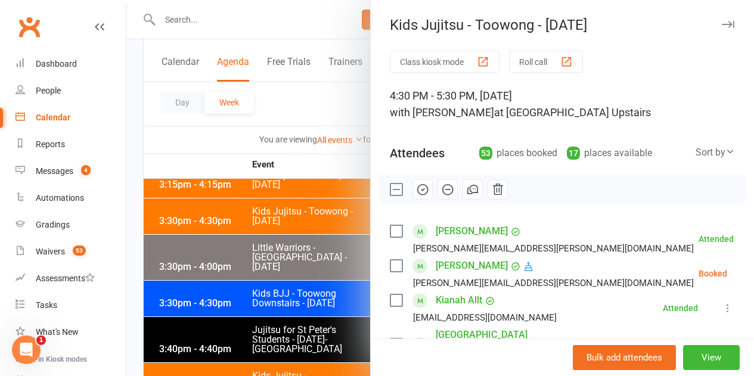
scroll to position [1609, 0]
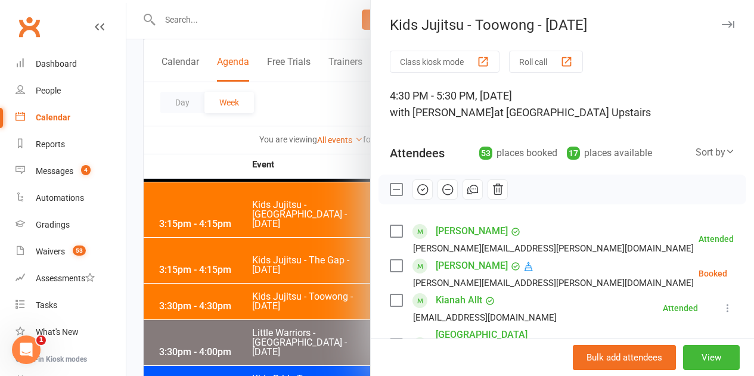
click at [441, 192] on icon "button" at bounding box center [447, 189] width 13 height 13
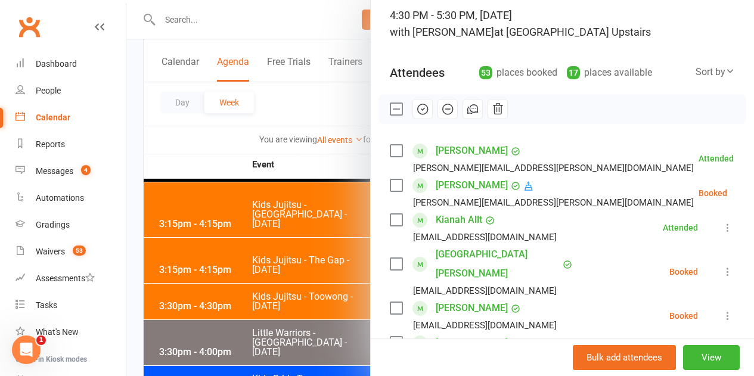
scroll to position [60, 0]
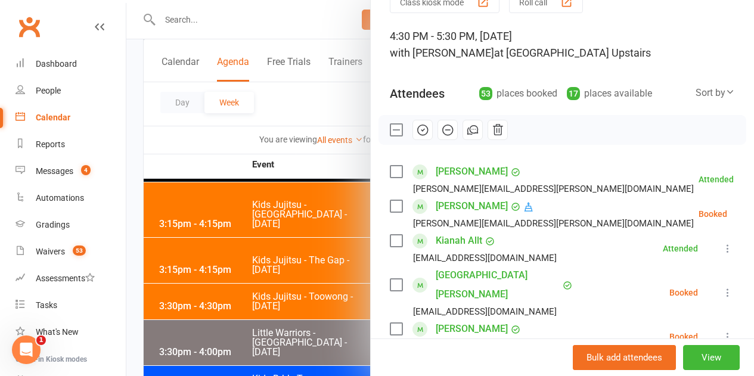
click at [390, 133] on label at bounding box center [396, 130] width 12 height 12
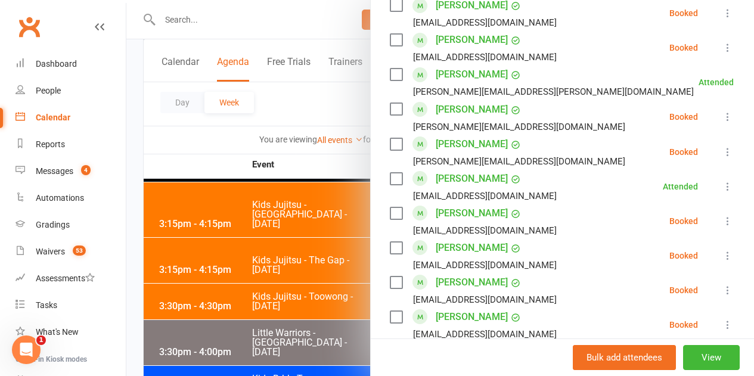
scroll to position [715, 0]
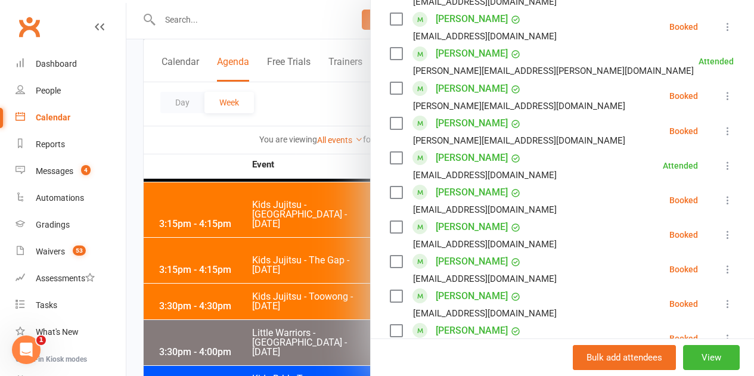
click at [390, 187] on label at bounding box center [396, 193] width 12 height 12
click at [390, 221] on label at bounding box center [396, 227] width 12 height 12
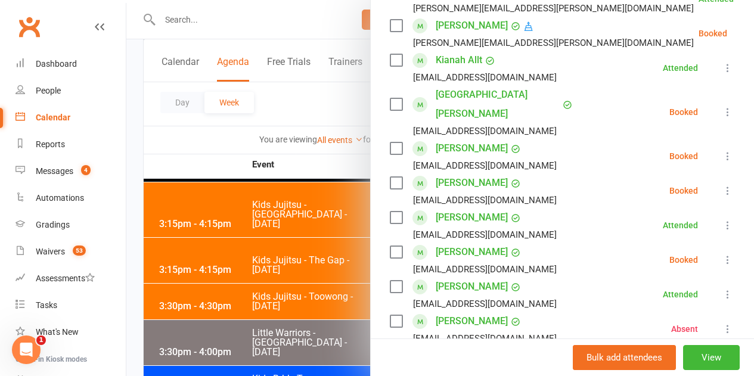
scroll to position [179, 0]
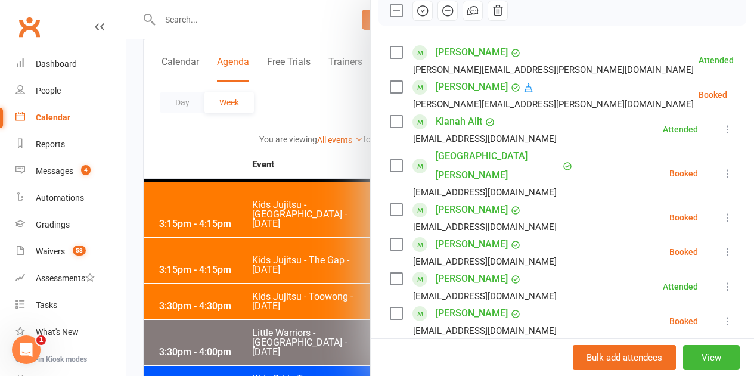
click at [390, 15] on label at bounding box center [396, 11] width 12 height 12
click at [390, 204] on label at bounding box center [396, 210] width 12 height 12
click at [392, 238] on label at bounding box center [396, 244] width 12 height 12
click at [416, 11] on icon "button" at bounding box center [422, 10] width 13 height 13
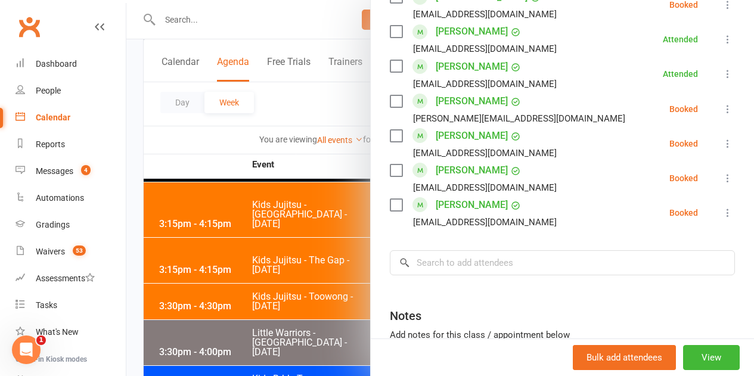
scroll to position [1847, 0]
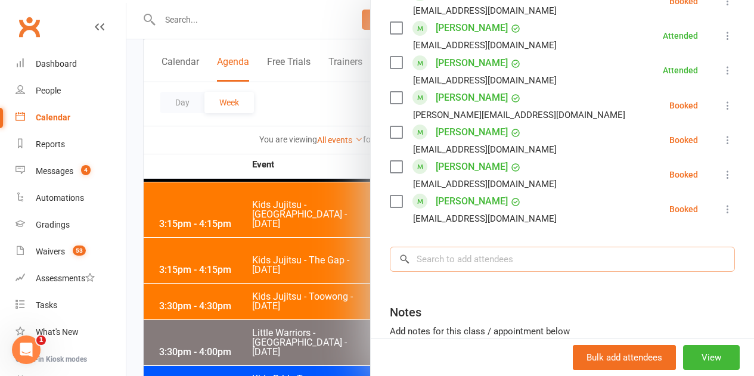
click at [451, 247] on input "search" at bounding box center [562, 259] width 345 height 25
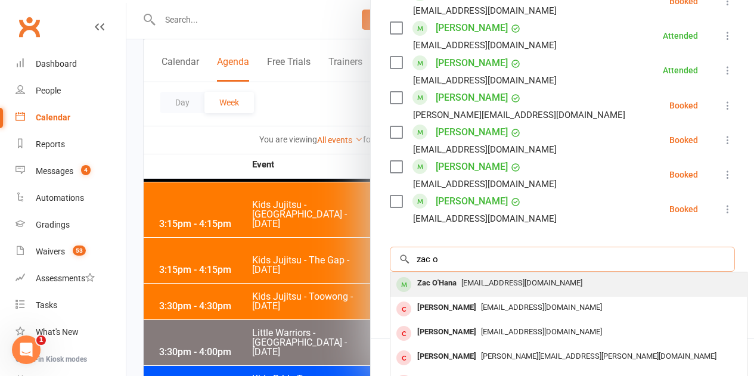
type input "zac o"
click at [439, 275] on div "Zac O'Hana" at bounding box center [436, 283] width 49 height 17
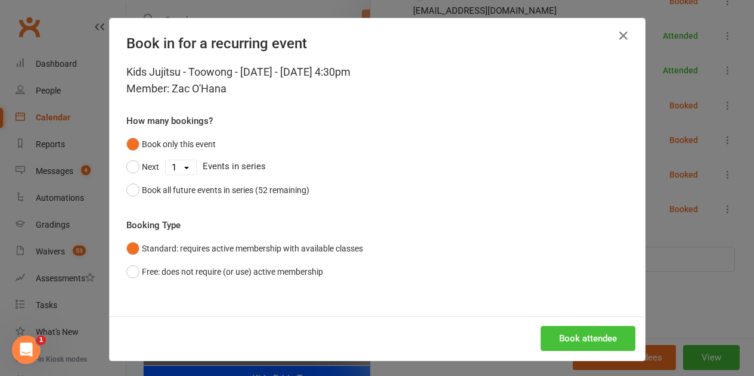
click at [597, 339] on button "Book attendee" at bounding box center [588, 338] width 95 height 25
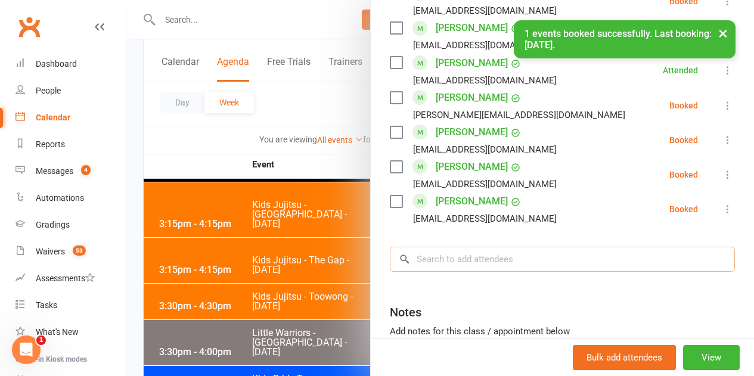
click at [458, 247] on input "search" at bounding box center [562, 259] width 345 height 25
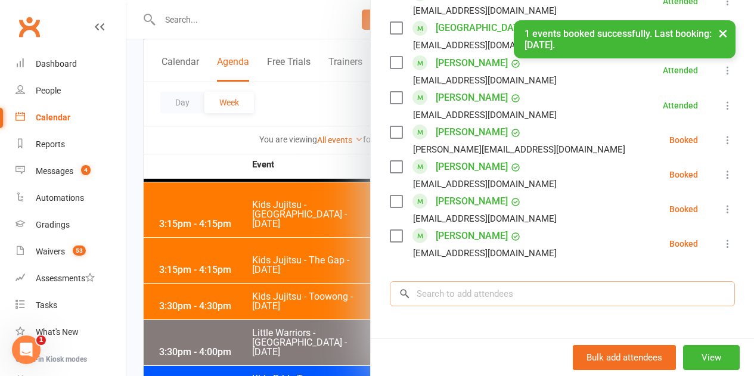
scroll to position [1883, 0]
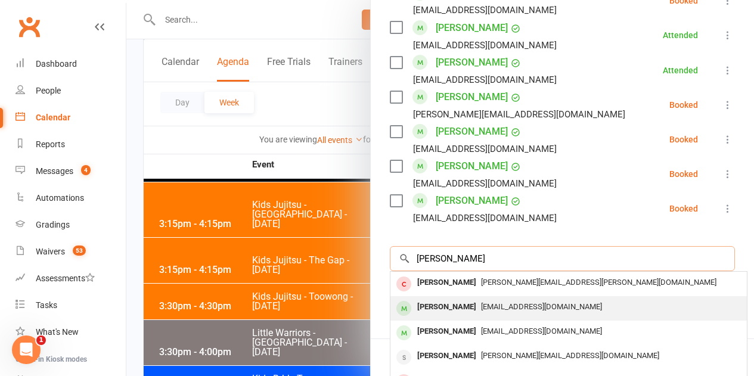
type input "michael red"
click at [434, 299] on div "[PERSON_NAME]" at bounding box center [446, 307] width 69 height 17
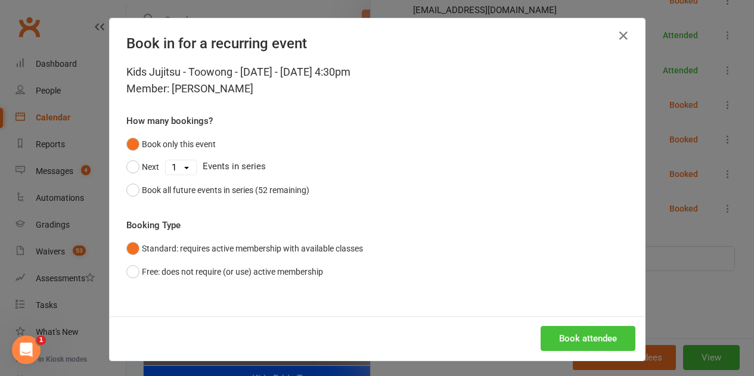
drag, startPoint x: 560, startPoint y: 340, endPoint x: 560, endPoint y: 334, distance: 6.0
click at [560, 339] on button "Book attendee" at bounding box center [588, 338] width 95 height 25
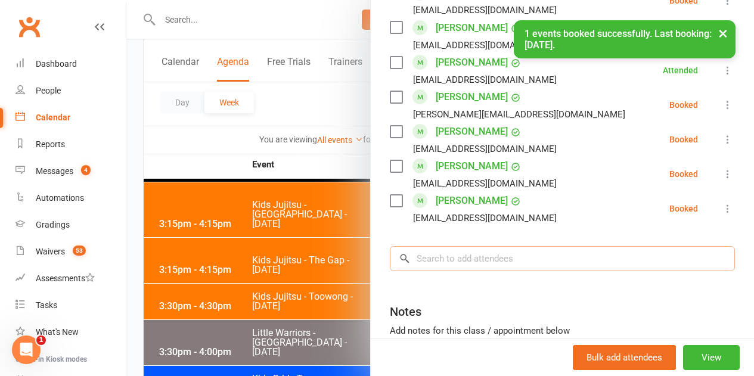
click at [461, 246] on input "search" at bounding box center [562, 258] width 345 height 25
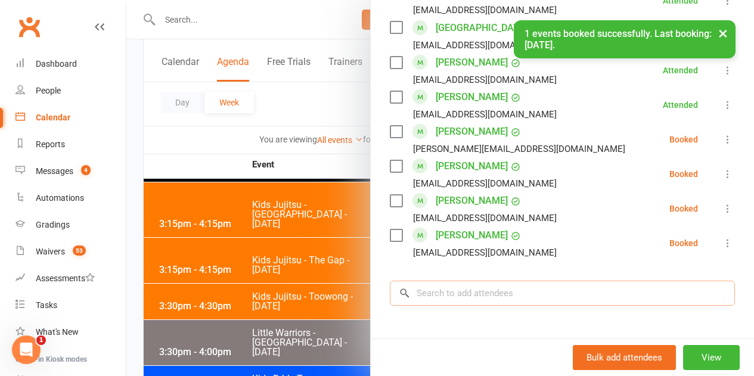
scroll to position [1917, 0]
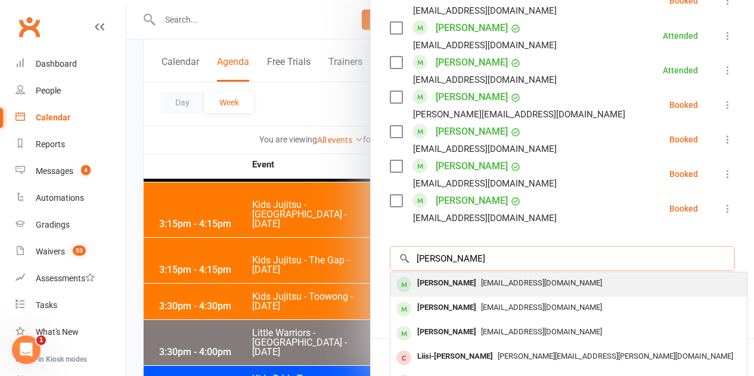
type input "[PERSON_NAME]"
click at [481, 278] on span "[EMAIL_ADDRESS][DOMAIN_NAME]" at bounding box center [541, 282] width 121 height 9
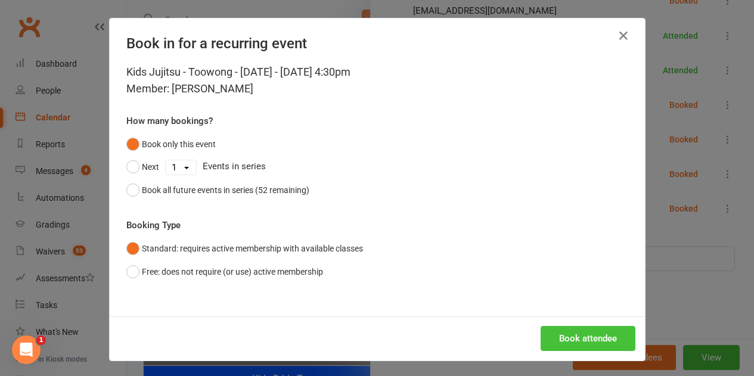
click at [607, 335] on button "Book attendee" at bounding box center [588, 338] width 95 height 25
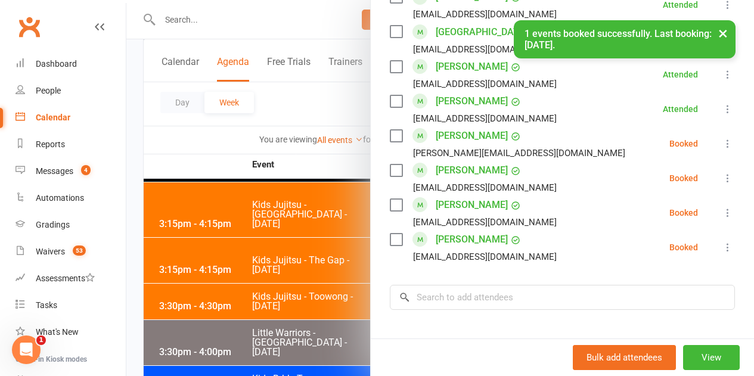
scroll to position [1858, 0]
